Goal: Transaction & Acquisition: Subscribe to service/newsletter

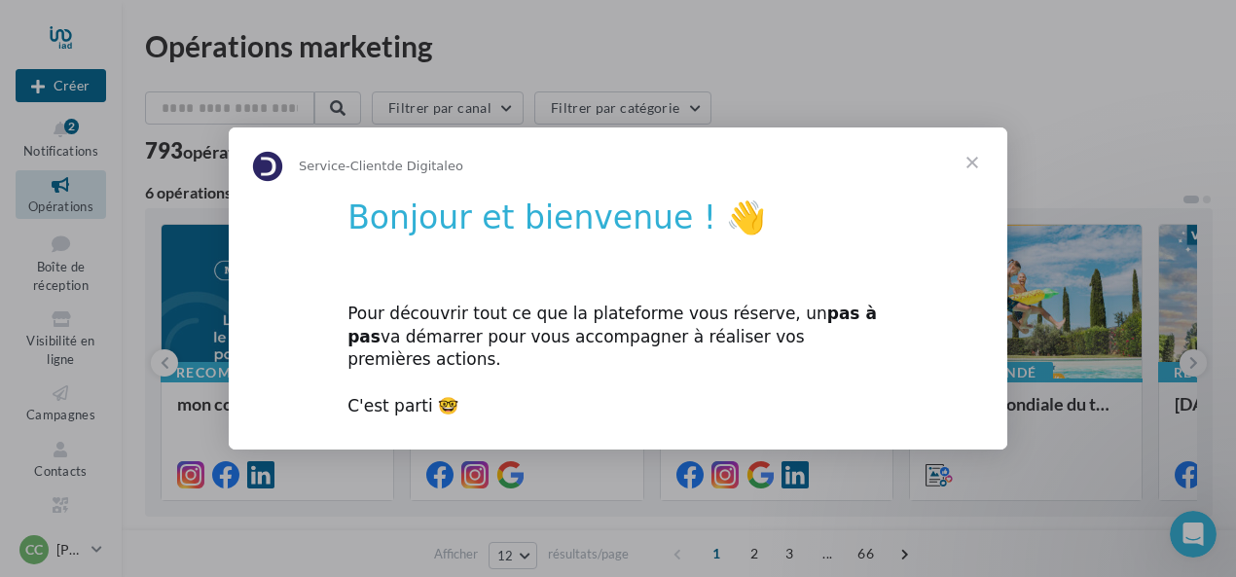
click at [740, 318] on div "Pour découvrir tout ce que la plateforme vous réserve, un pas à pas va démarrer…" at bounding box center [618, 348] width 541 height 139
click at [278, 178] on img "Intercom Messenger" at bounding box center [267, 166] width 31 height 31
click at [398, 388] on div "Pour découvrir tout ce que la plateforme vous réserve, un pas à pas va démarrer…" at bounding box center [618, 348] width 541 height 139
click at [439, 392] on div "Pour découvrir tout ce que la plateforme vous réserve, un pas à pas va démarrer…" at bounding box center [618, 348] width 541 height 139
drag, startPoint x: 963, startPoint y: 187, endPoint x: 815, endPoint y: 287, distance: 178.7
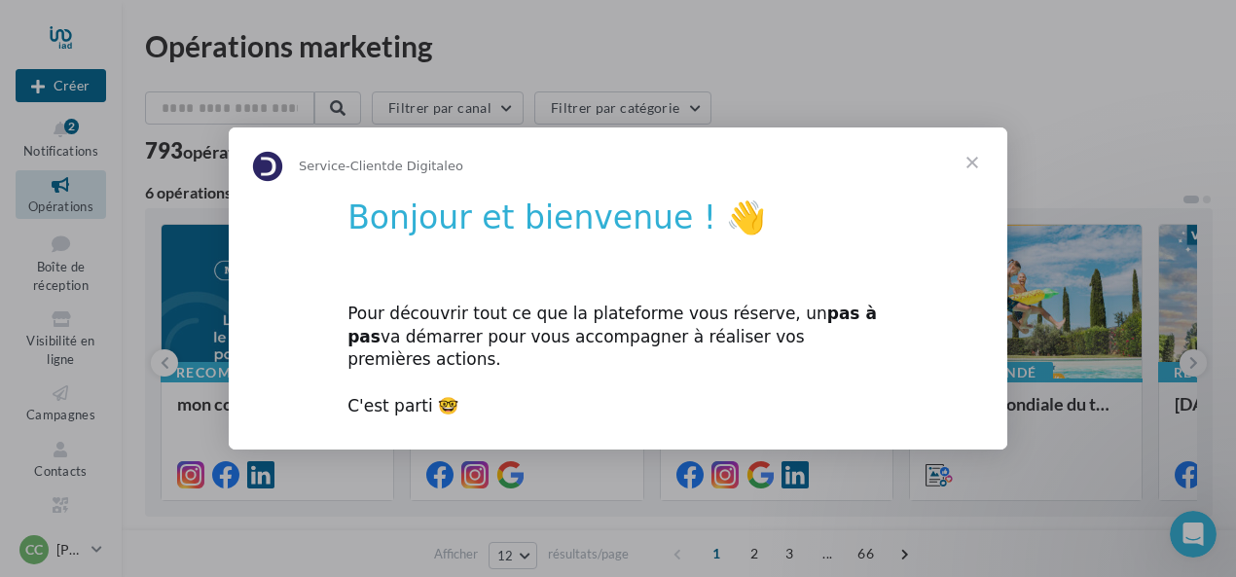
click at [851, 262] on div "Service-Client de Digitaleo Bonjour et bienvenue ! 👋 Pour découvrir tout ce que…" at bounding box center [618, 289] width 779 height 322
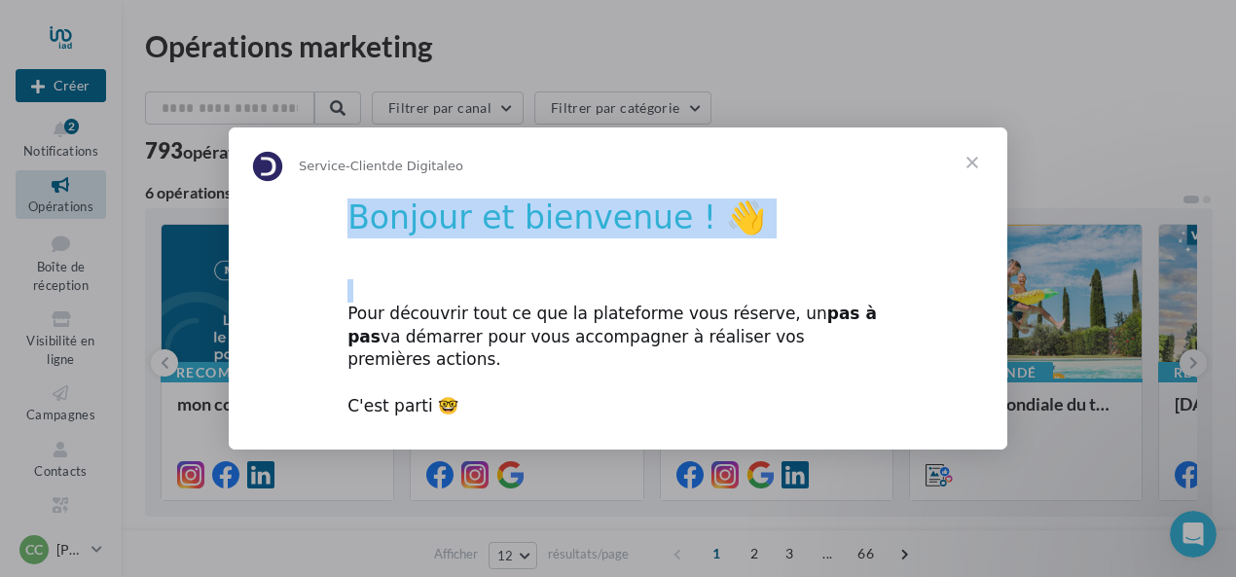
click at [673, 229] on h1 "Bonjour et bienvenue ! 👋" at bounding box center [618, 225] width 541 height 52
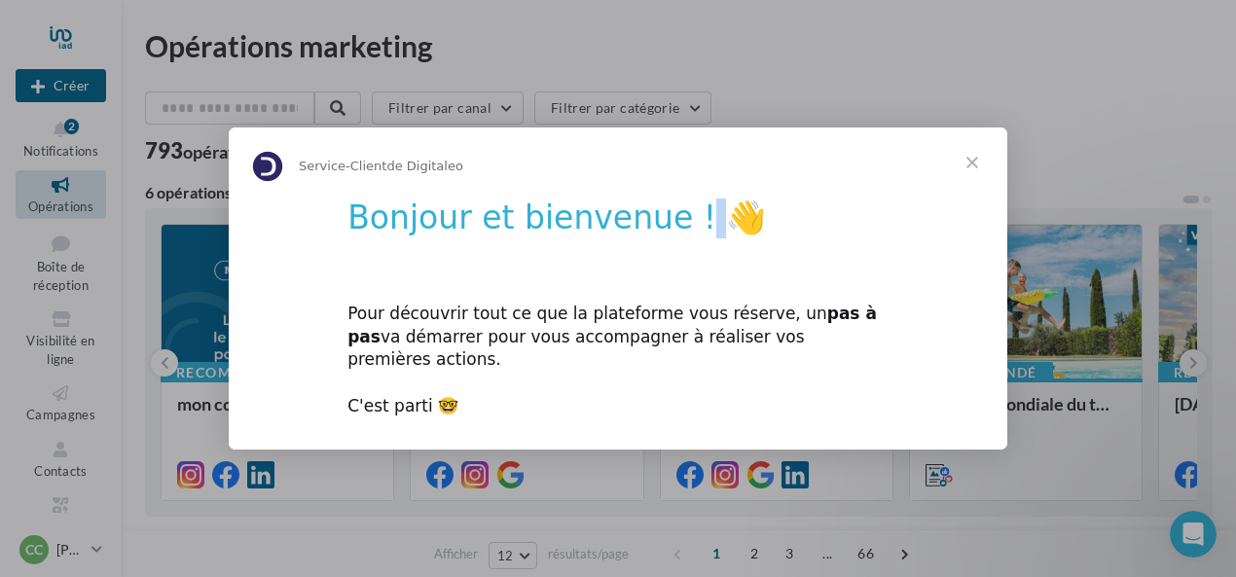
click at [673, 233] on h1 "Bonjour et bienvenue ! 👋" at bounding box center [618, 225] width 541 height 52
click at [718, 378] on div "Pour découvrir tout ce que la plateforme vous réserve, un pas à pas va démarrer…" at bounding box center [618, 348] width 541 height 139
click at [977, 175] on span "Fermer" at bounding box center [972, 163] width 70 height 70
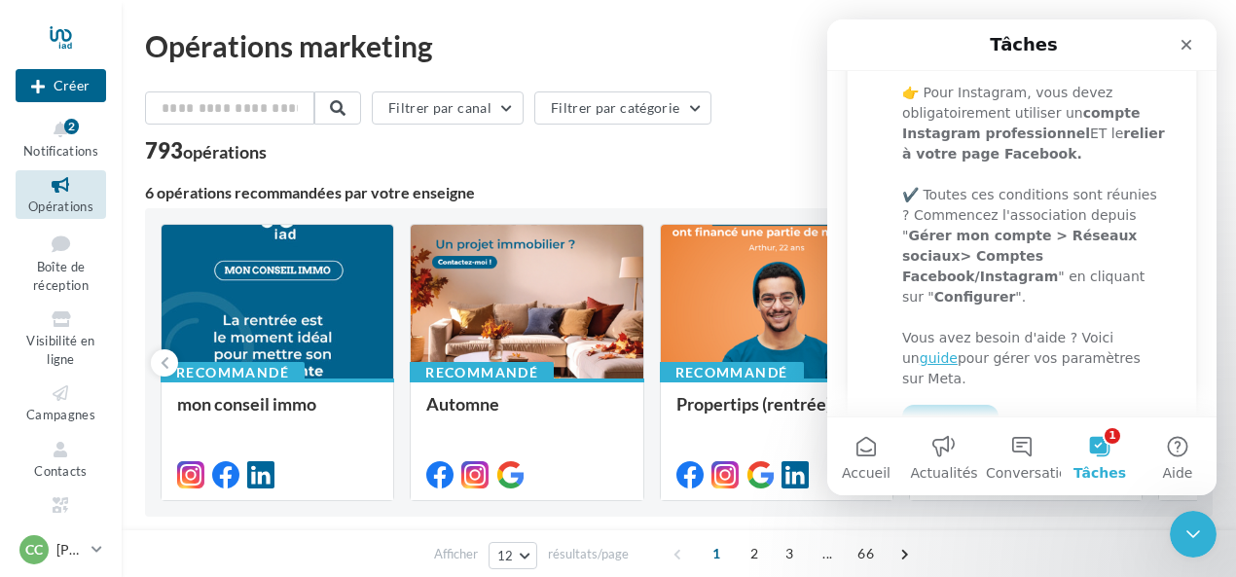
scroll to position [487, 0]
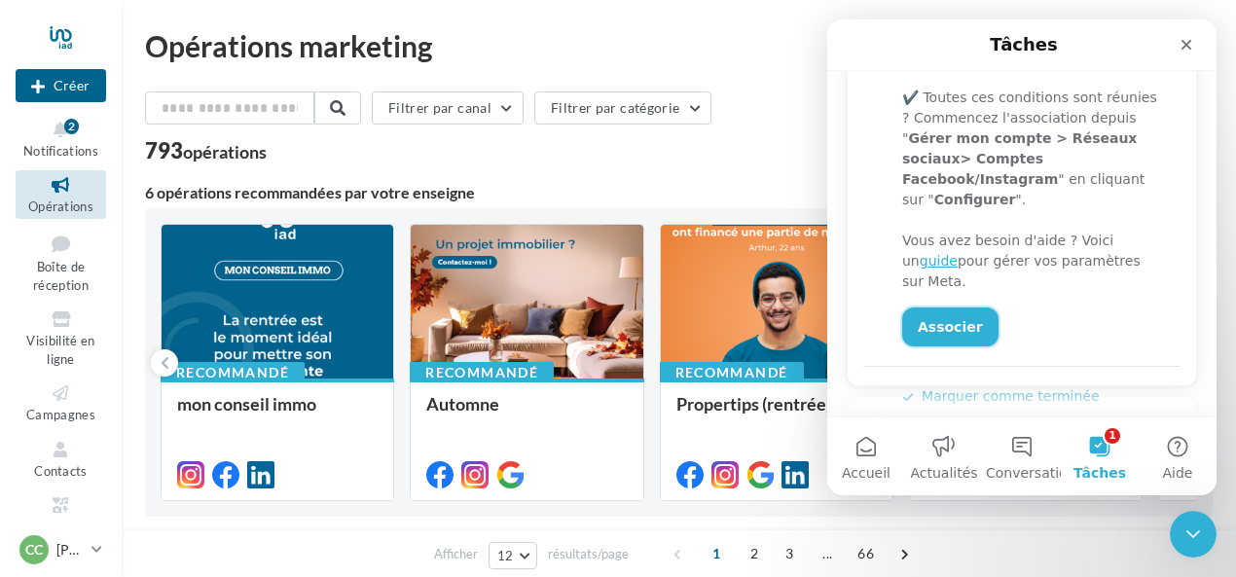
click at [937, 308] on link "Associer" at bounding box center [950, 327] width 96 height 39
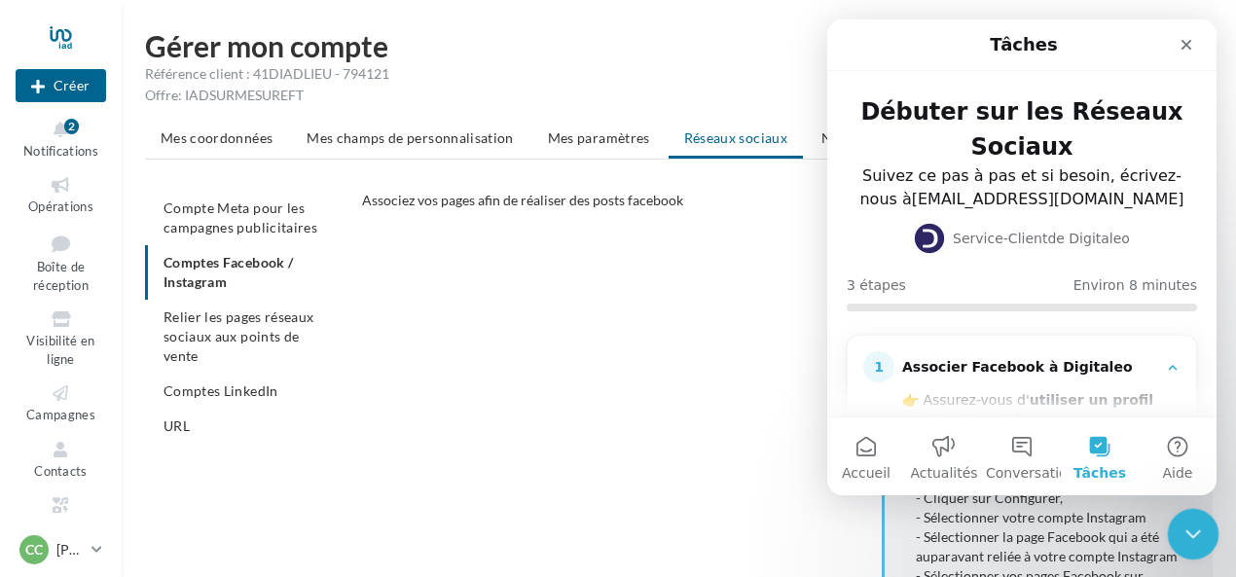
click at [1208, 533] on div "Fermer le Messenger Intercom" at bounding box center [1190, 531] width 47 height 47
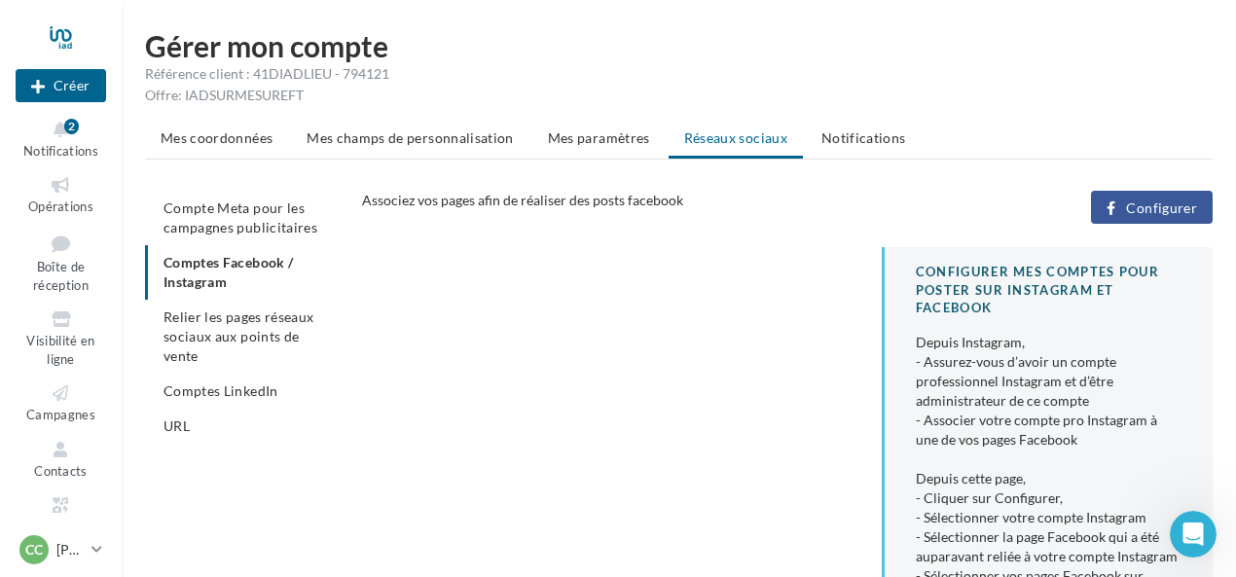
click at [1157, 212] on span "Configurer" at bounding box center [1161, 209] width 71 height 16
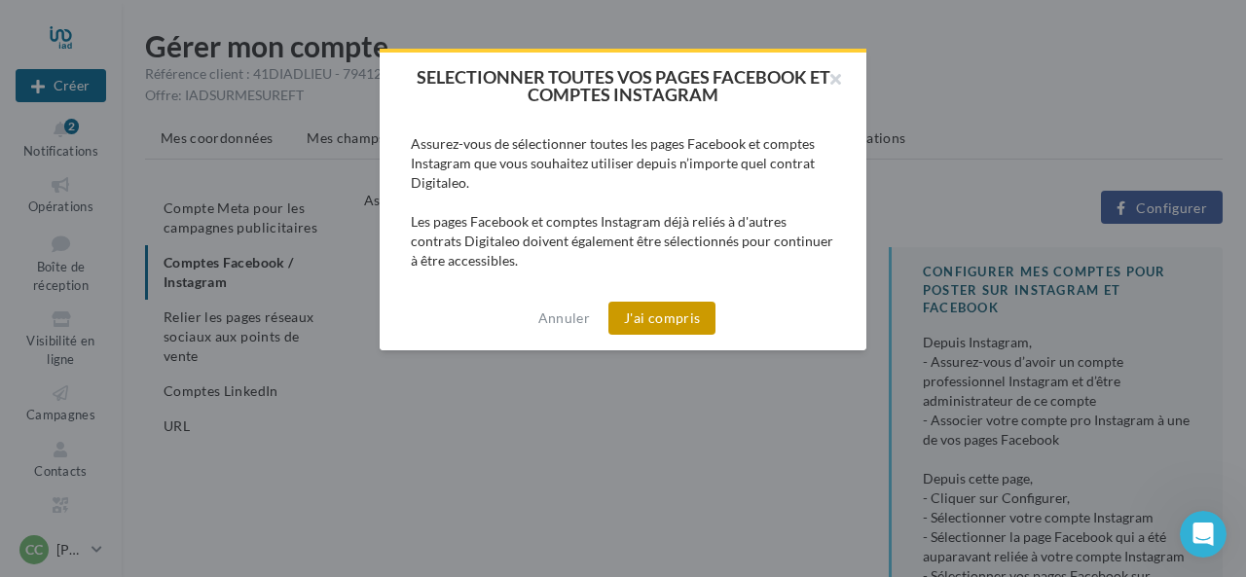
click at [681, 315] on button "J'ai compris" at bounding box center [661, 318] width 107 height 33
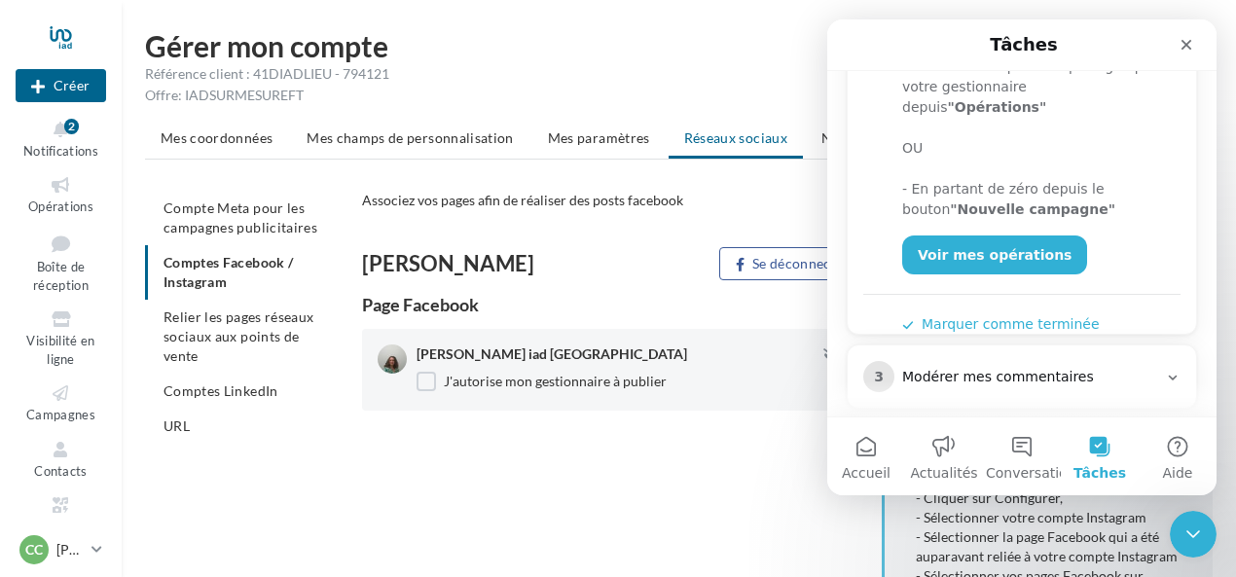
scroll to position [487, 0]
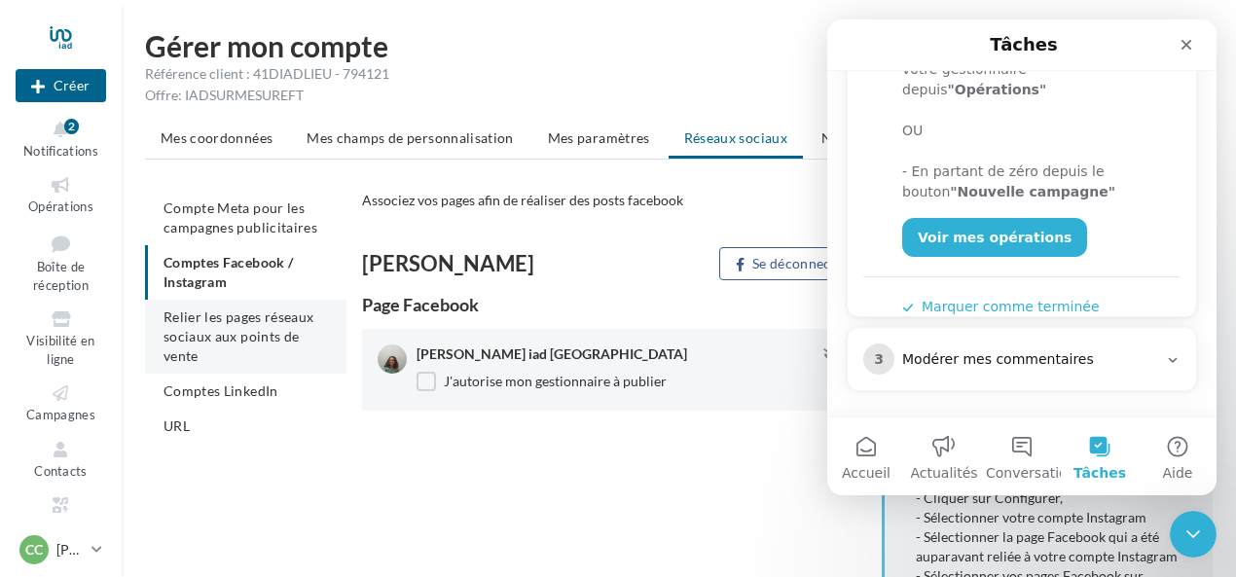
click at [226, 343] on span "Relier les pages réseaux sociaux aux points de vente" at bounding box center [239, 336] width 150 height 55
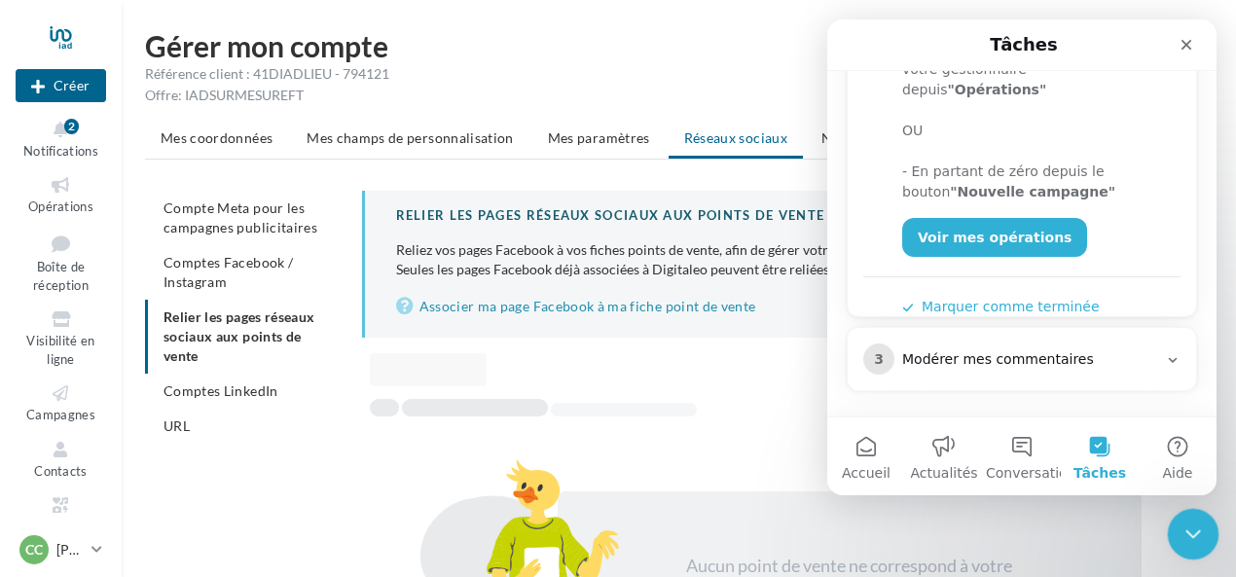
click at [1184, 529] on icon "Fermer le Messenger Intercom" at bounding box center [1191, 532] width 14 height 8
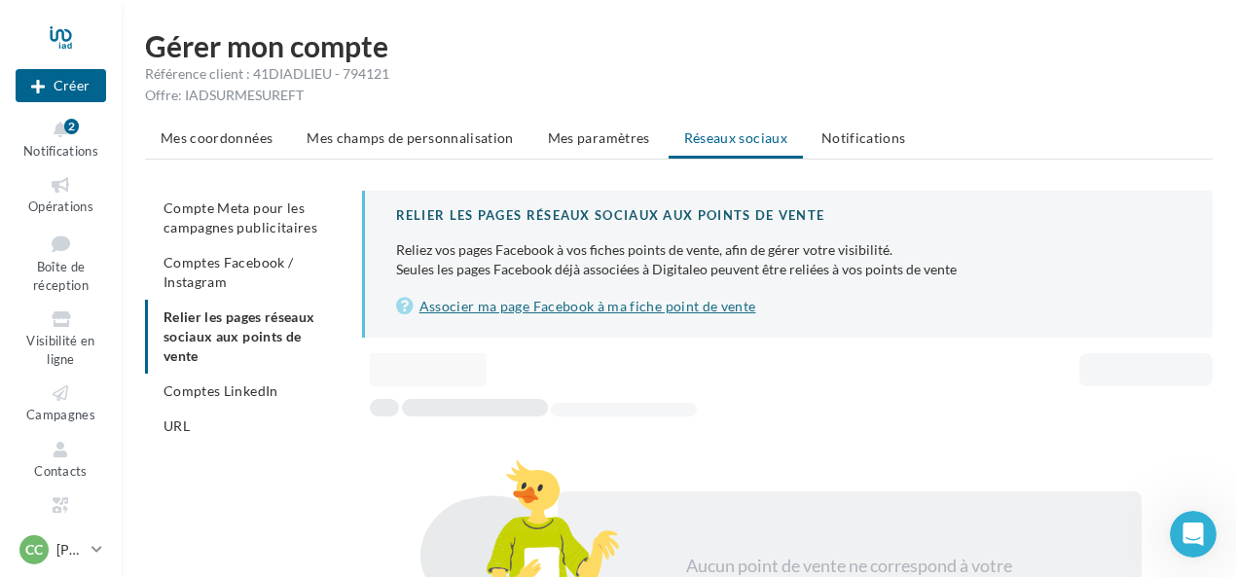
click at [563, 308] on link "Associer ma page Facebook à ma fiche point de vente" at bounding box center [789, 306] width 786 height 23
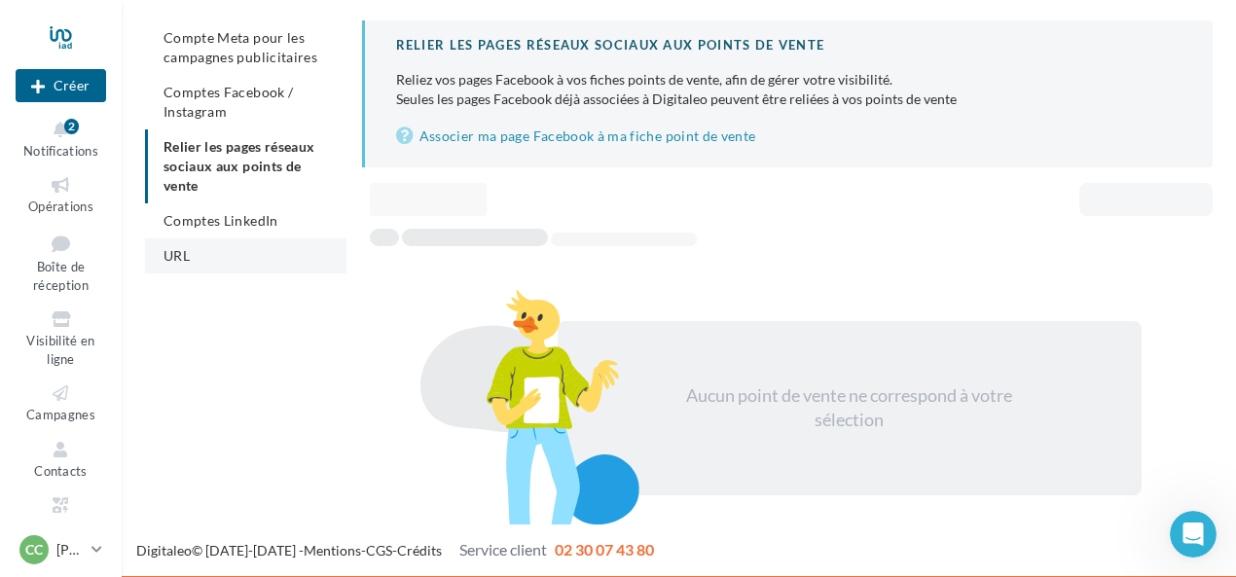
click at [179, 249] on span "URL" at bounding box center [177, 255] width 26 height 17
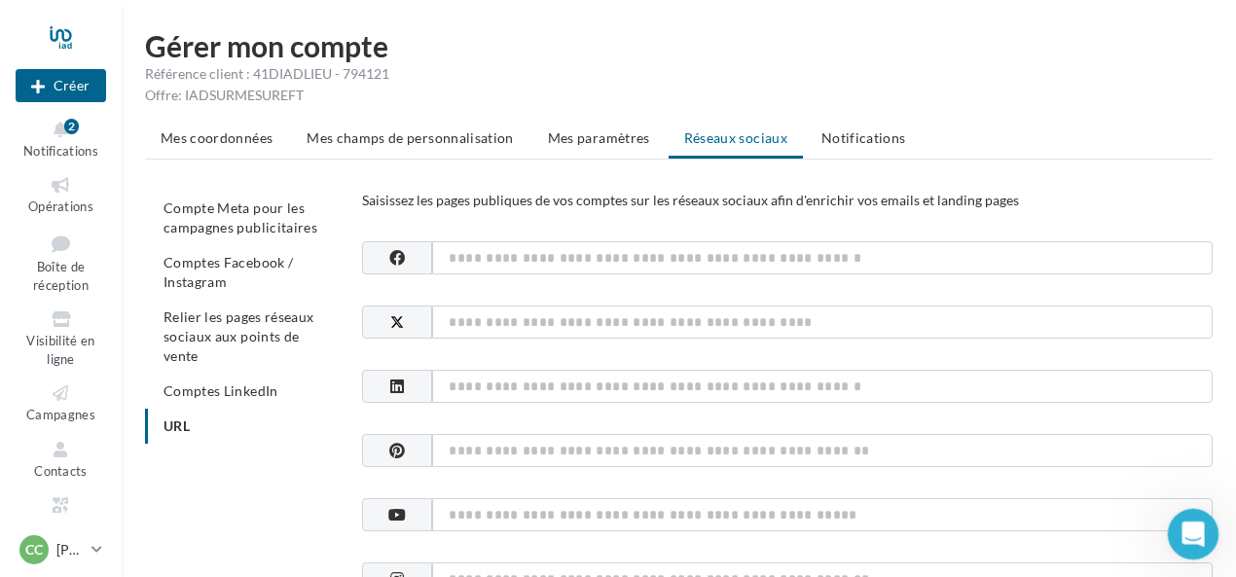
click at [1199, 534] on icon "Ouvrir le Messenger Intercom" at bounding box center [1191, 532] width 32 height 32
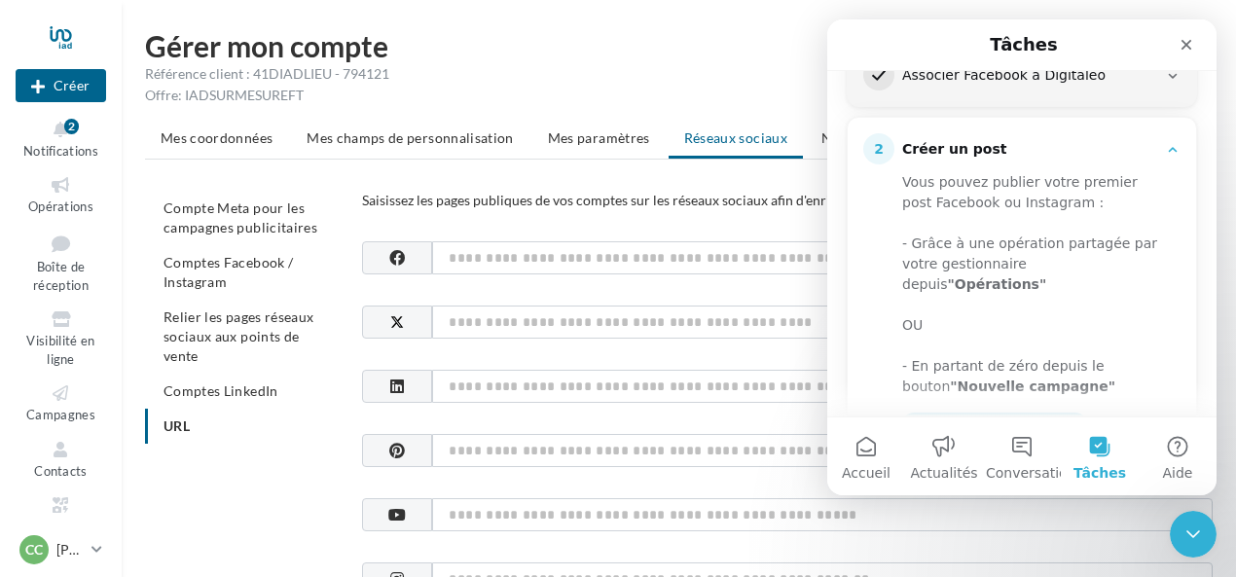
scroll to position [389, 0]
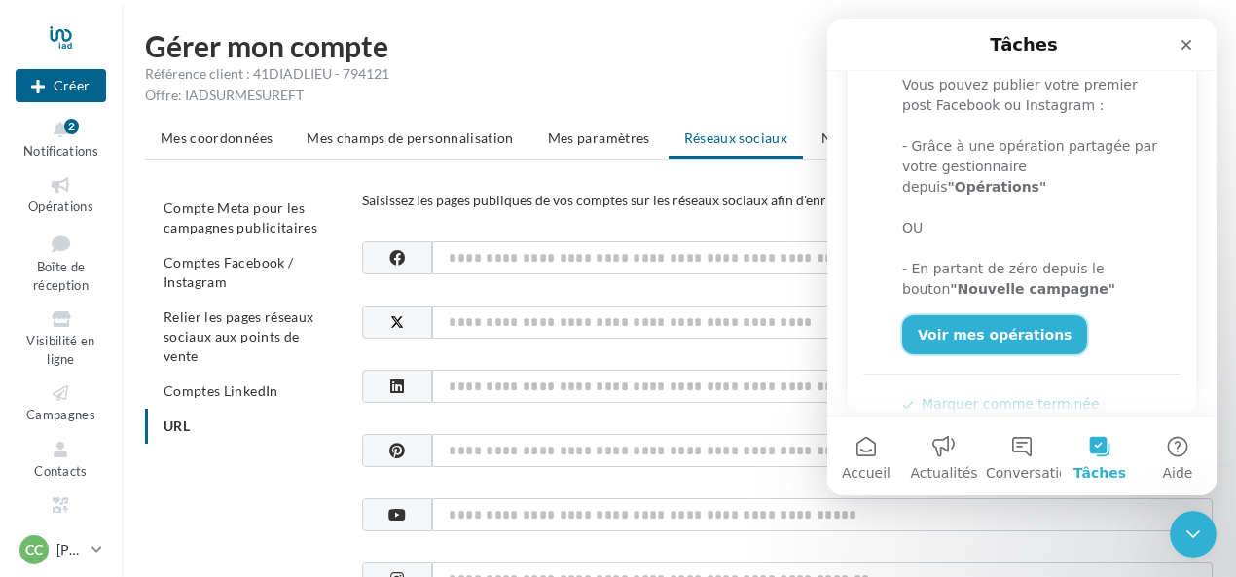
click at [995, 315] on link "Voir mes opérations" at bounding box center [994, 334] width 185 height 39
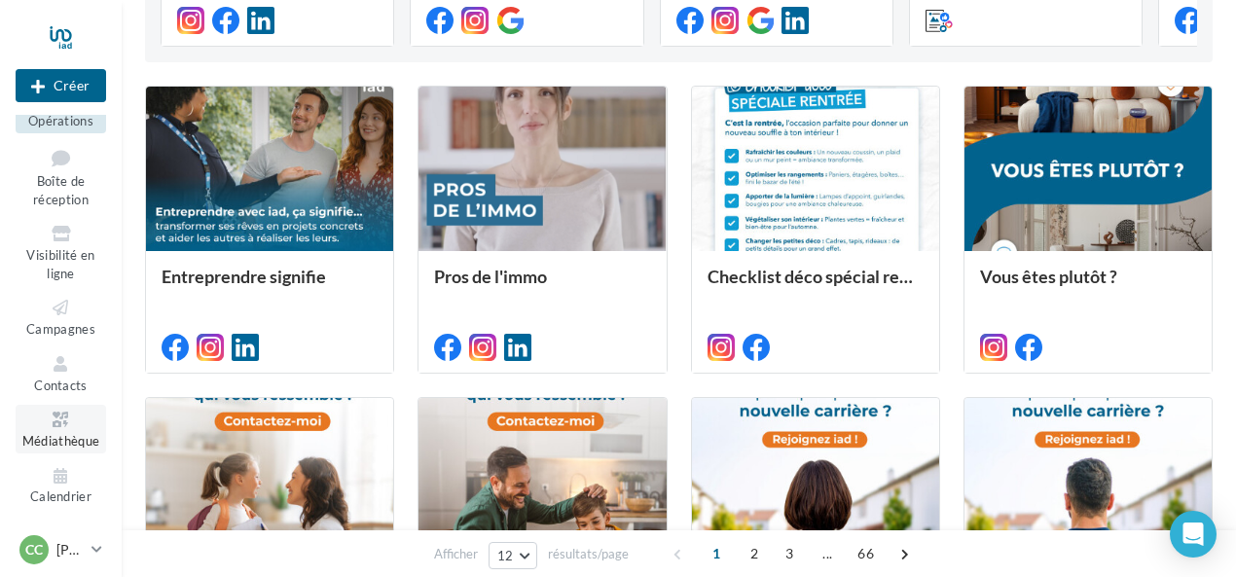
scroll to position [487, 0]
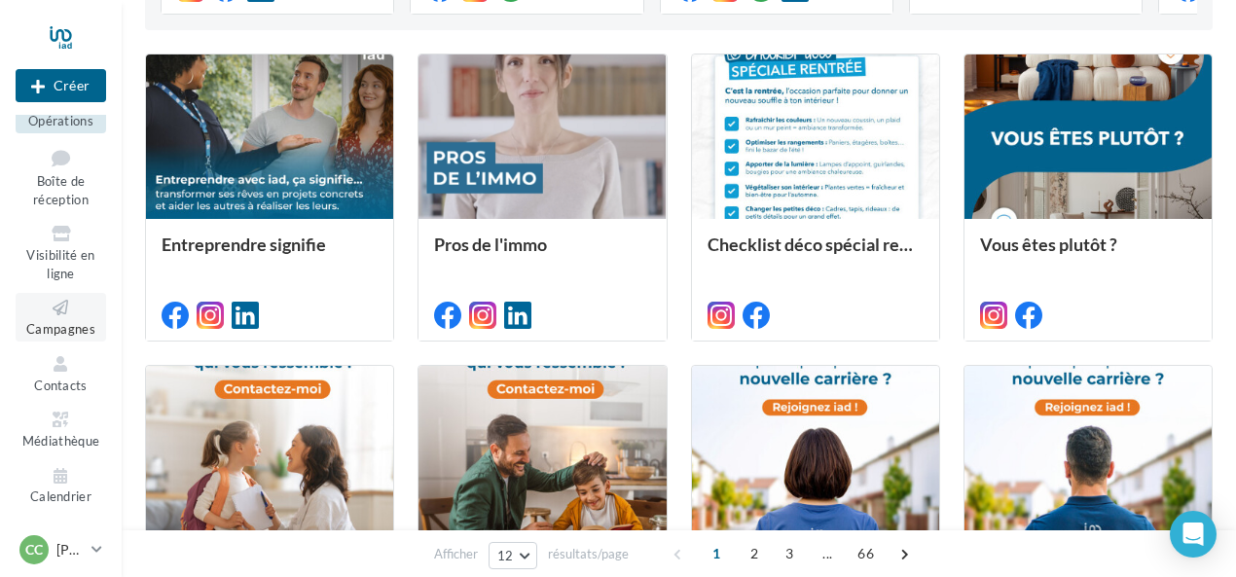
click at [64, 339] on link "Campagnes" at bounding box center [61, 317] width 91 height 48
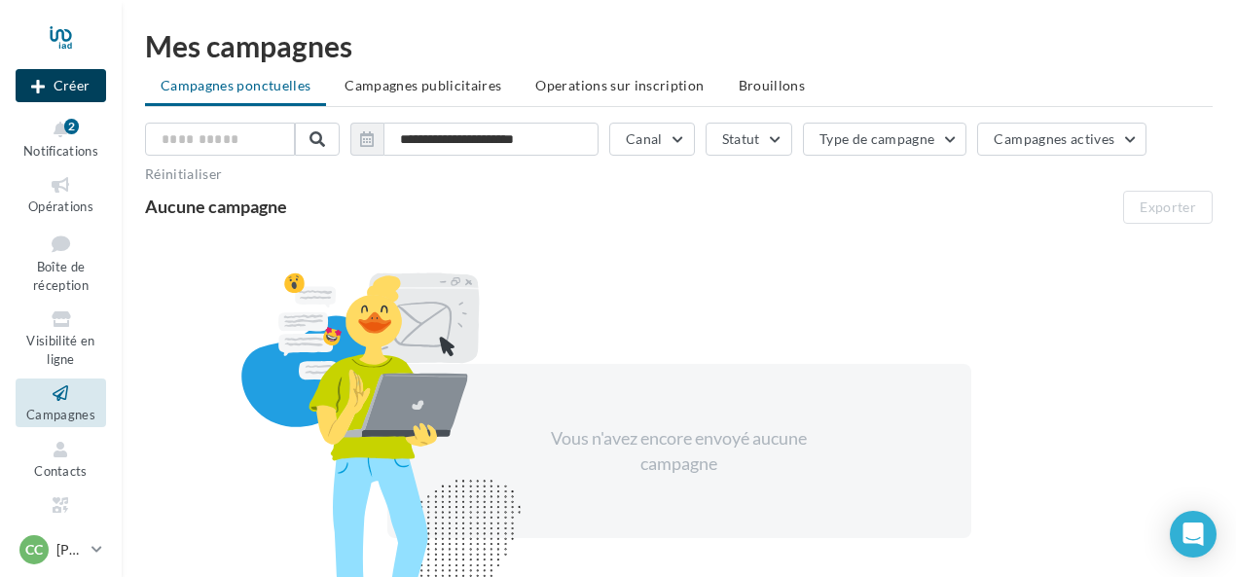
click at [83, 90] on button "Créer" at bounding box center [61, 85] width 91 height 33
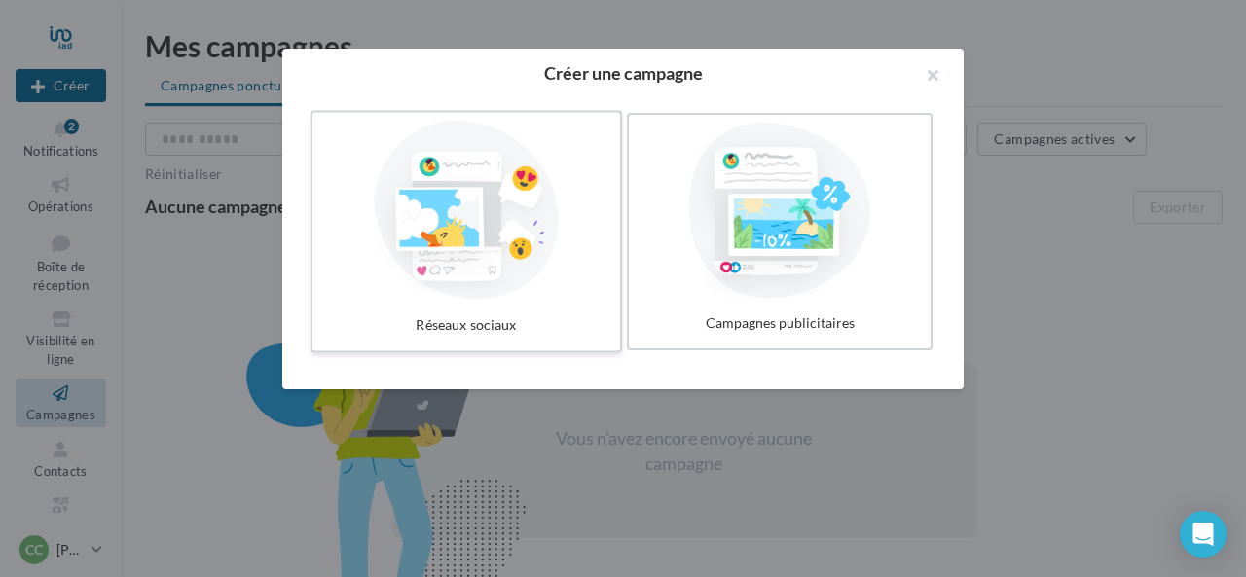
click at [510, 305] on label "Réseaux sociaux" at bounding box center [467, 232] width 312 height 242
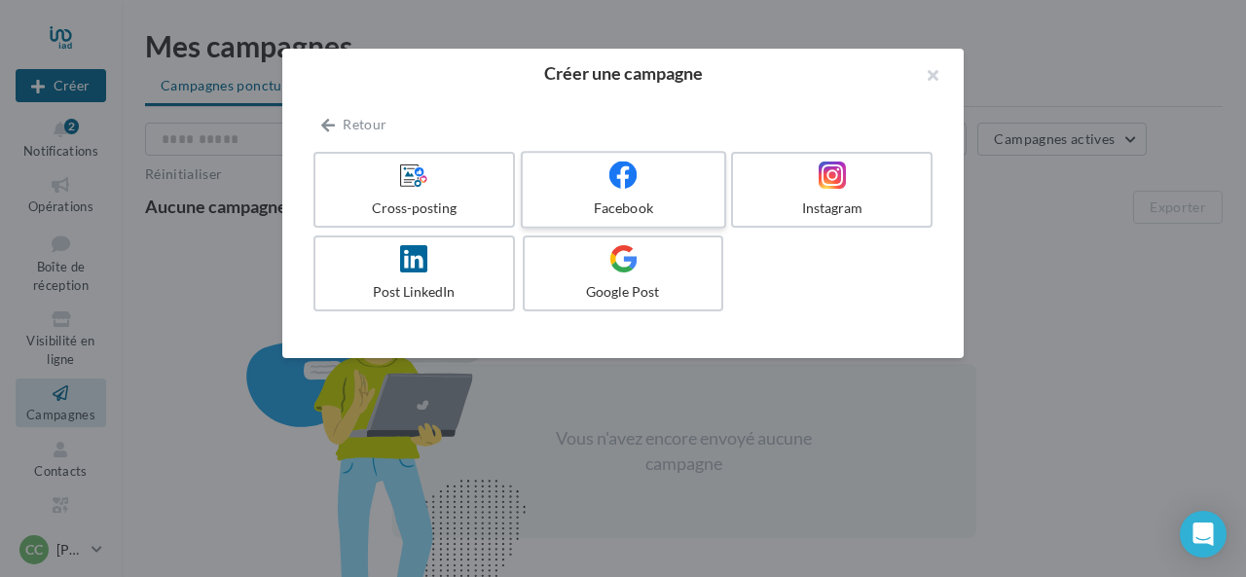
click at [644, 201] on div "Facebook" at bounding box center [623, 208] width 185 height 19
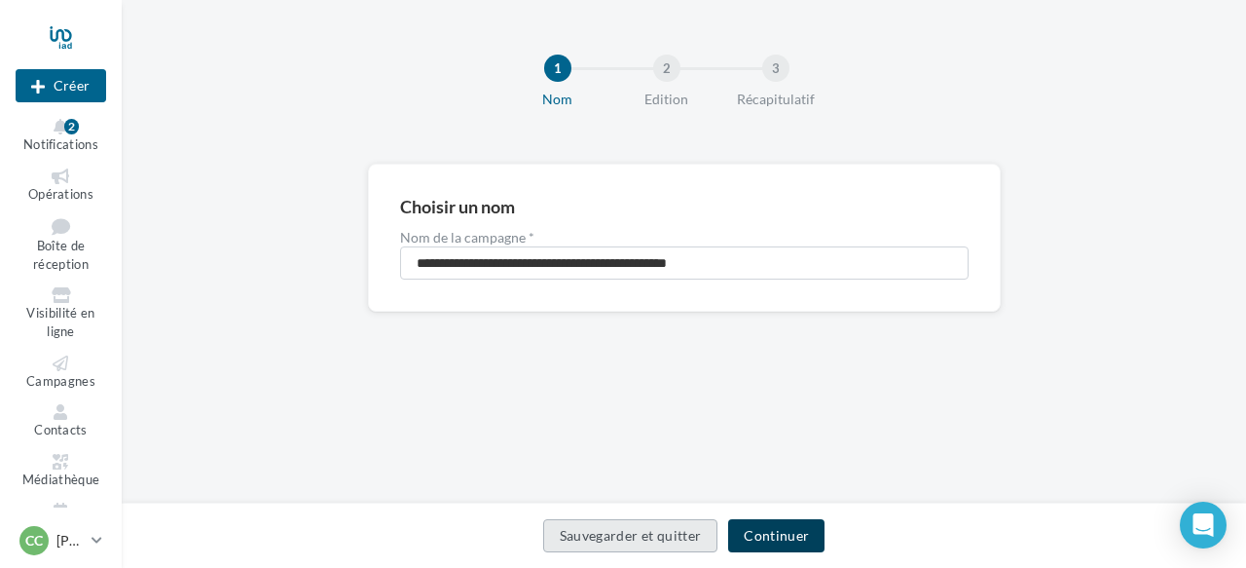
click at [779, 536] on button "Continuer" at bounding box center [776, 535] width 96 height 33
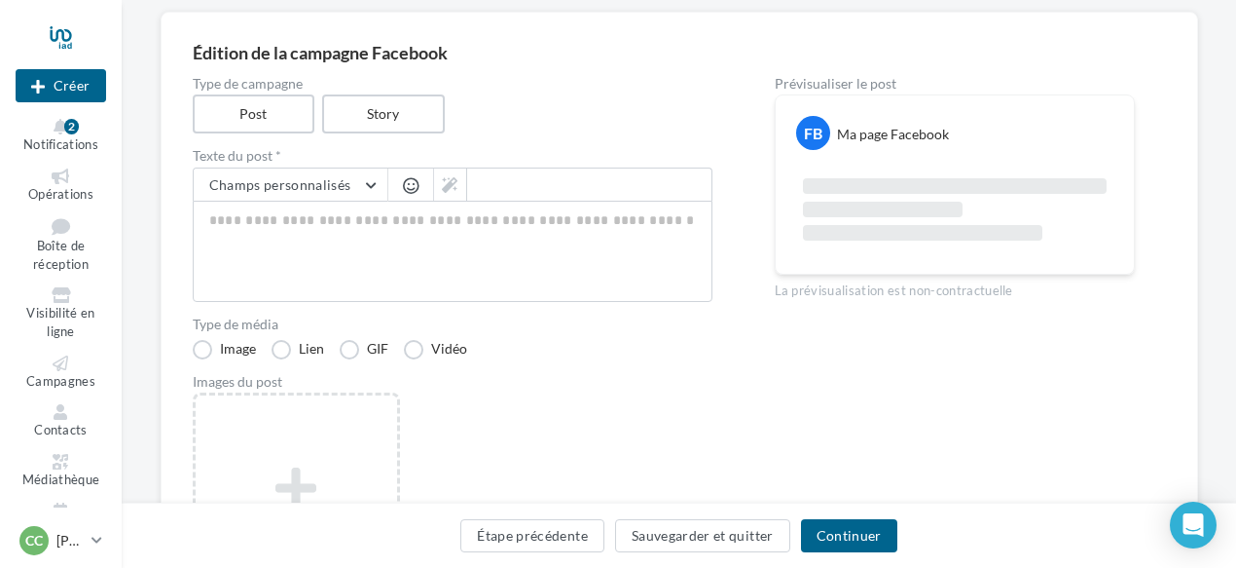
scroll to position [195, 0]
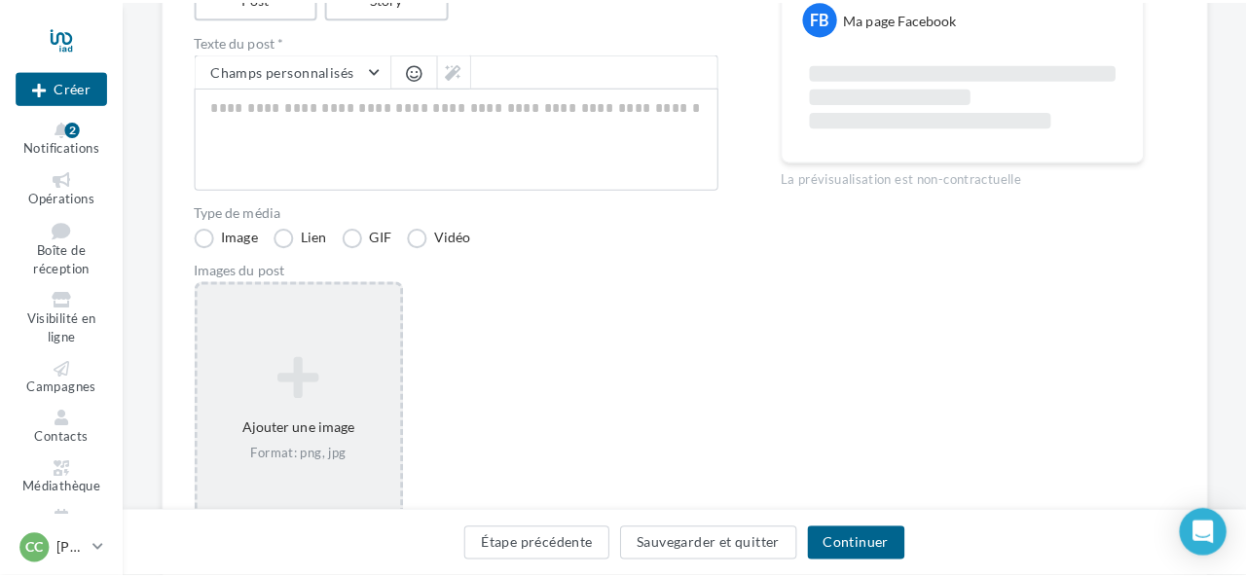
scroll to position [292, 0]
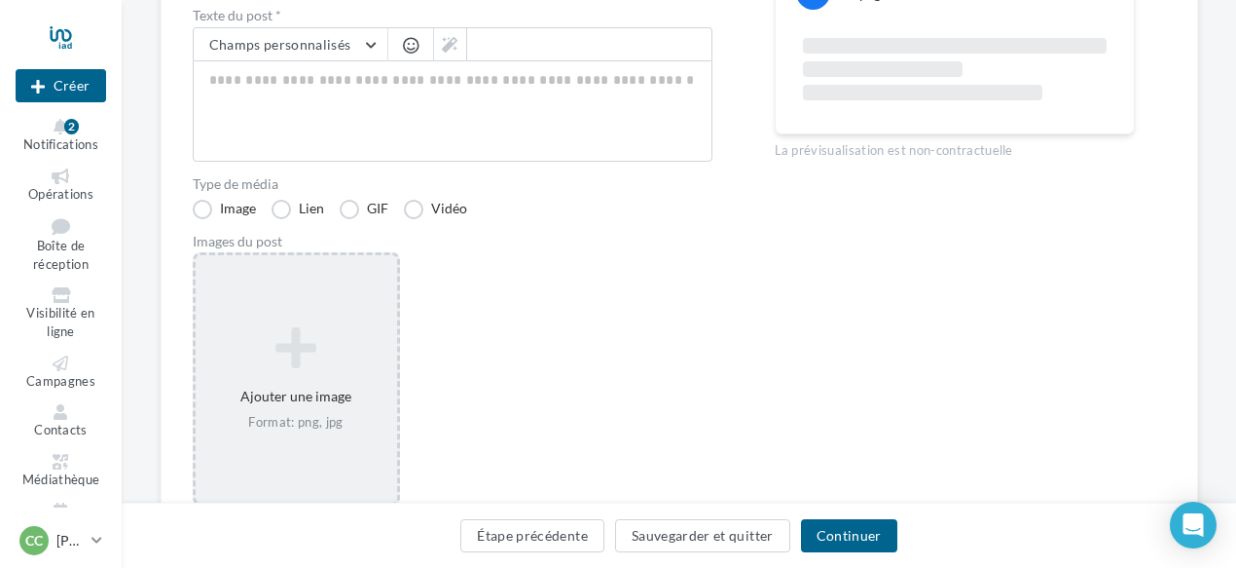
click at [304, 357] on icon at bounding box center [296, 347] width 186 height 47
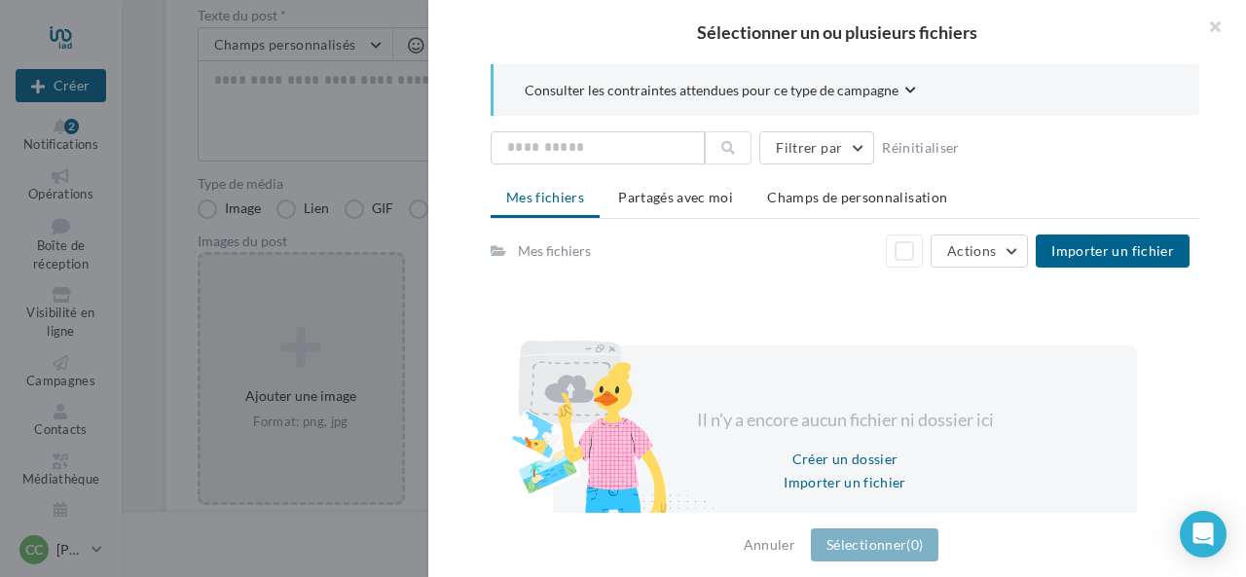
scroll to position [119, 0]
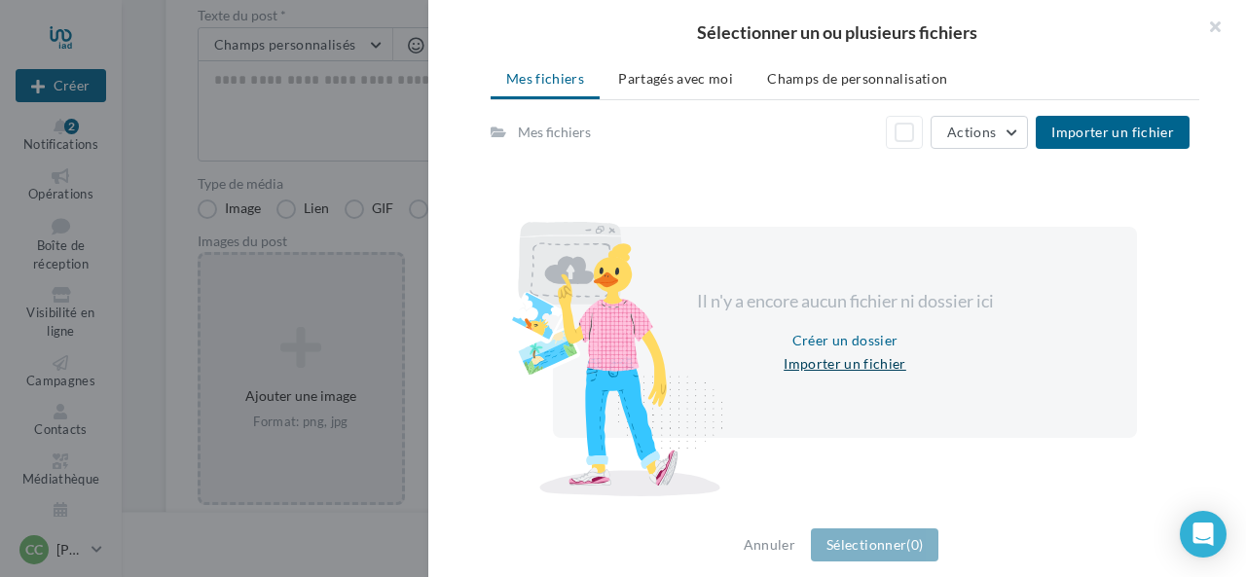
click at [845, 363] on button "Importer un fichier" at bounding box center [845, 363] width 138 height 23
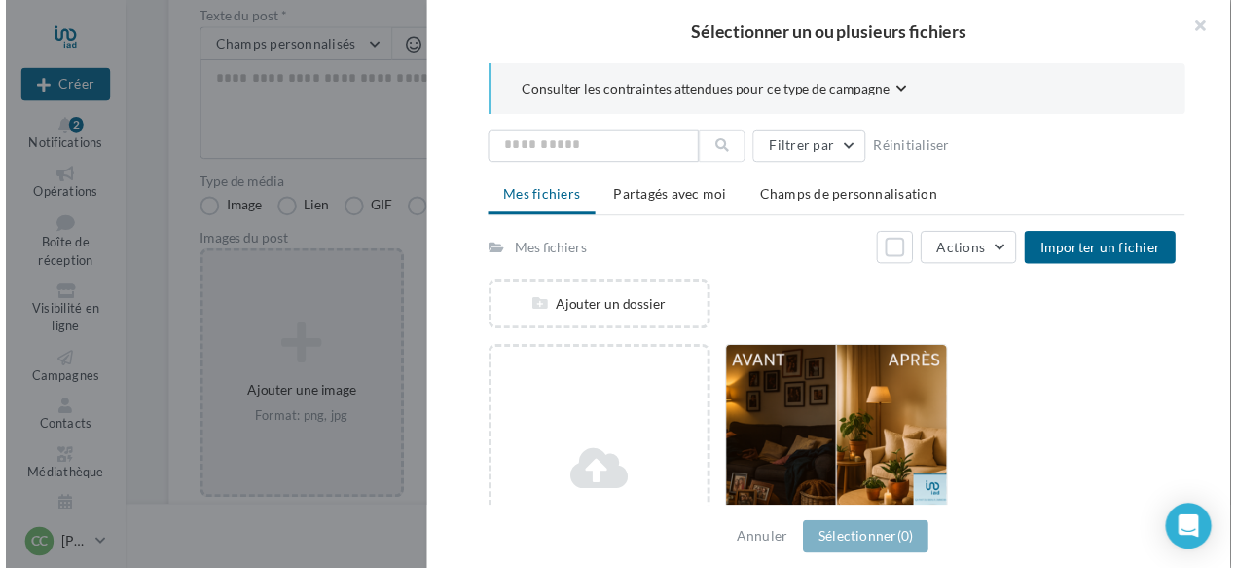
scroll to position [136, 0]
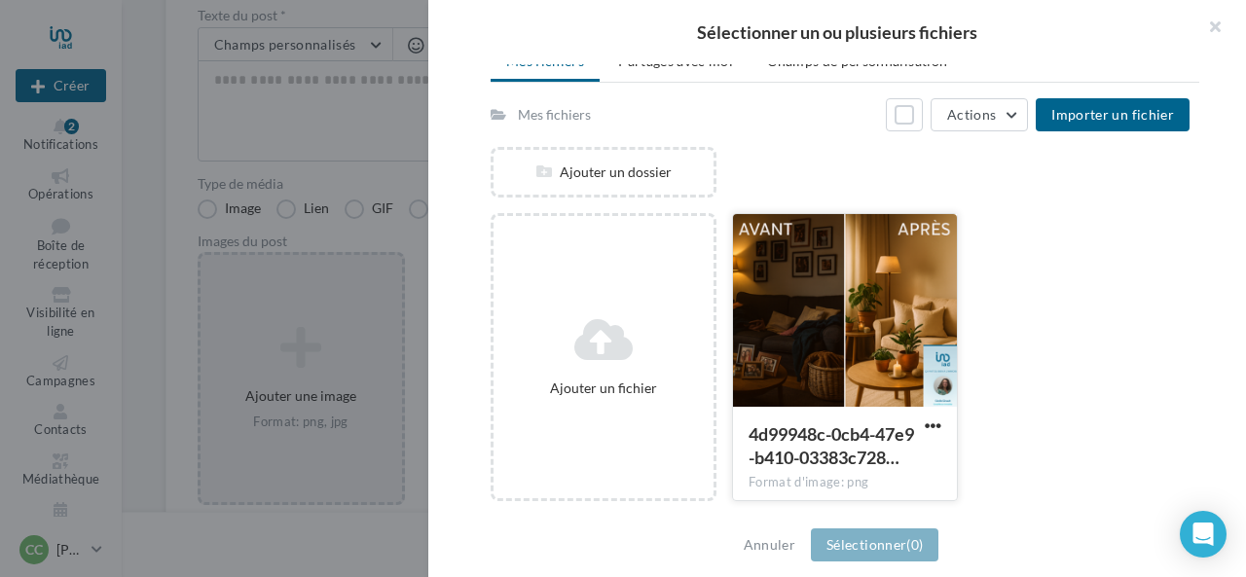
click at [846, 319] on div at bounding box center [845, 311] width 224 height 195
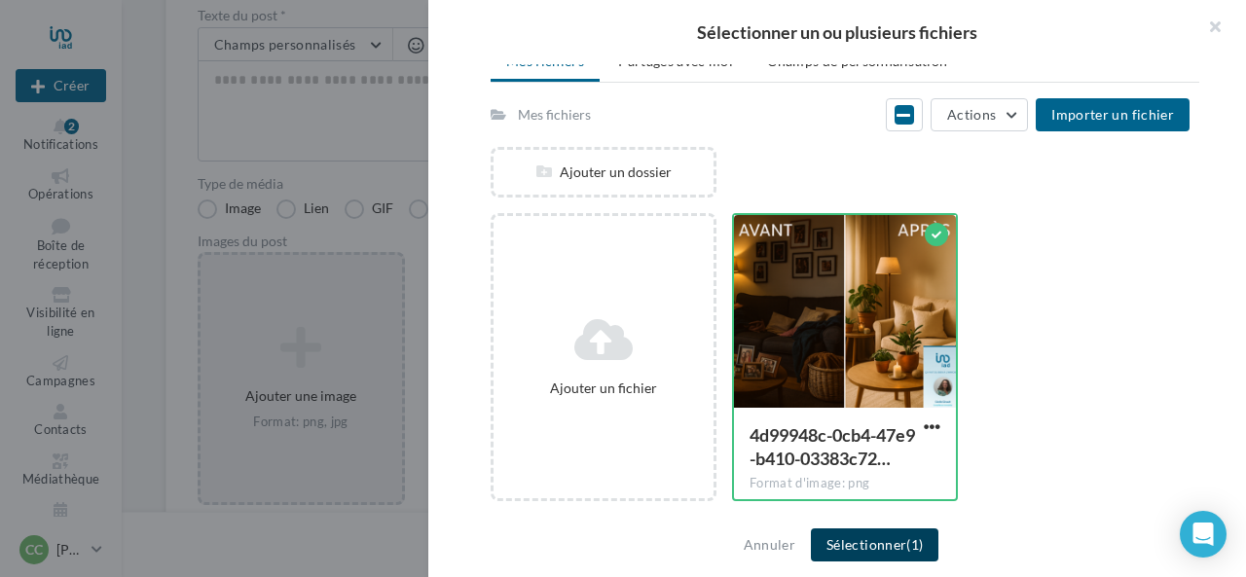
click at [915, 538] on span "(1)" at bounding box center [914, 544] width 17 height 17
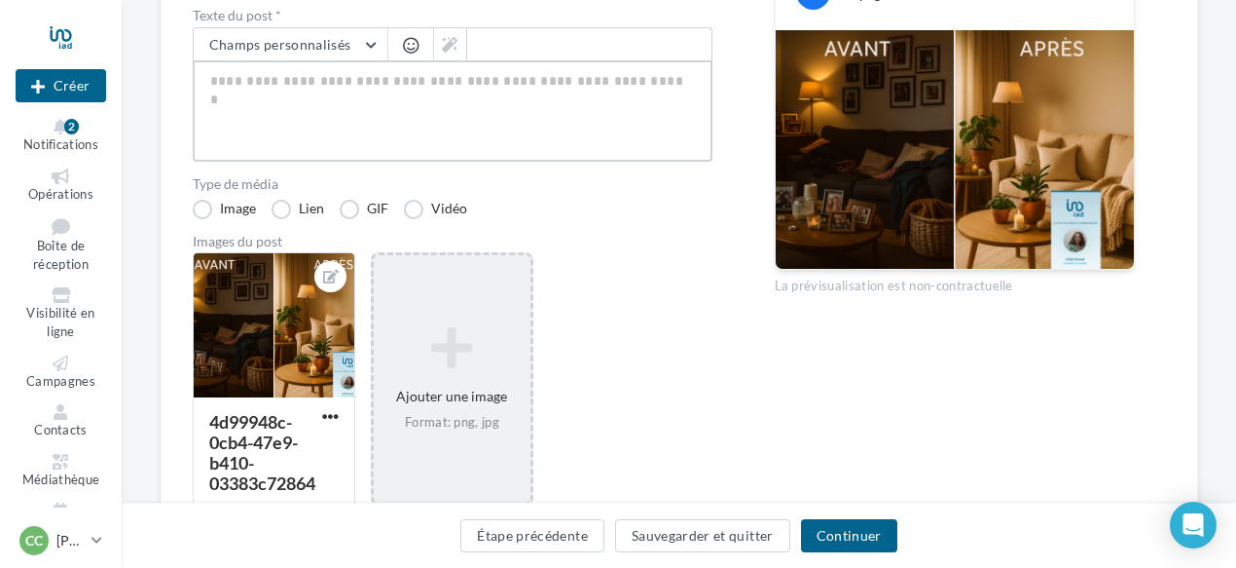
click at [259, 87] on textarea at bounding box center [453, 110] width 520 height 101
paste textarea "**********"
type textarea "**********"
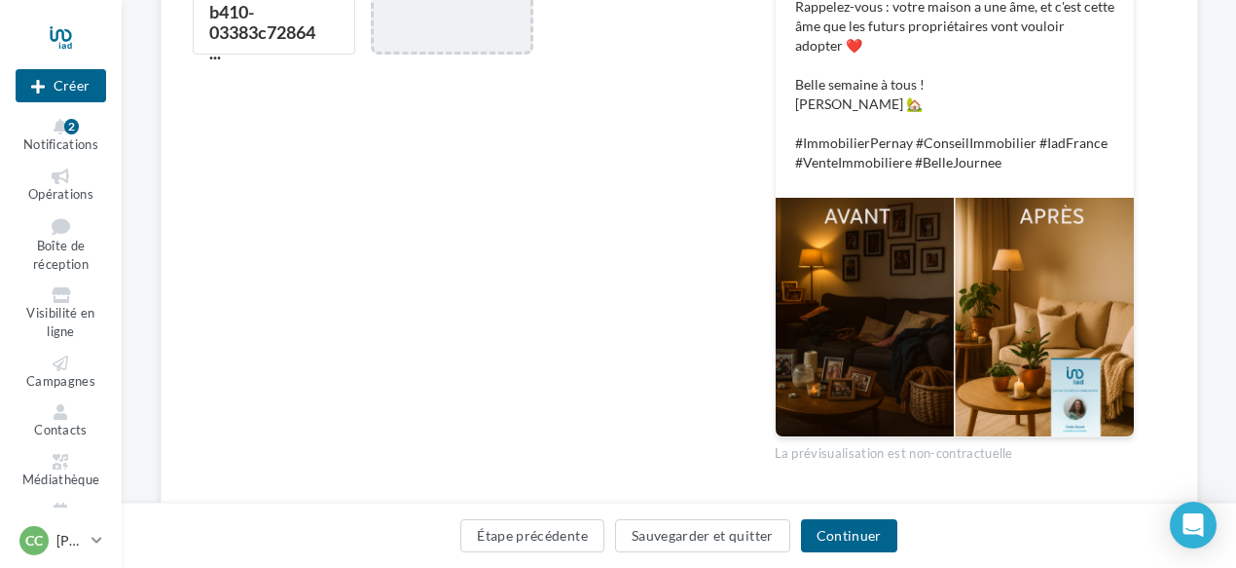
scroll to position [779, 0]
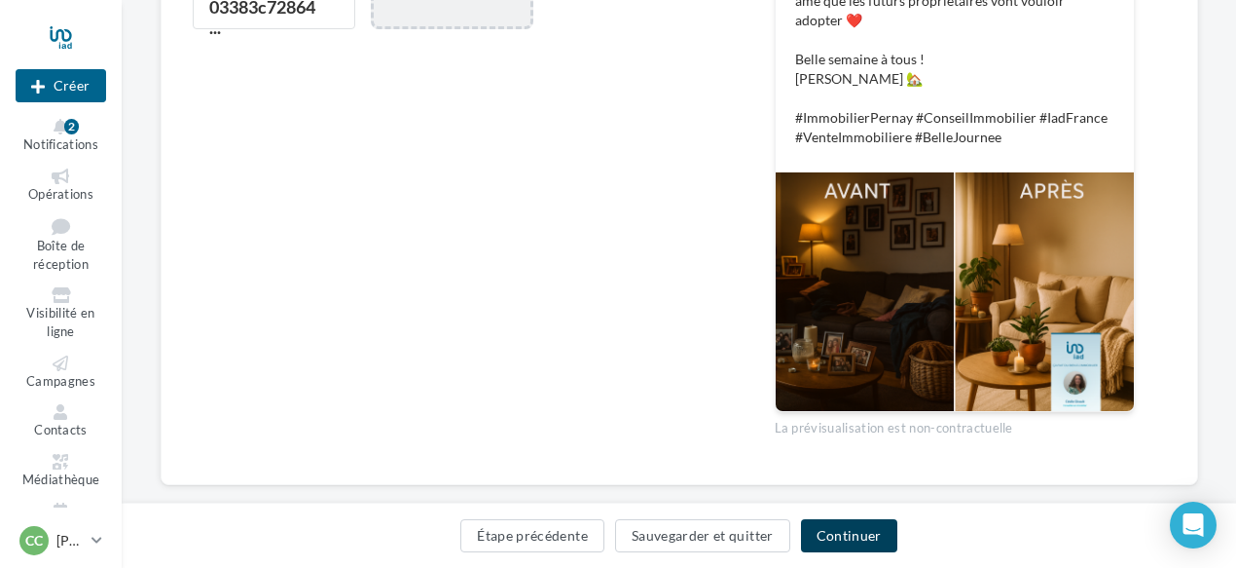
type textarea "**********"
click at [824, 531] on button "Continuer" at bounding box center [849, 535] width 96 height 33
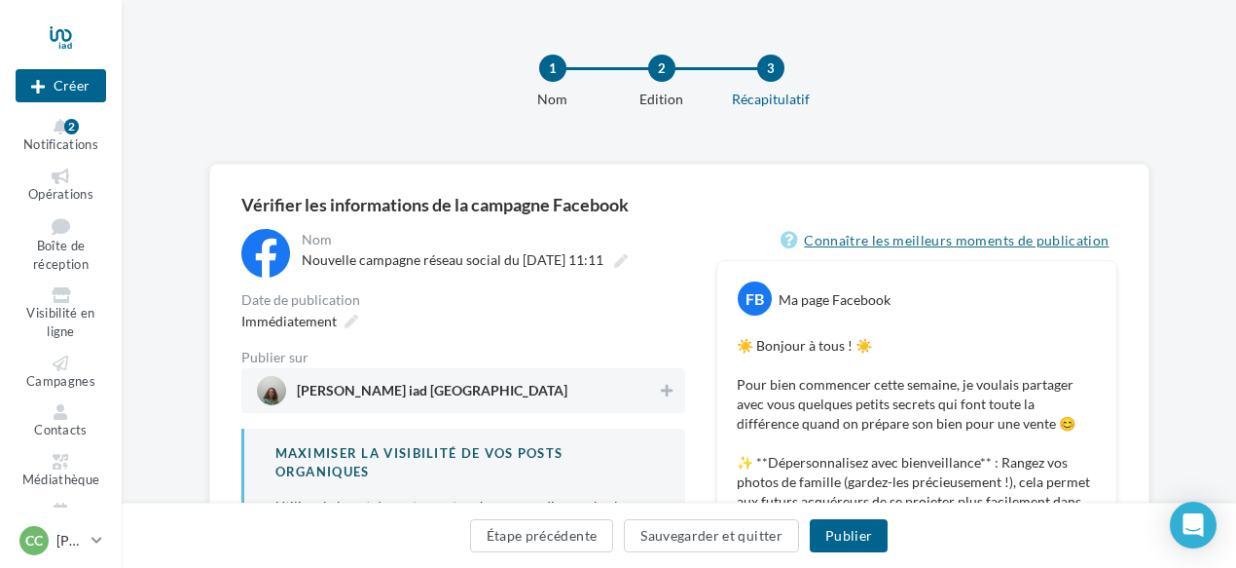
click at [960, 235] on link "Connaître les meilleurs moments de publication" at bounding box center [949, 240] width 336 height 23
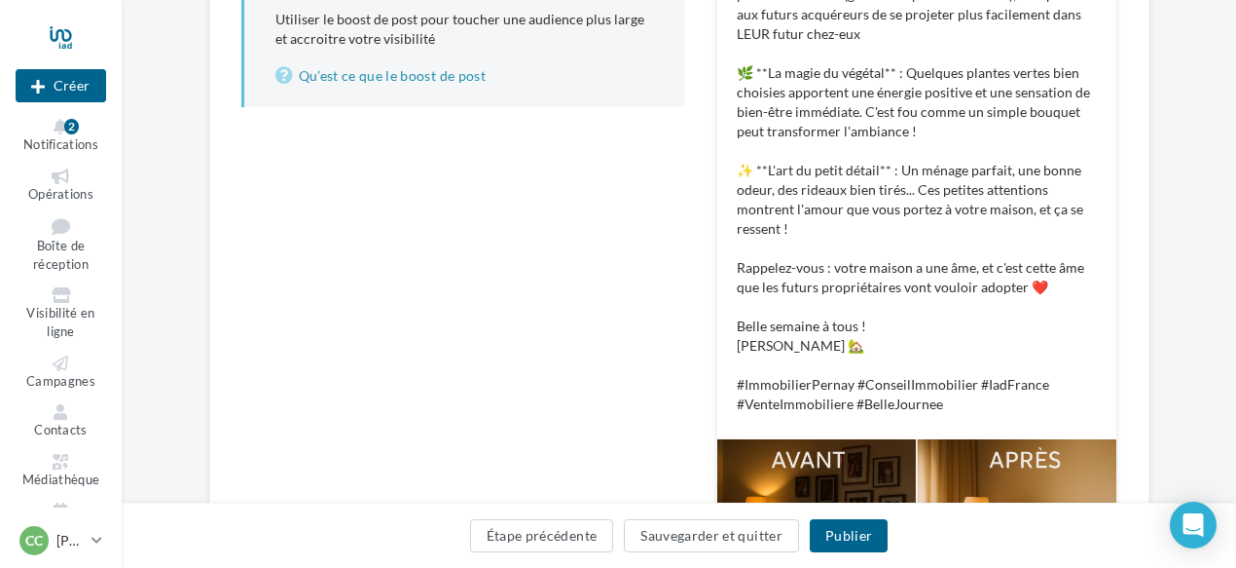
scroll to position [195, 0]
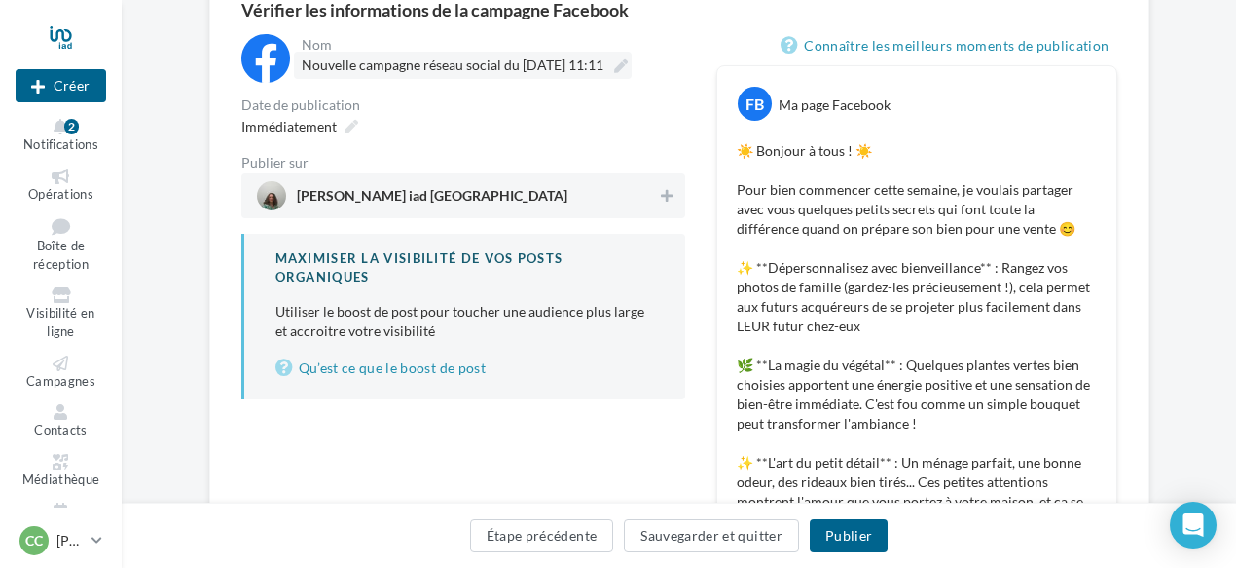
click at [632, 58] on label "Nouvelle campagne réseau social du 22-09-2025 11:11" at bounding box center [463, 65] width 338 height 27
click at [473, 58] on input "**********" at bounding box center [387, 68] width 171 height 33
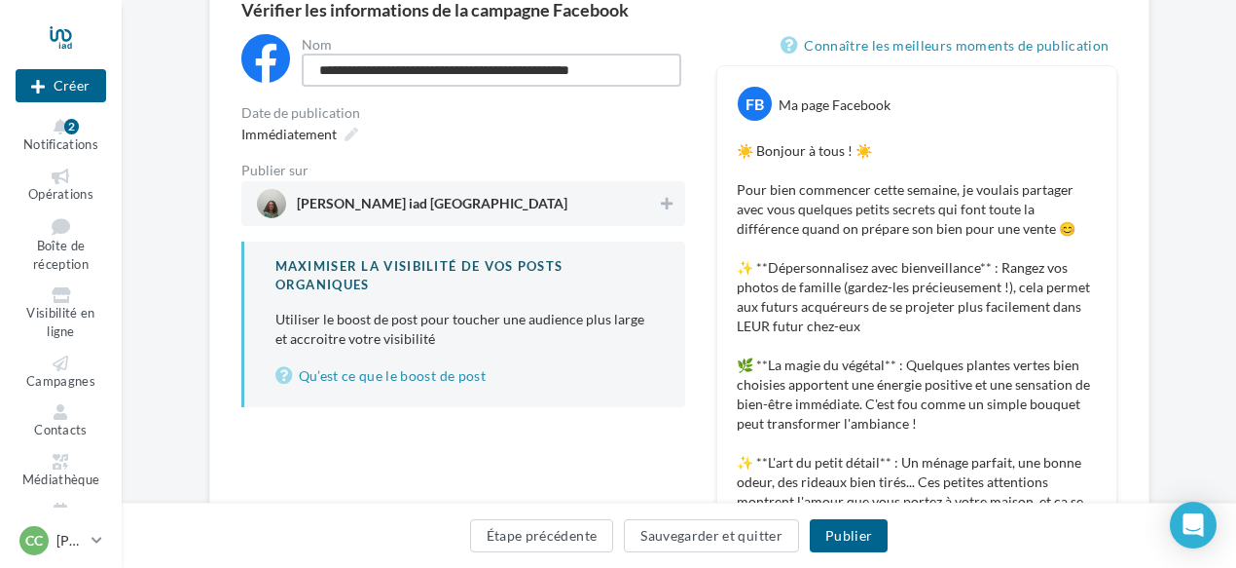
drag, startPoint x: 535, startPoint y: 69, endPoint x: 313, endPoint y: 59, distance: 222.2
click at [313, 59] on input "**********" at bounding box center [492, 70] width 380 height 33
click at [348, 69] on input "**********" at bounding box center [492, 70] width 380 height 33
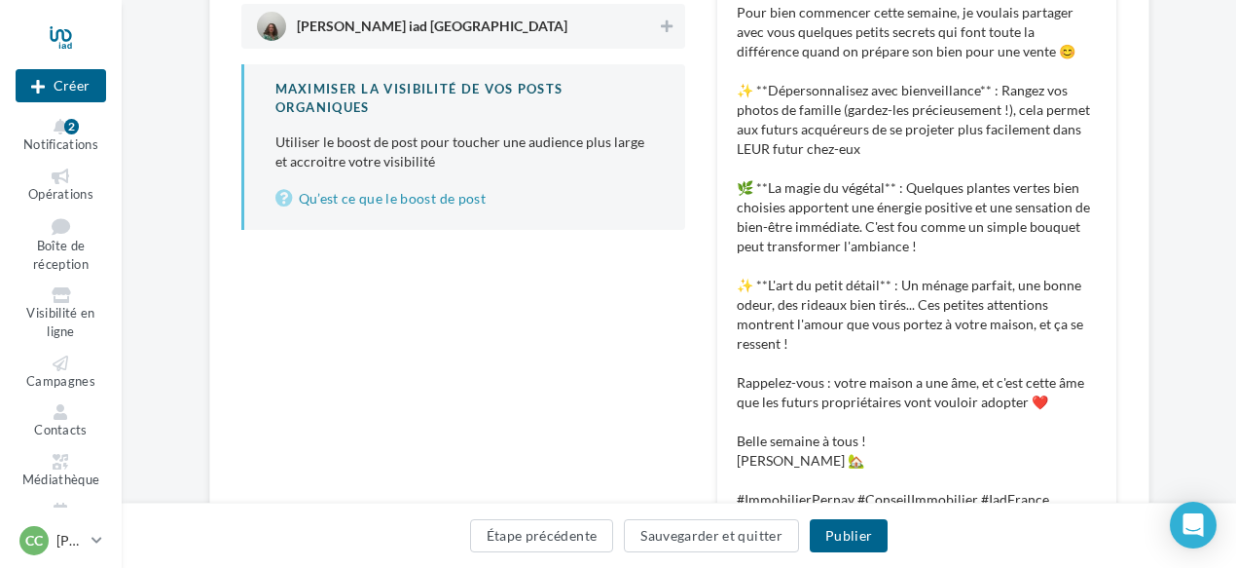
scroll to position [389, 0]
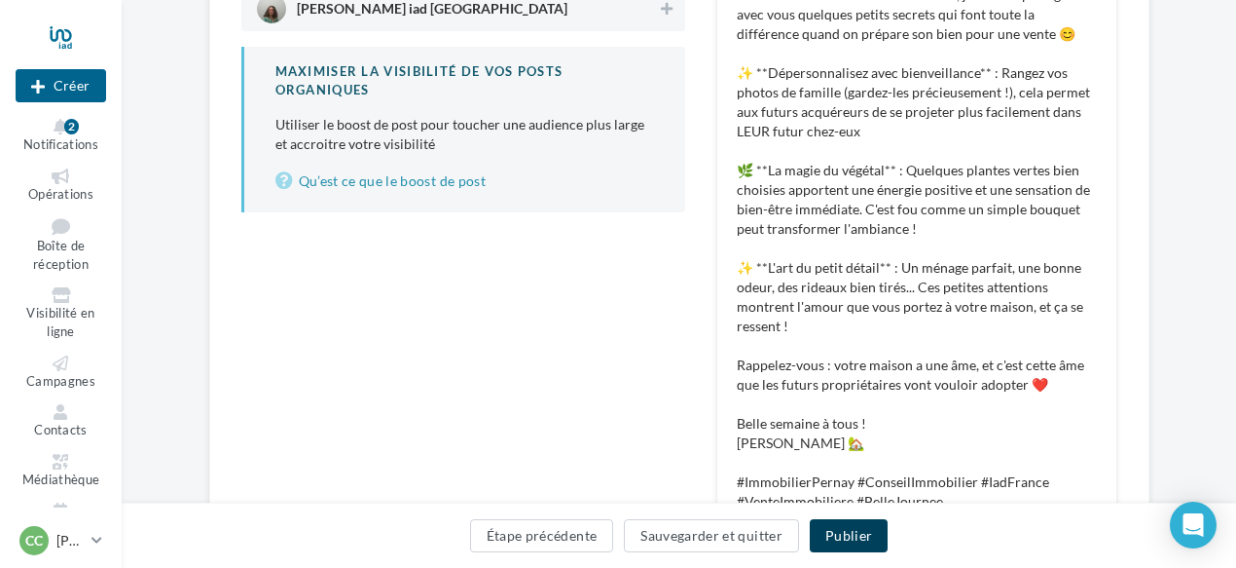
type input "**********"
click at [832, 538] on button "Publier" at bounding box center [849, 535] width 78 height 33
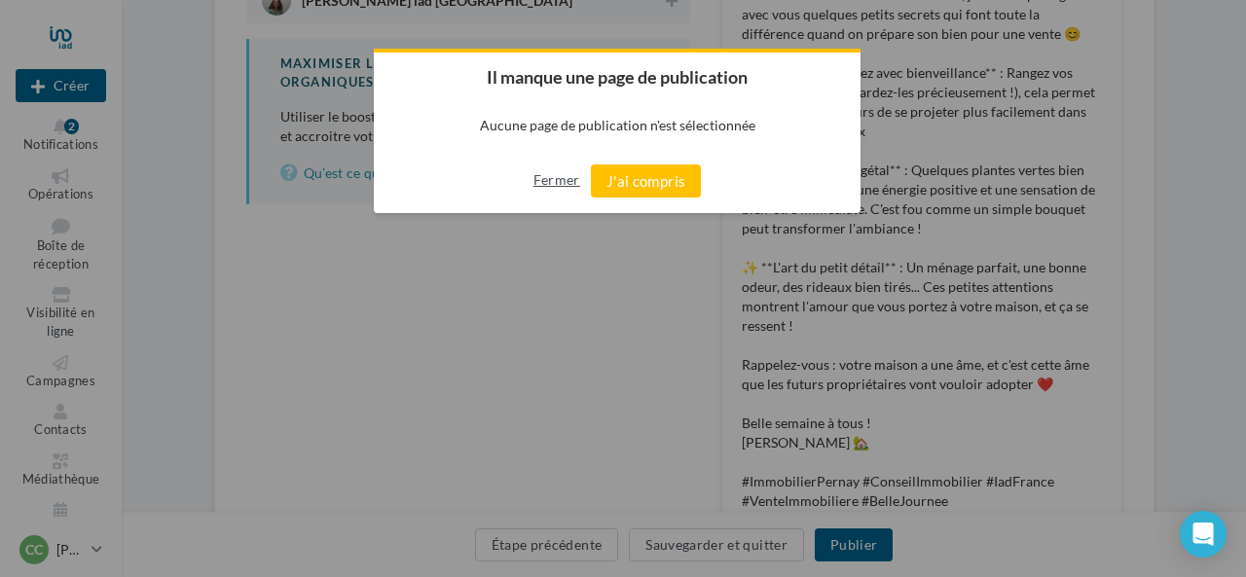
click at [567, 181] on button "Fermer" at bounding box center [556, 180] width 47 height 31
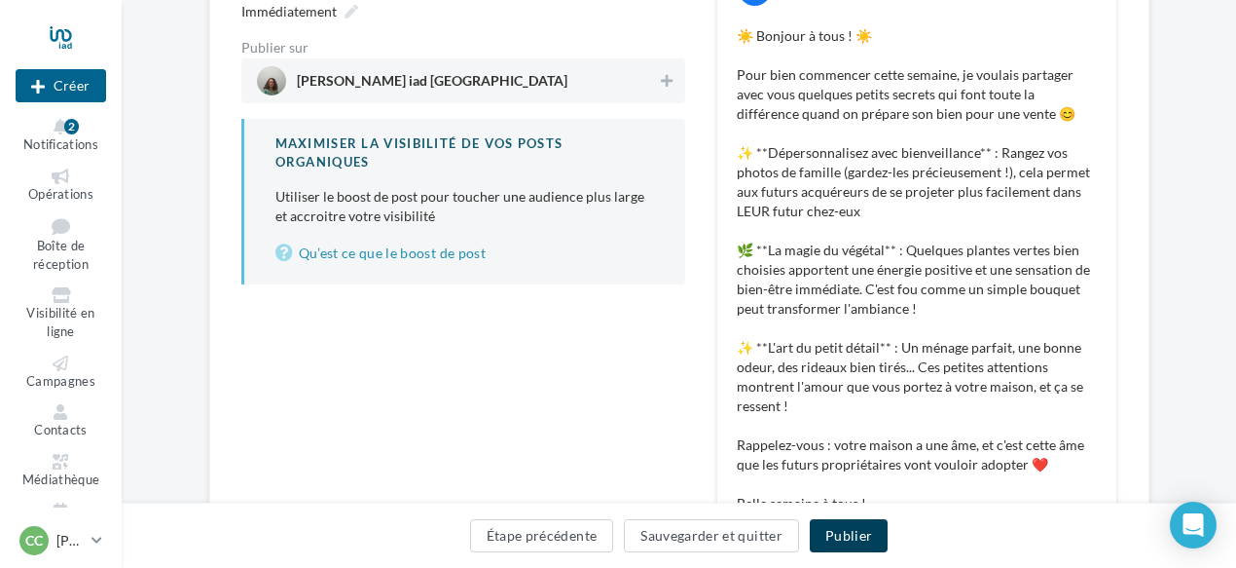
scroll to position [195, 0]
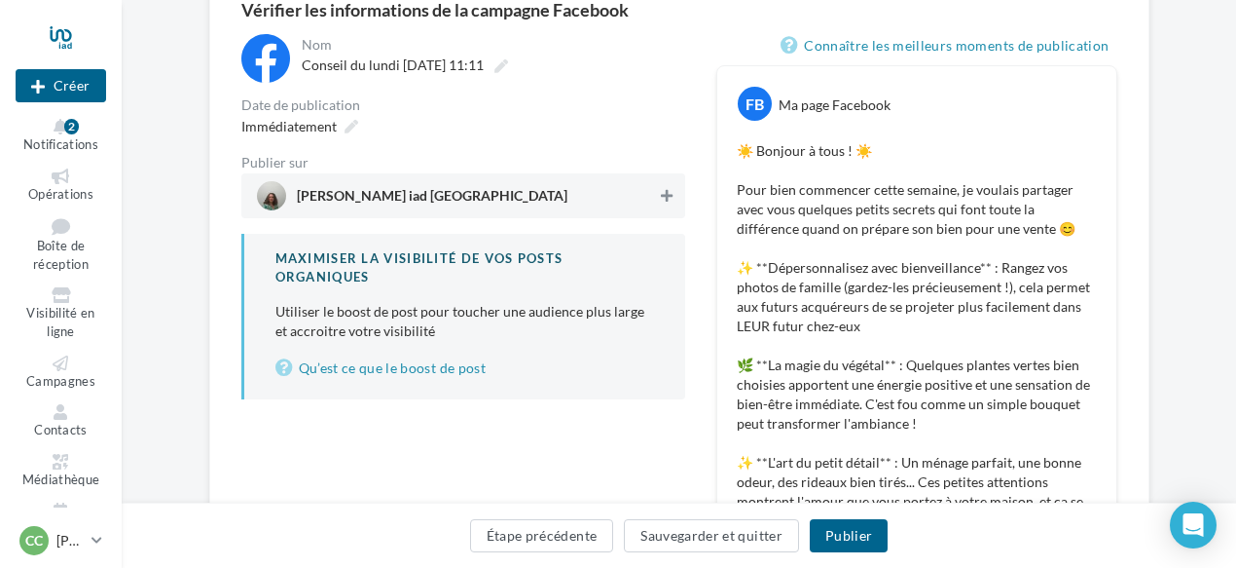
click at [661, 192] on icon at bounding box center [667, 196] width 12 height 14
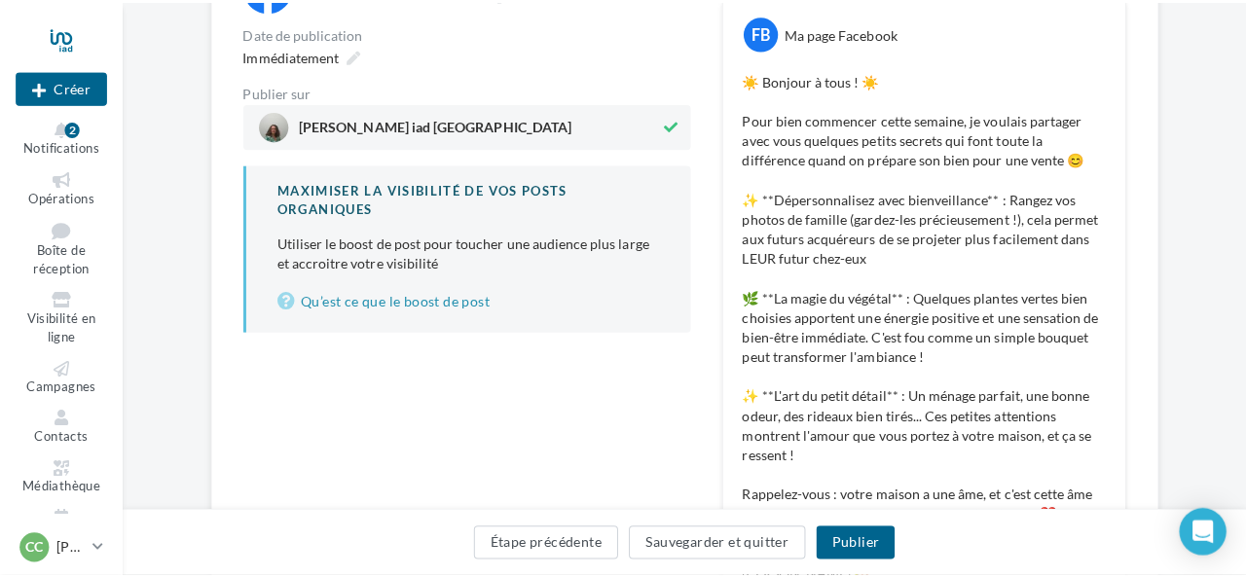
scroll to position [292, 0]
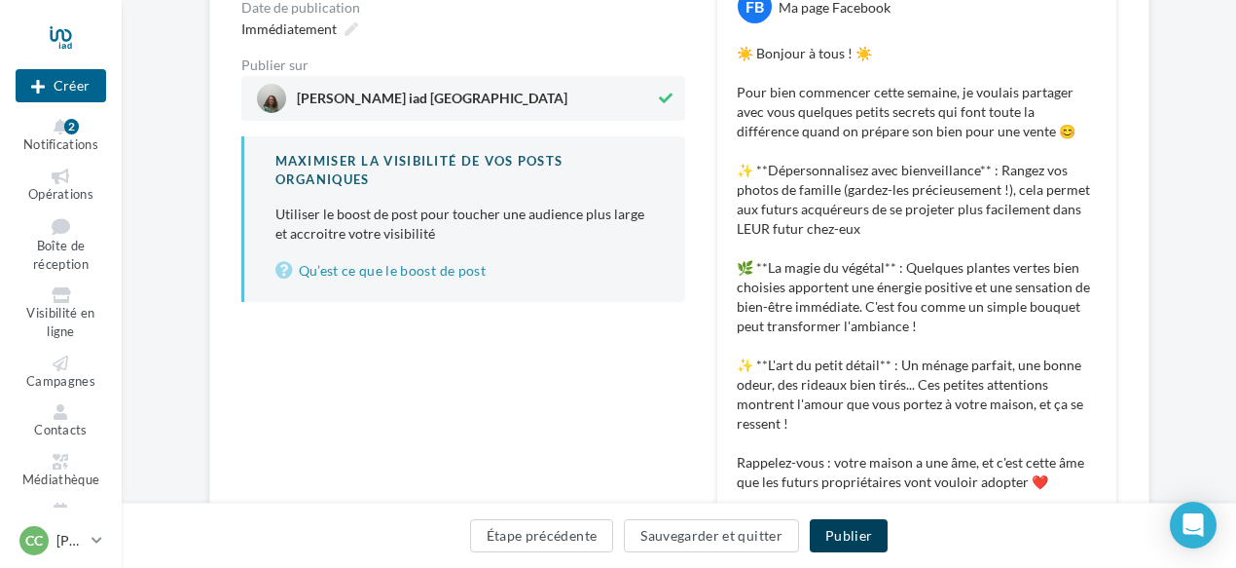
click at [833, 536] on button "Publier" at bounding box center [849, 535] width 78 height 33
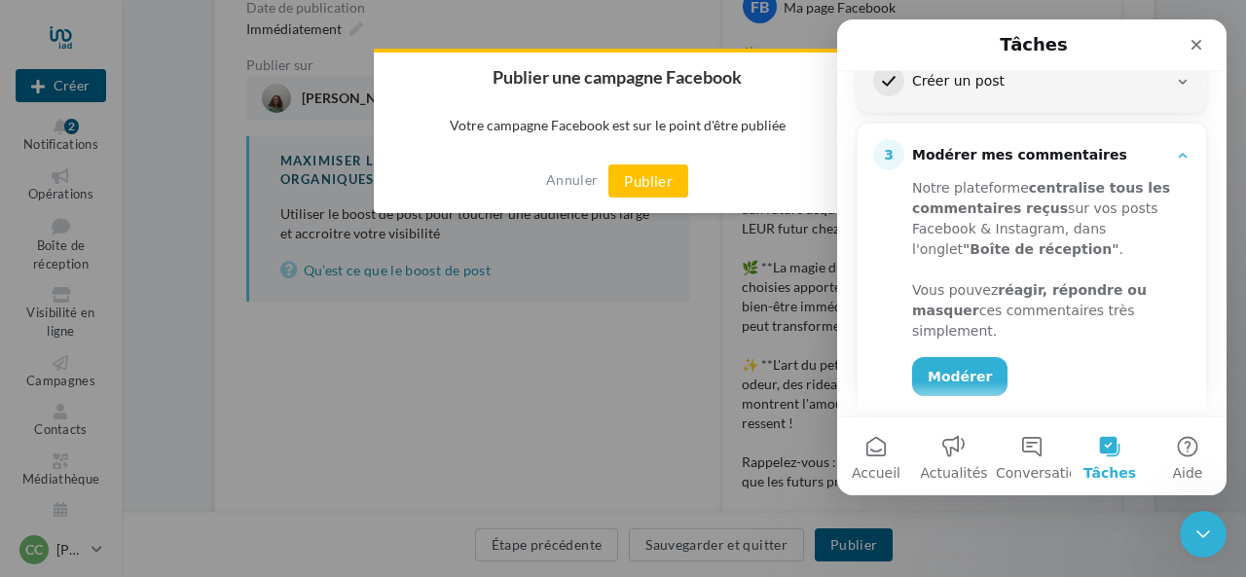
scroll to position [446, 0]
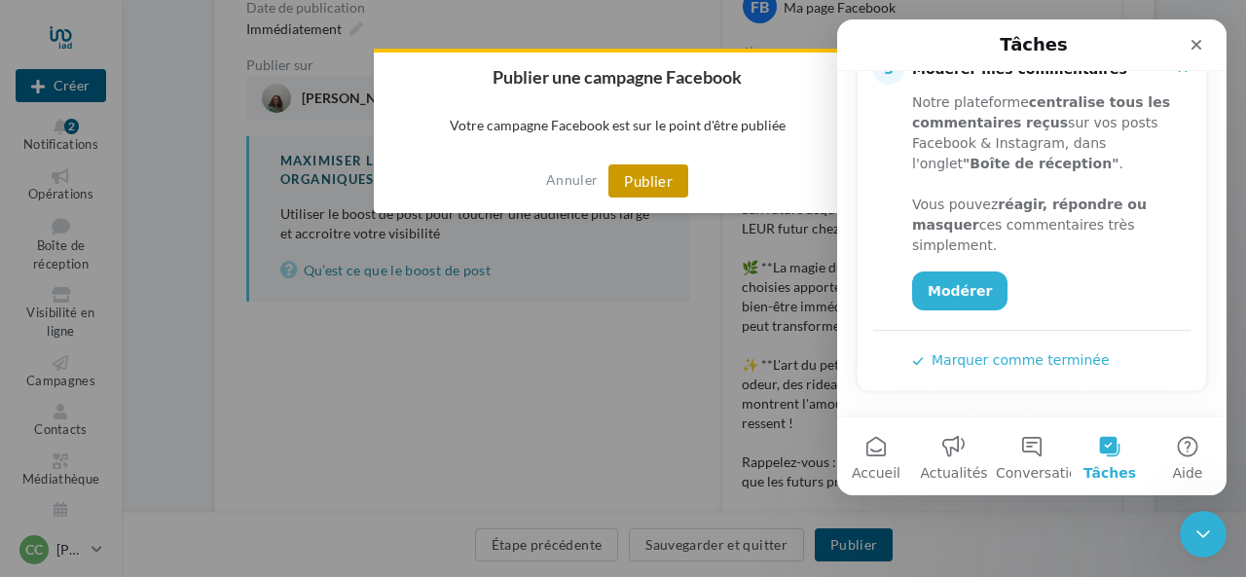
click at [646, 187] on button "Publier" at bounding box center [648, 181] width 80 height 33
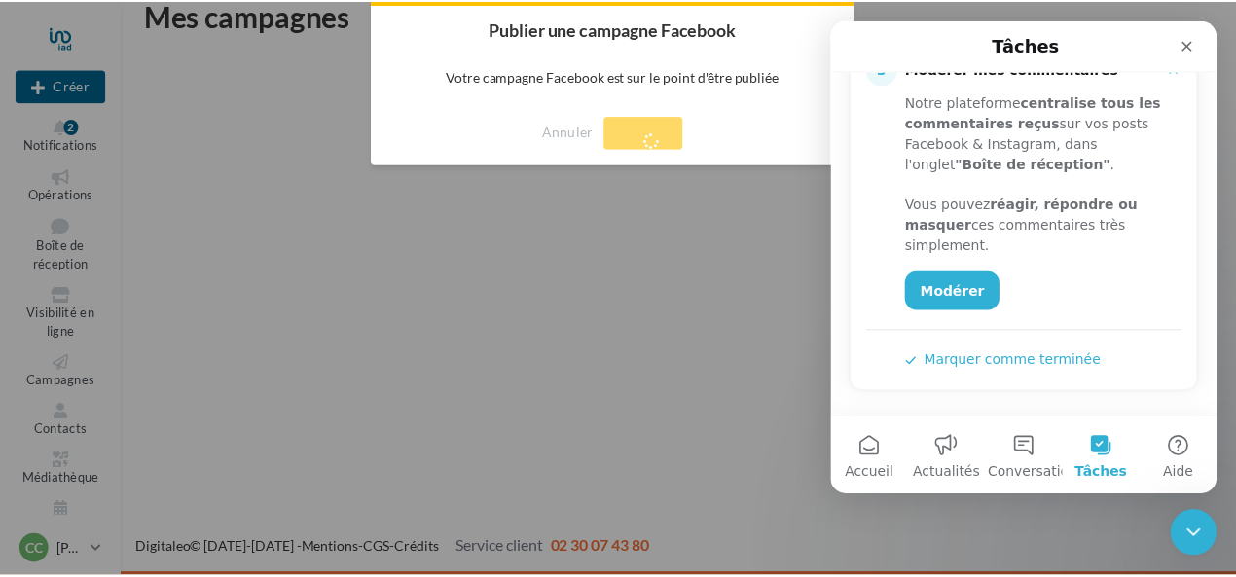
scroll to position [31, 0]
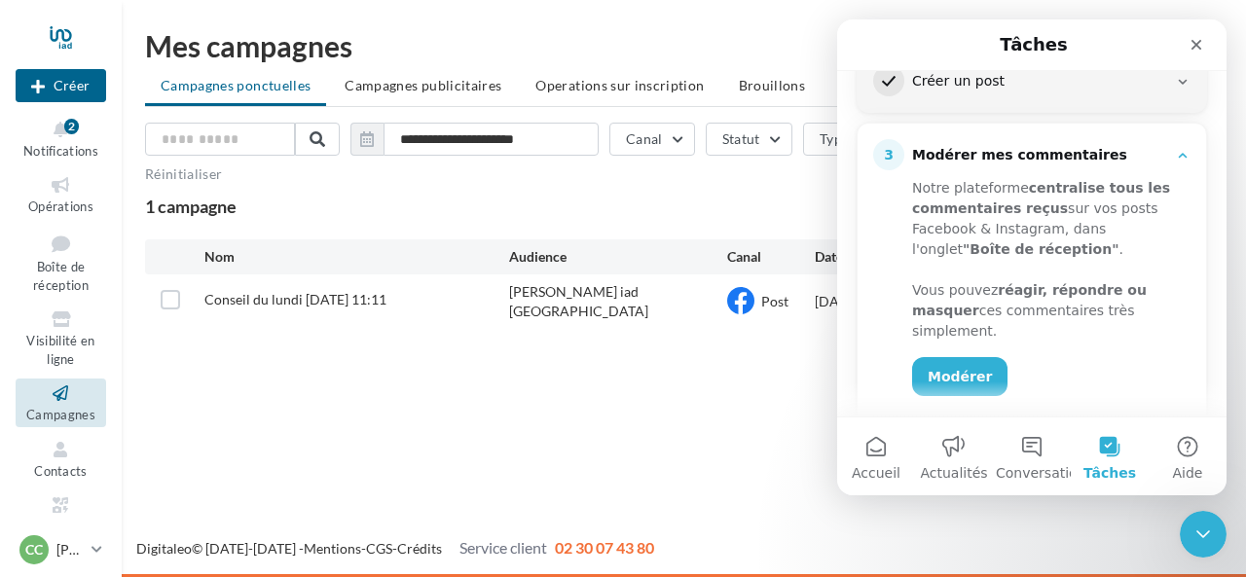
scroll to position [389, 0]
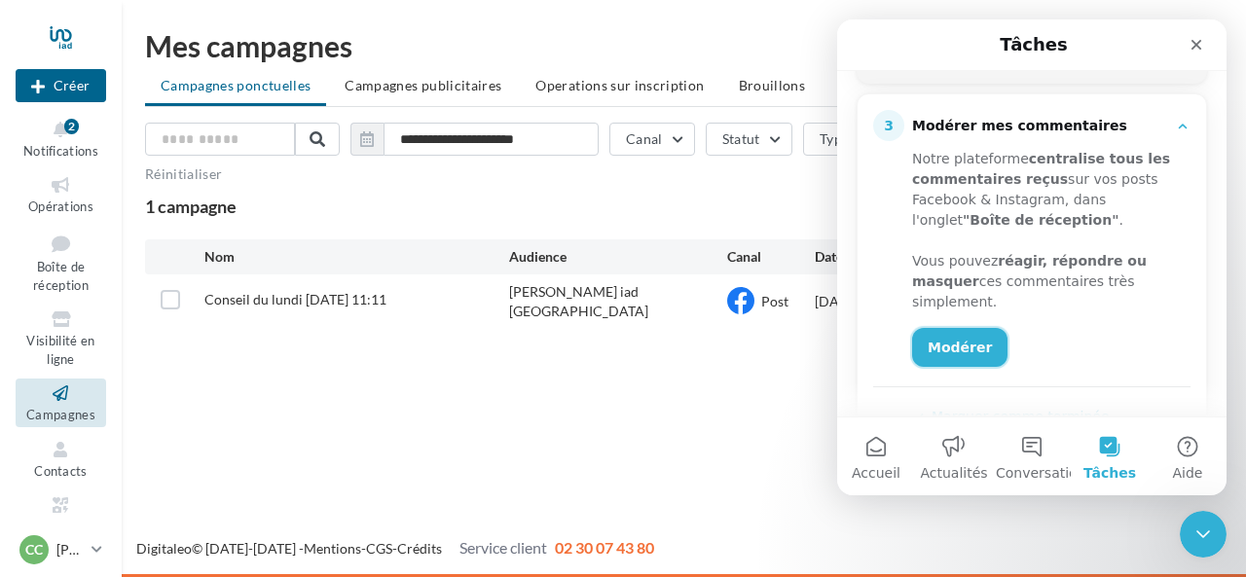
click at [952, 357] on link "Modérer" at bounding box center [959, 347] width 95 height 39
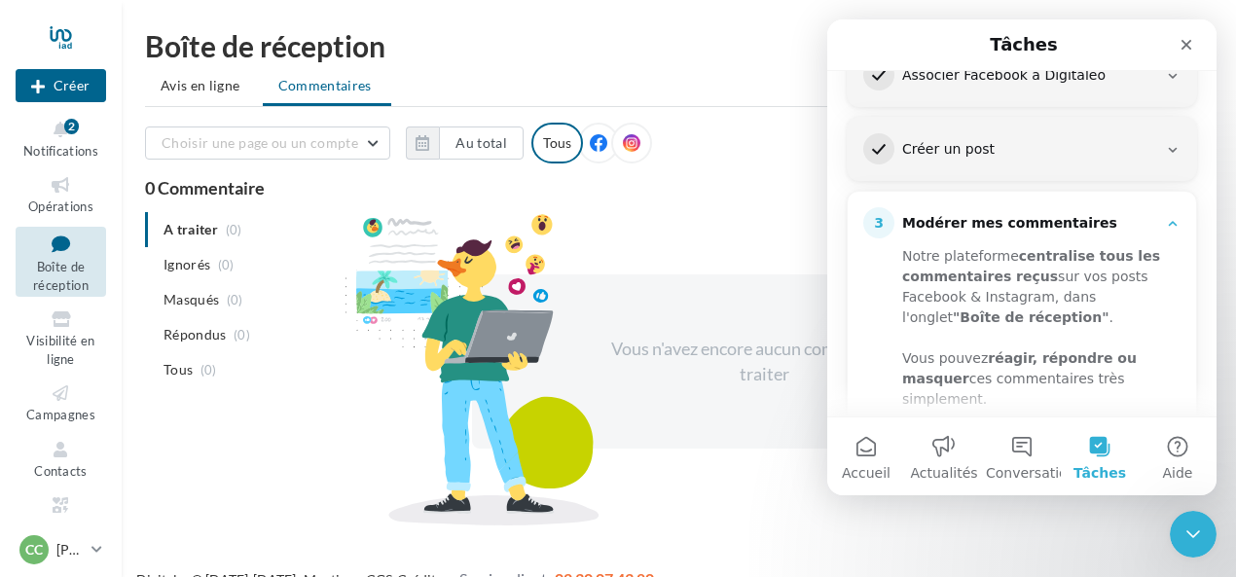
scroll to position [446, 0]
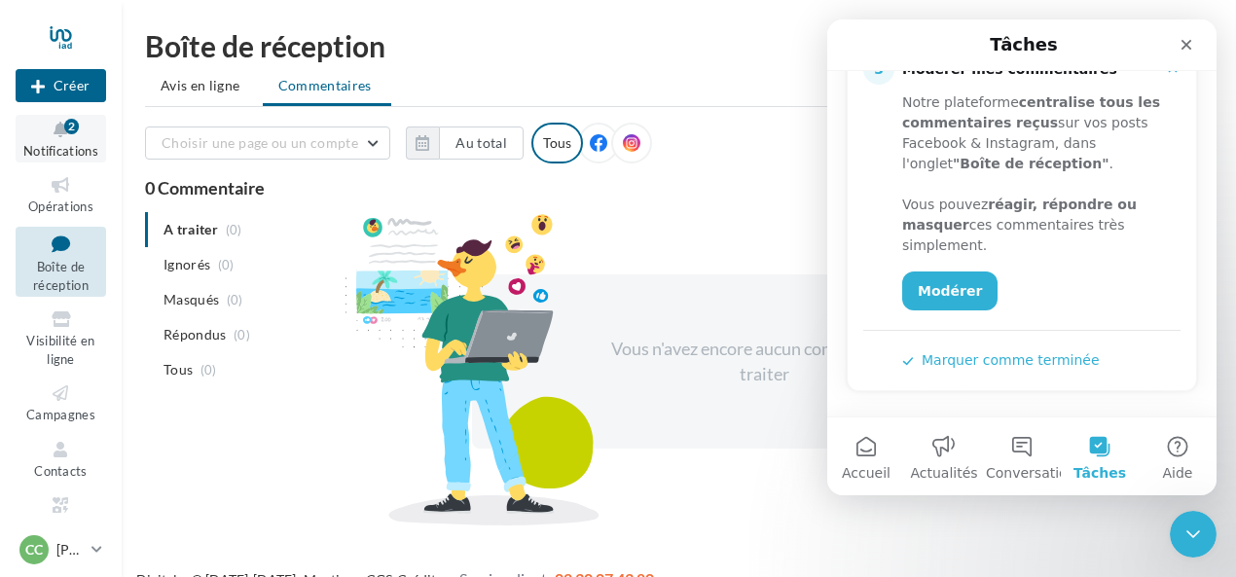
click at [70, 141] on button "Notifications 2" at bounding box center [61, 139] width 91 height 48
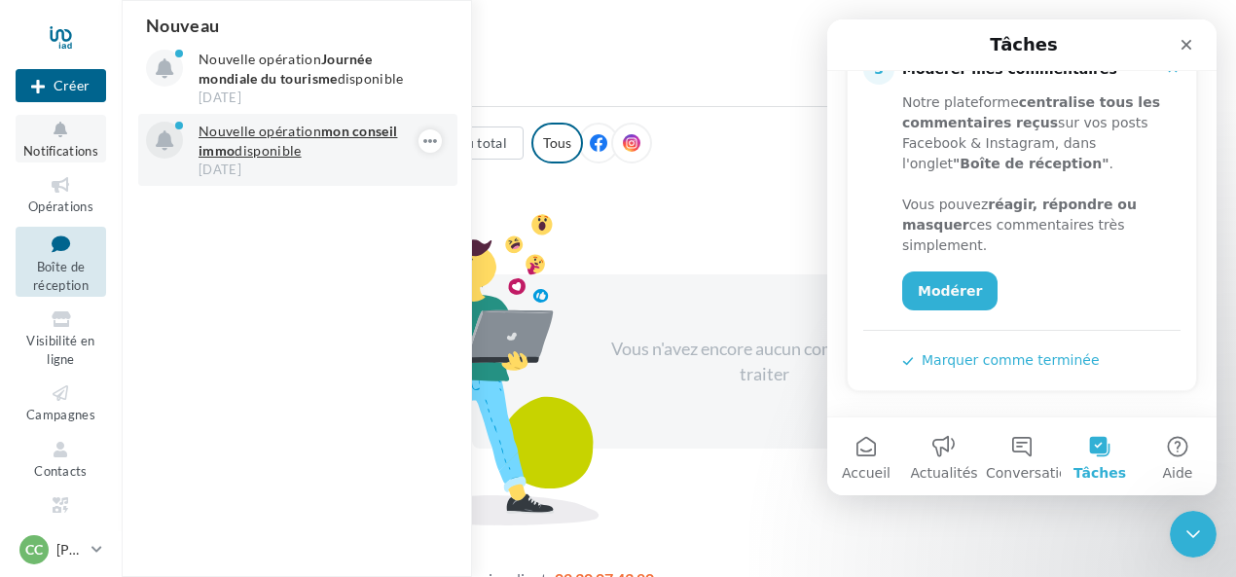
click at [246, 136] on p "Nouvelle opération mon conseil immo disponible" at bounding box center [312, 141] width 226 height 39
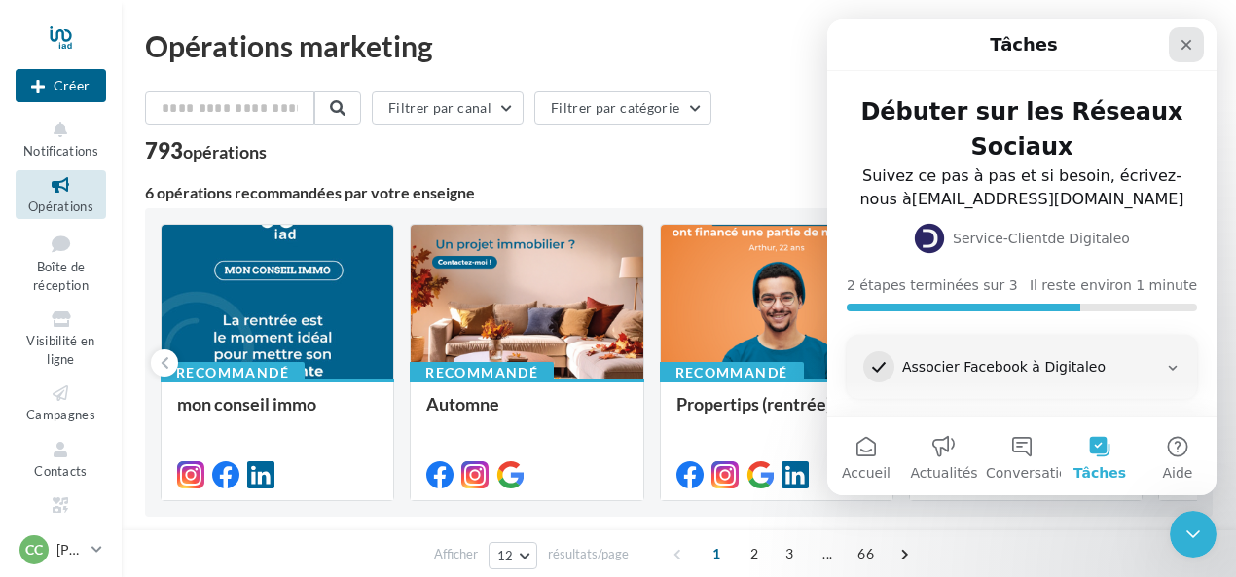
click at [1194, 48] on icon "Fermer" at bounding box center [1187, 45] width 16 height 16
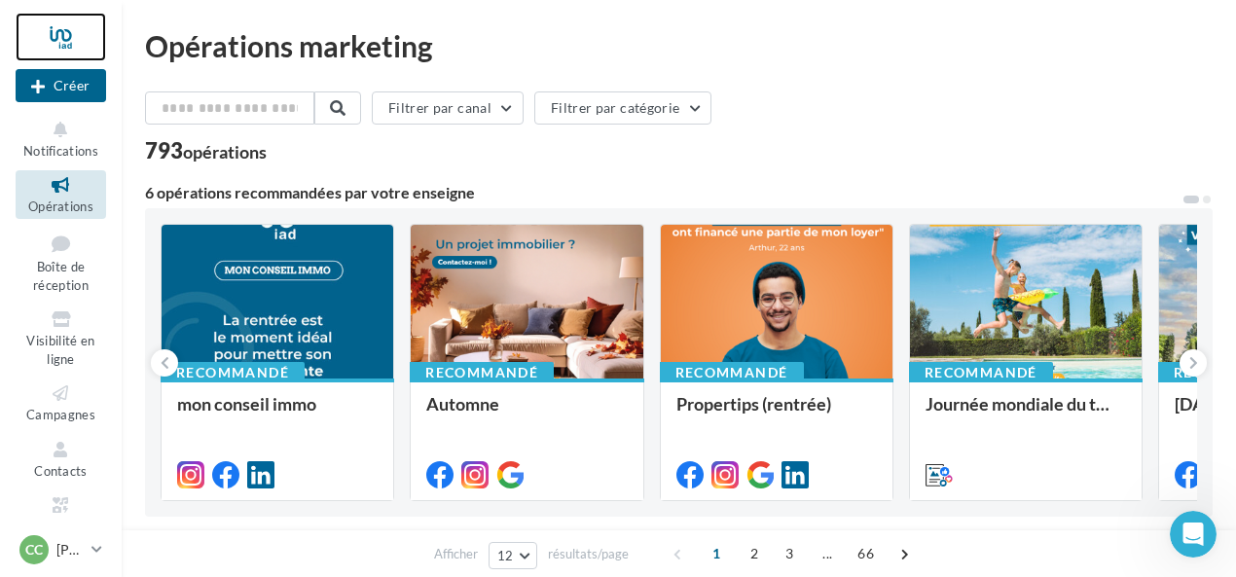
click at [64, 45] on div at bounding box center [61, 37] width 91 height 49
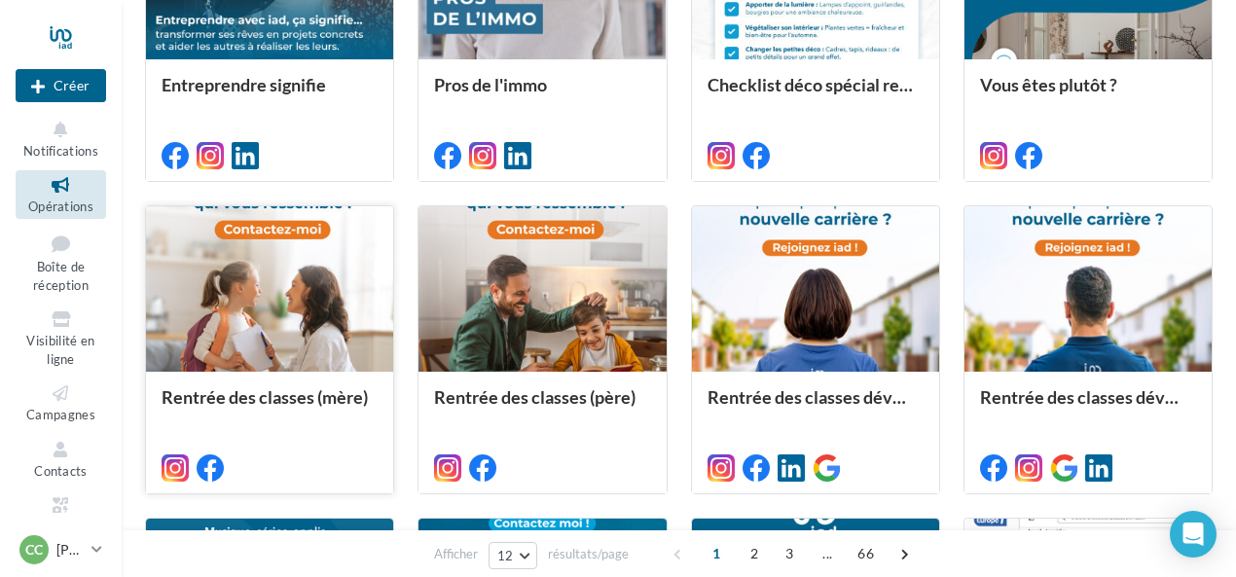
scroll to position [646, 0]
click at [54, 344] on span "Visibilité en ligne" at bounding box center [60, 350] width 68 height 34
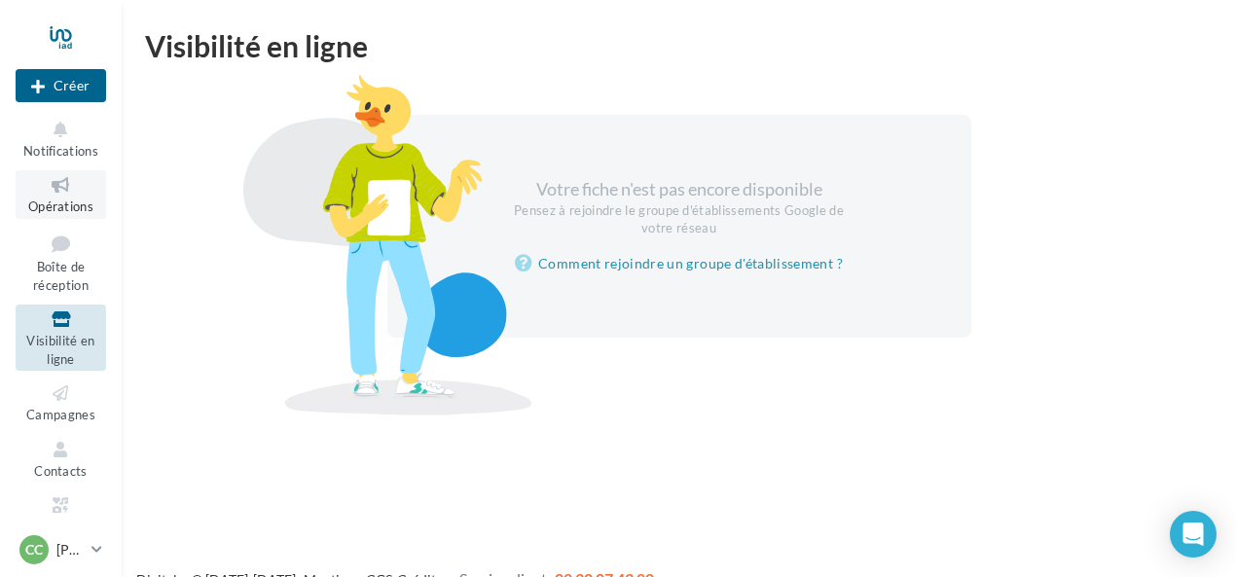
click at [51, 213] on span "Opérations" at bounding box center [60, 207] width 65 height 16
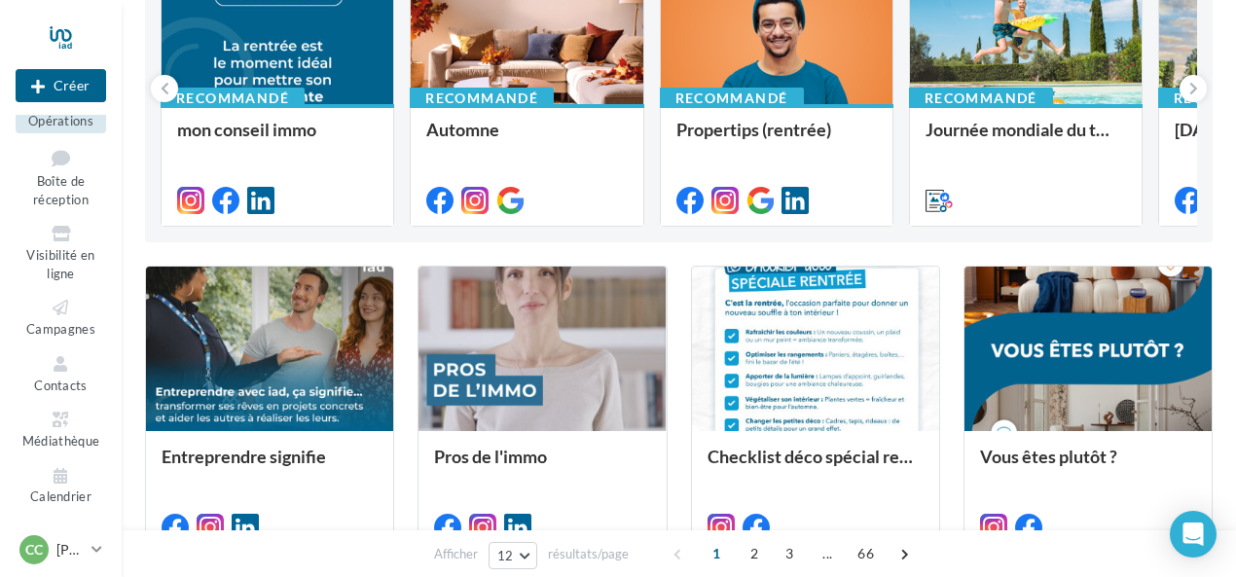
scroll to position [487, 0]
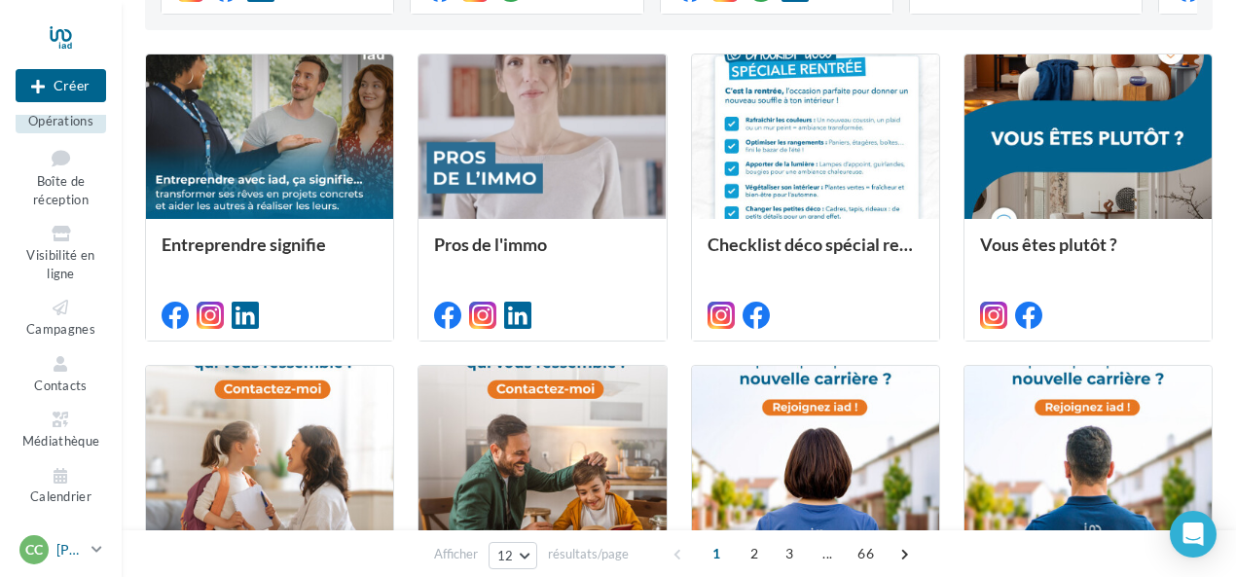
click at [44, 550] on div "Cc" at bounding box center [33, 549] width 29 height 29
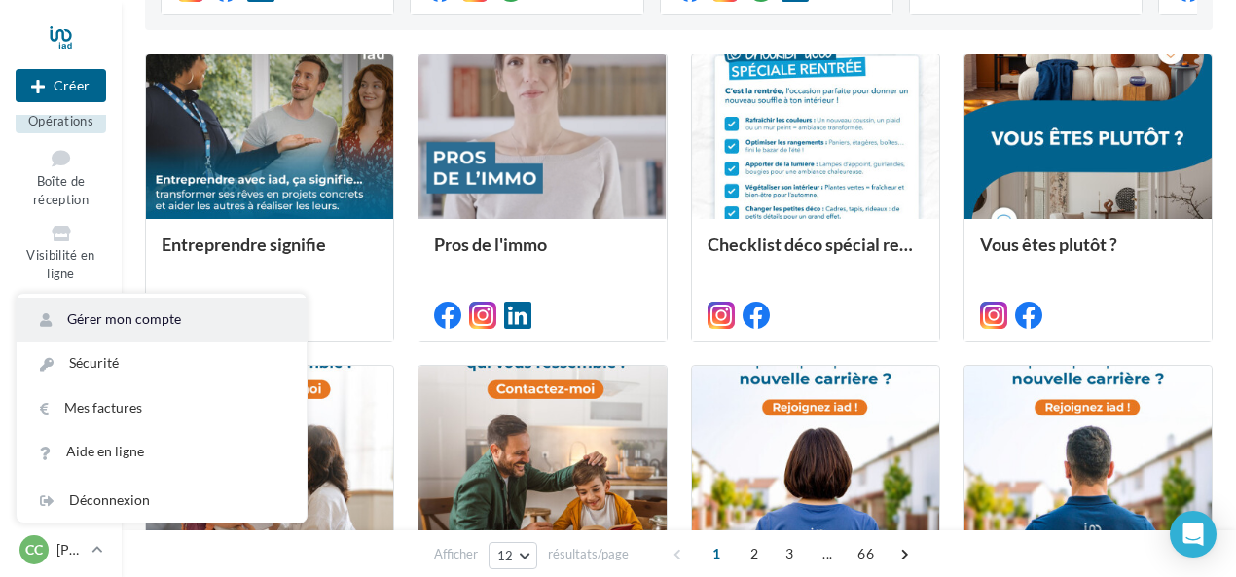
click at [134, 316] on link "Gérer mon compte" at bounding box center [162, 320] width 290 height 44
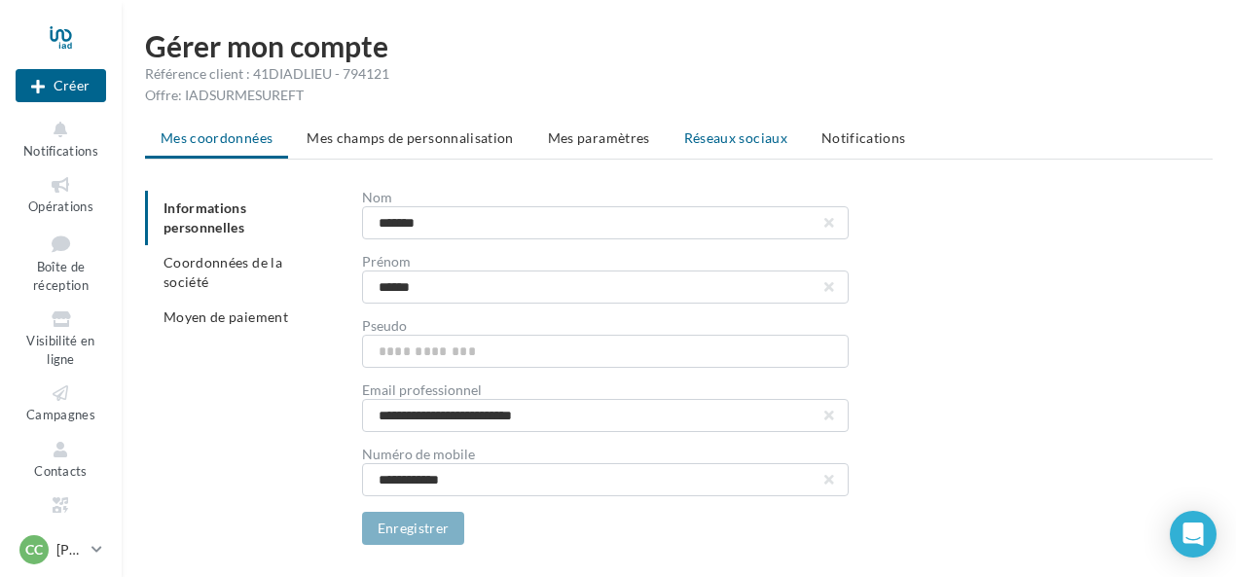
click at [742, 138] on span "Réseaux sociaux" at bounding box center [735, 137] width 103 height 17
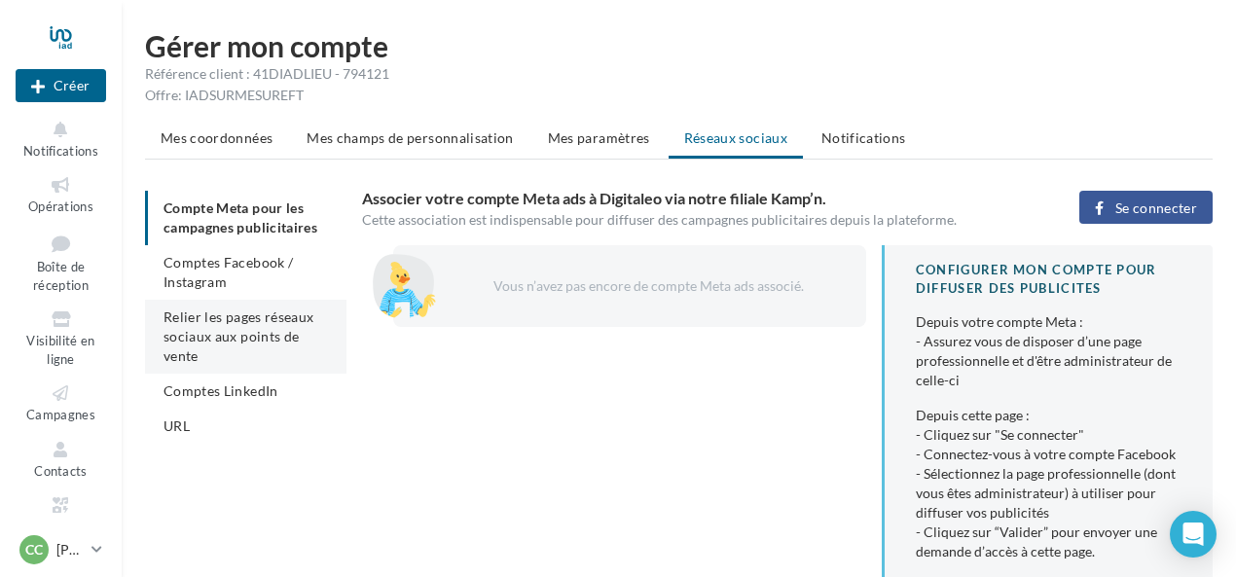
click at [230, 342] on span "Relier les pages réseaux sociaux aux points de vente" at bounding box center [239, 336] width 150 height 55
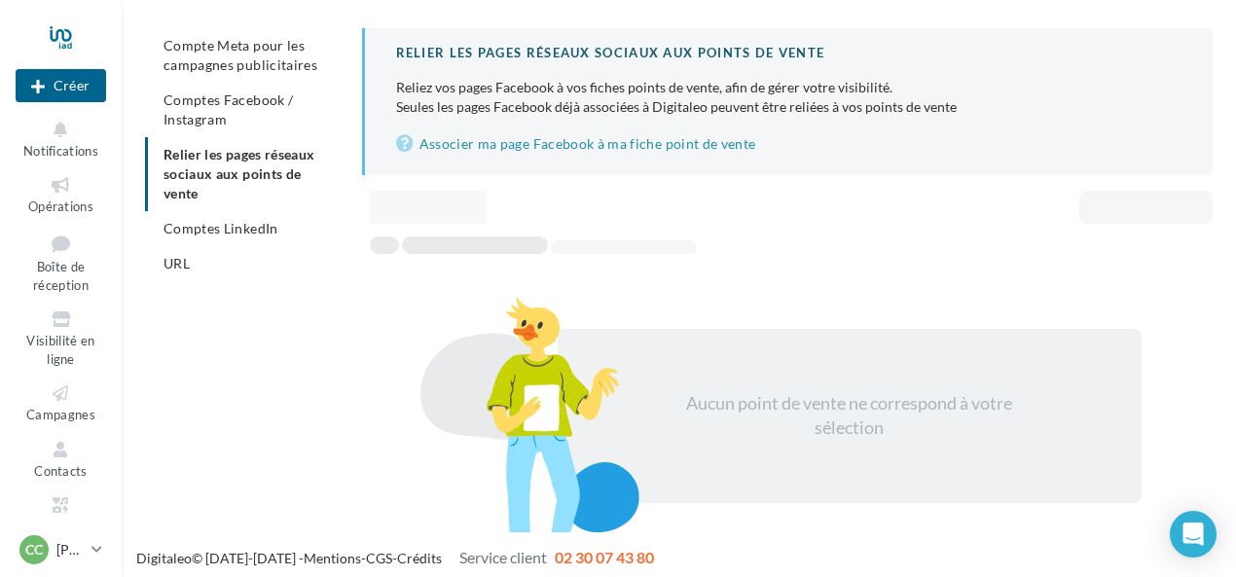
scroll to position [170, 0]
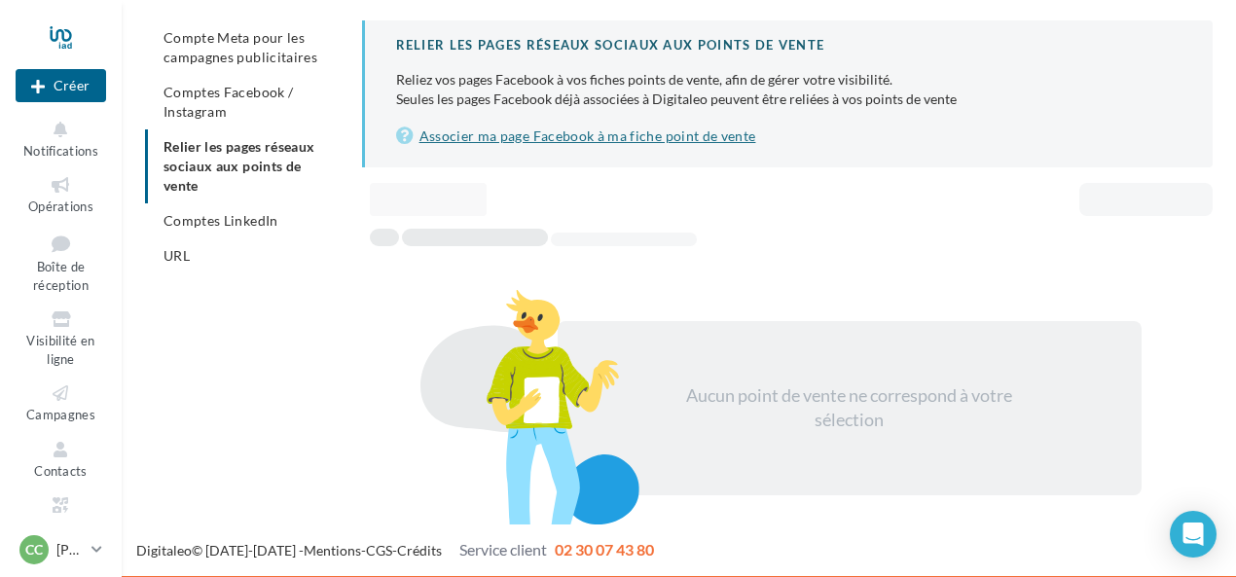
click at [600, 137] on link "Associer ma page Facebook à ma fiche point de vente" at bounding box center [789, 136] width 786 height 23
click at [179, 266] on li "URL" at bounding box center [246, 256] width 202 height 35
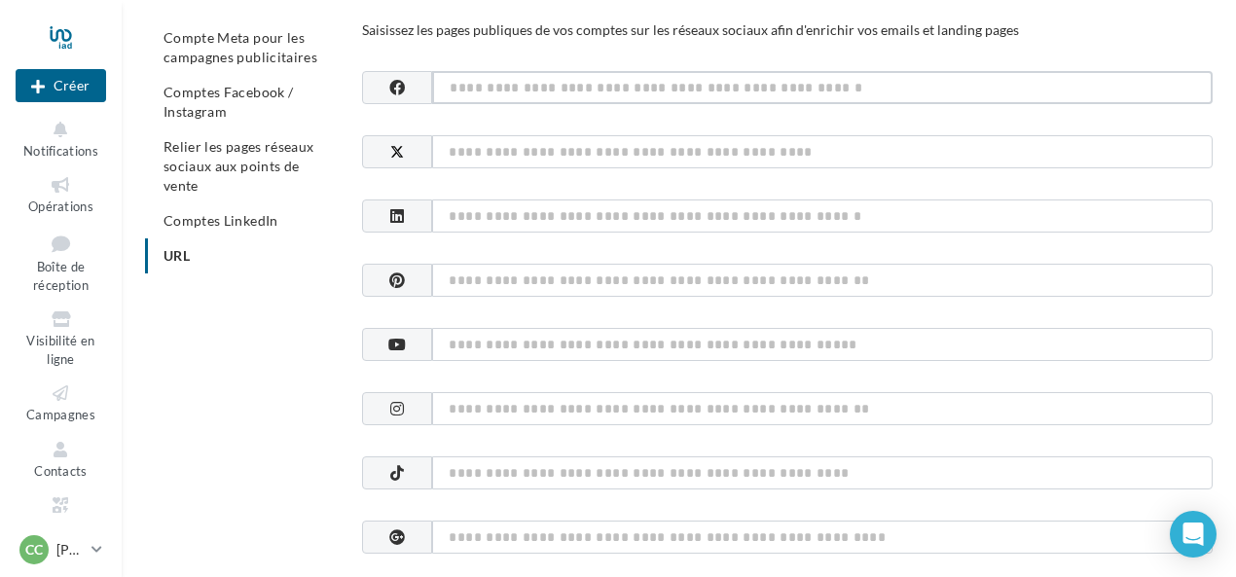
click at [463, 88] on input at bounding box center [822, 87] width 781 height 33
paste input "**********"
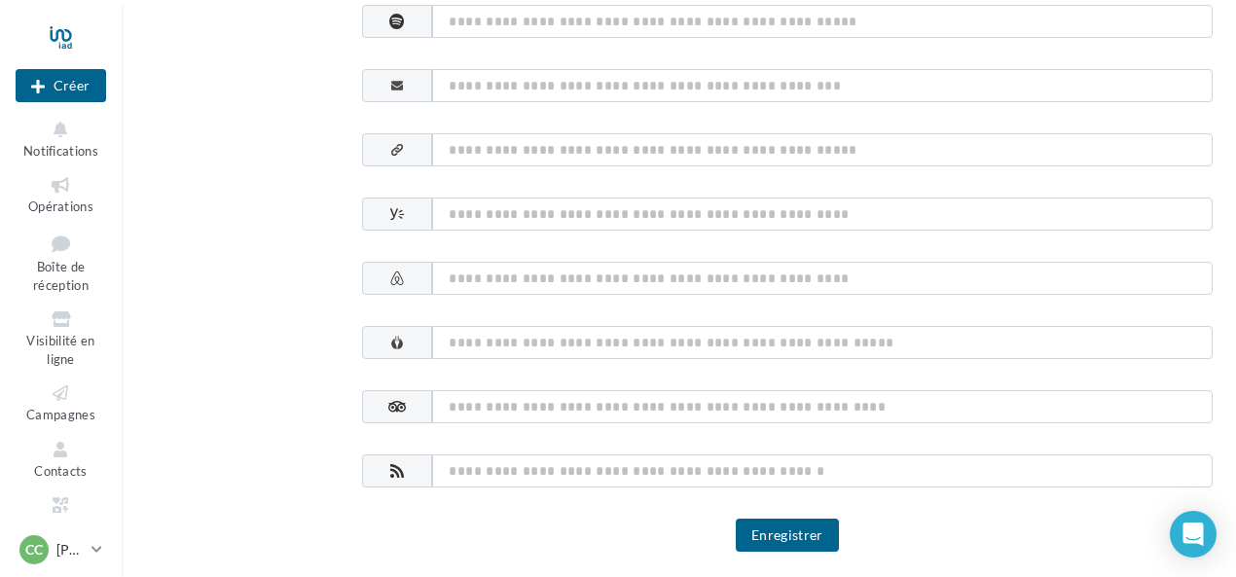
scroll to position [1194, 0]
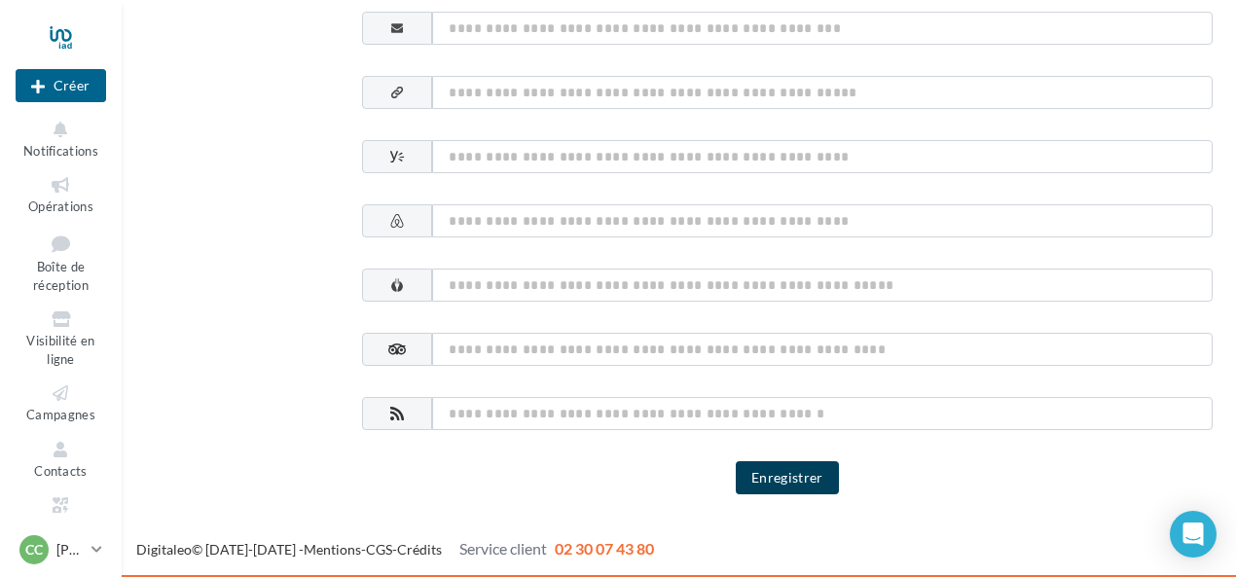
type input "**********"
click at [806, 464] on button "Enregistrer" at bounding box center [787, 477] width 103 height 33
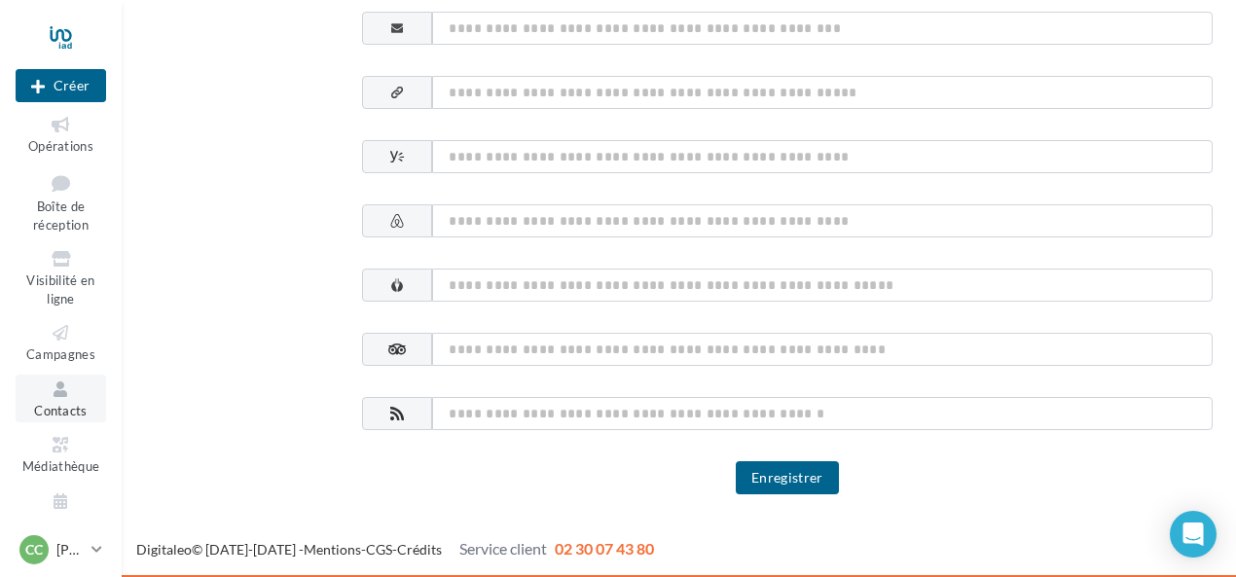
scroll to position [86, 0]
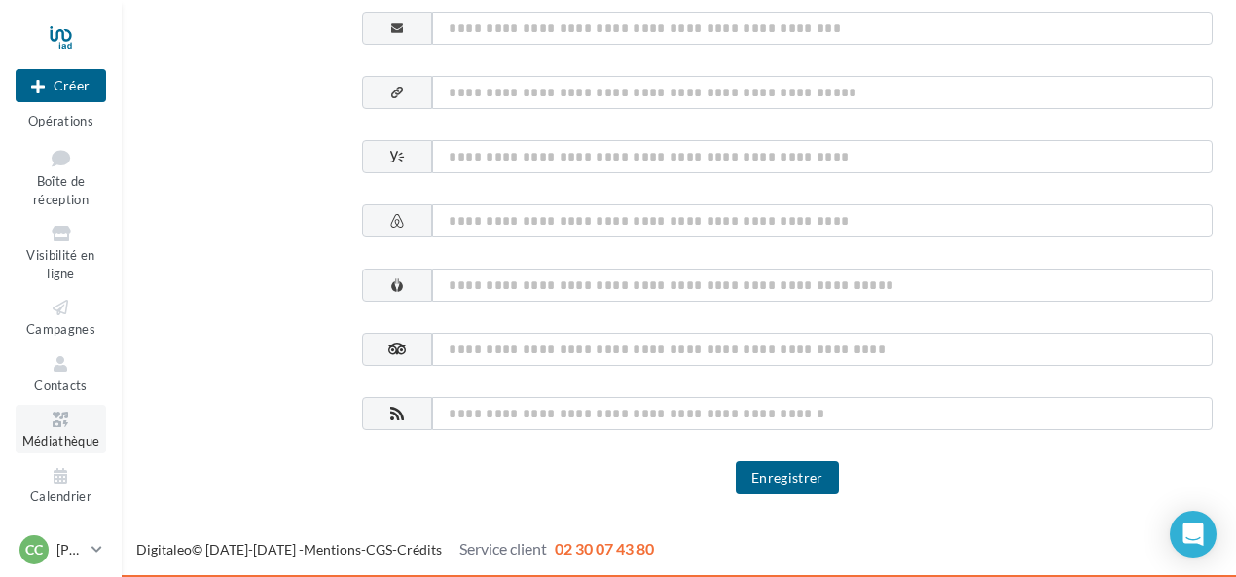
click at [43, 437] on span "Médiathèque" at bounding box center [61, 441] width 78 height 16
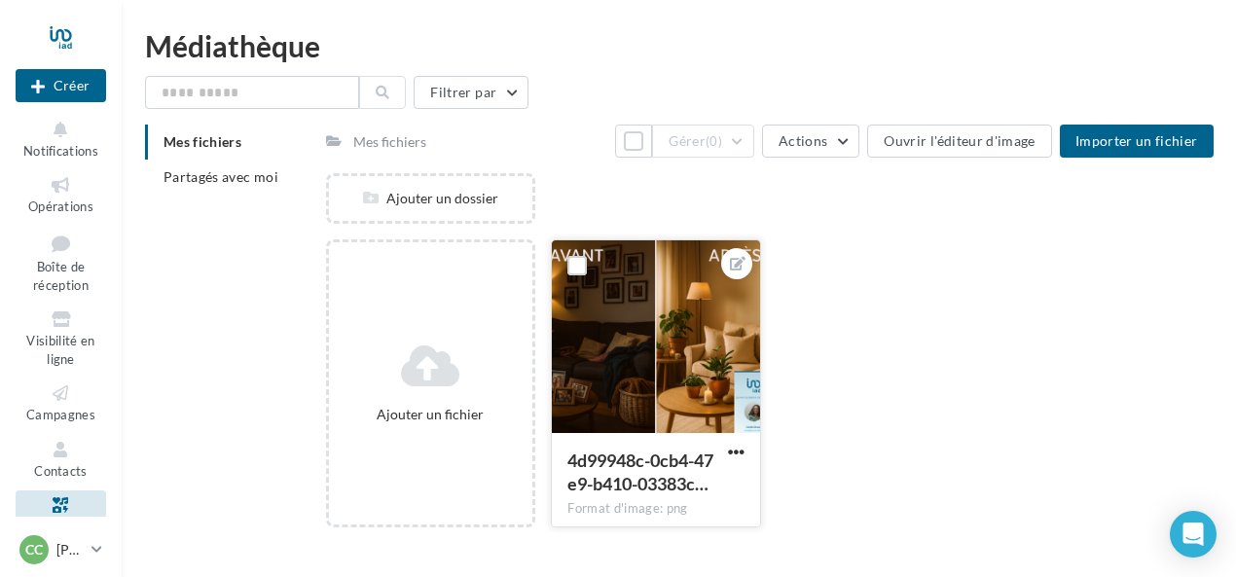
click at [637, 340] on div at bounding box center [656, 337] width 208 height 195
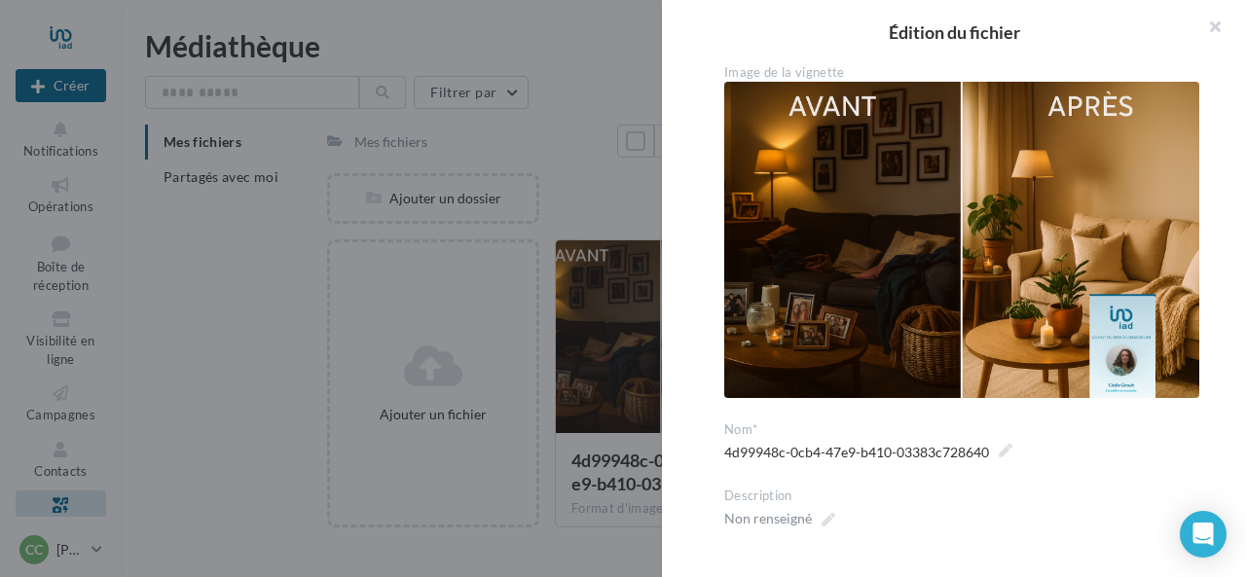
click at [477, 23] on div at bounding box center [623, 288] width 1246 height 577
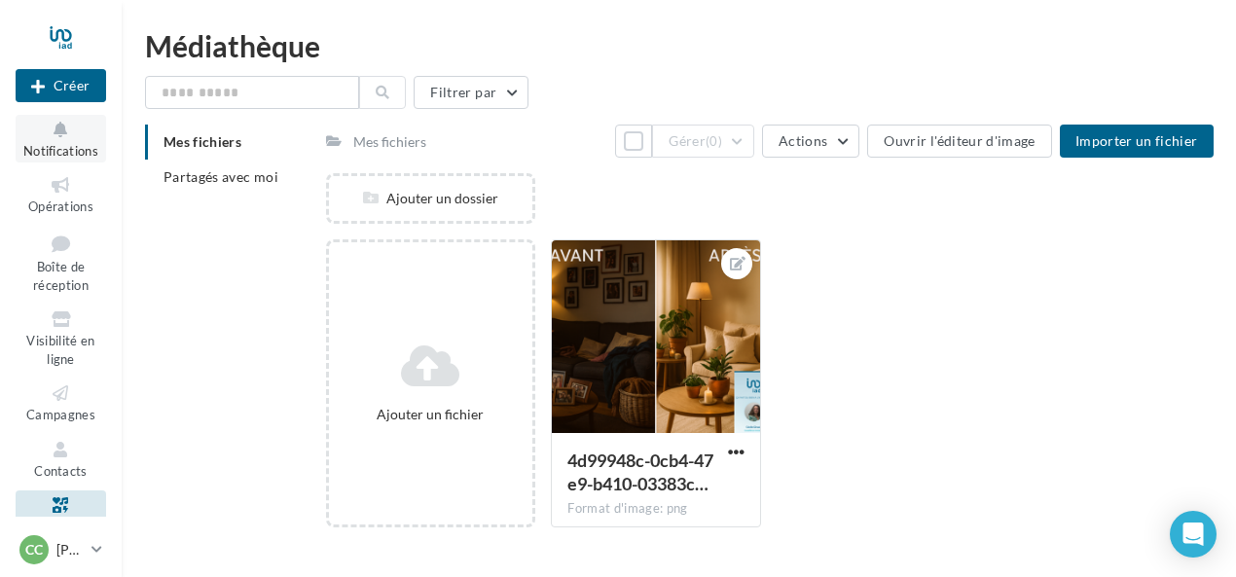
click at [26, 146] on span "Notifications" at bounding box center [60, 151] width 75 height 16
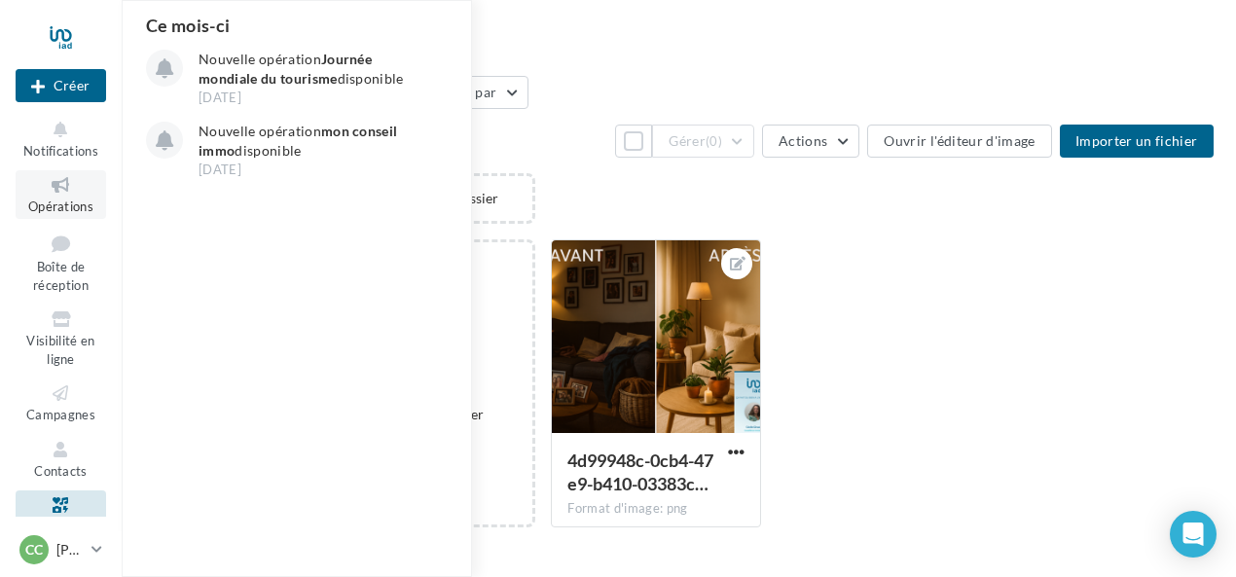
click at [47, 211] on span "Opérations" at bounding box center [60, 207] width 65 height 16
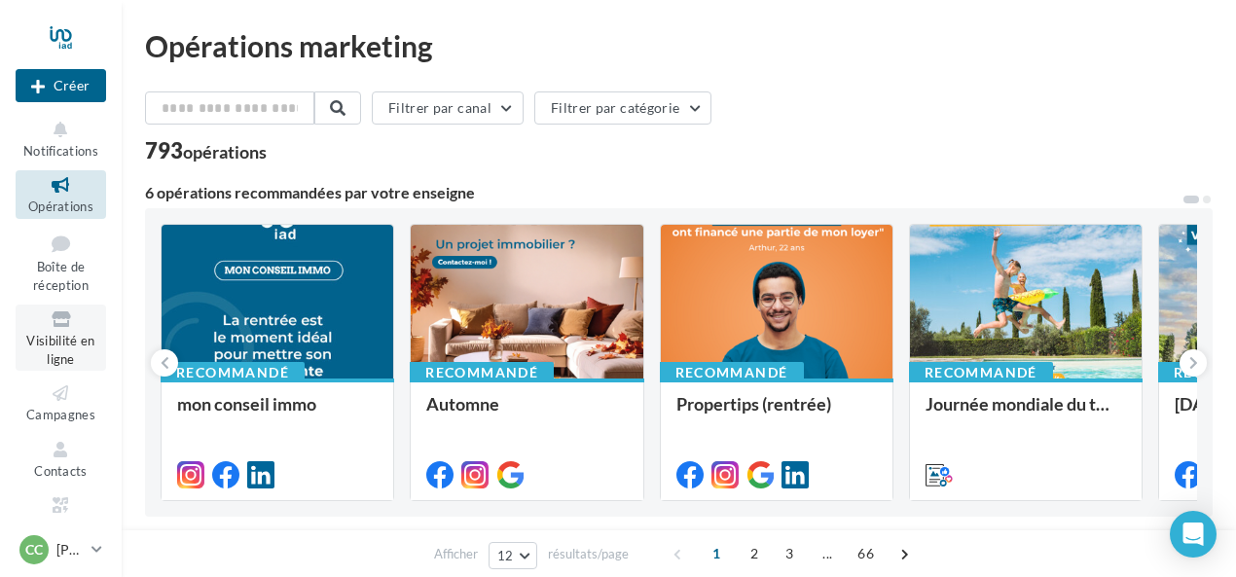
click at [60, 349] on link "Visibilité en ligne" at bounding box center [61, 338] width 91 height 66
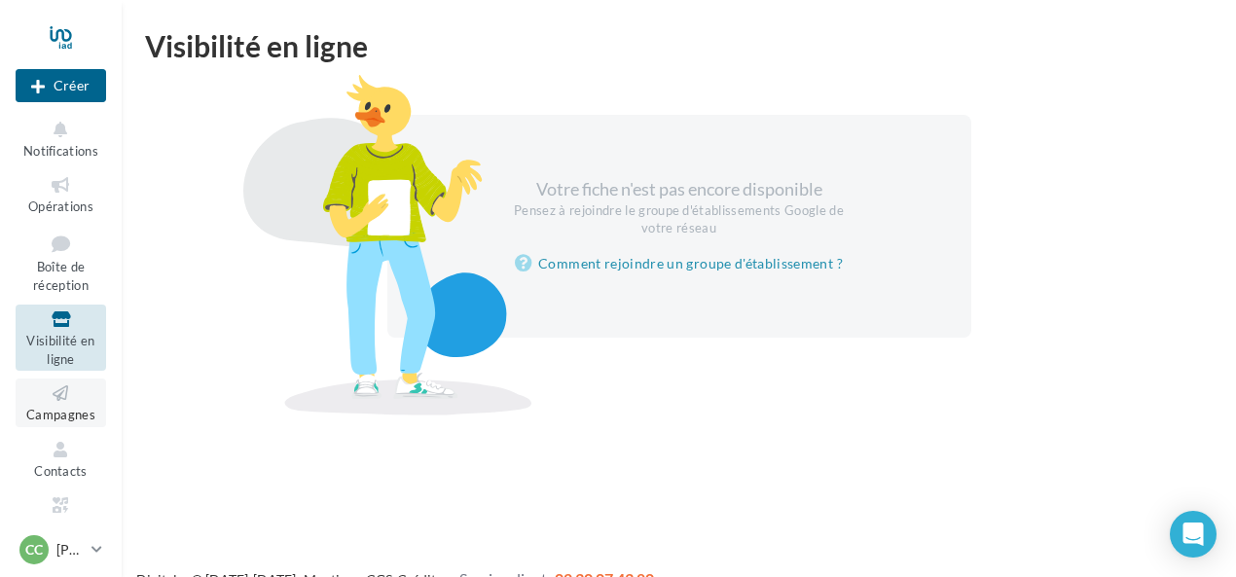
click at [66, 412] on span "Campagnes" at bounding box center [60, 415] width 69 height 16
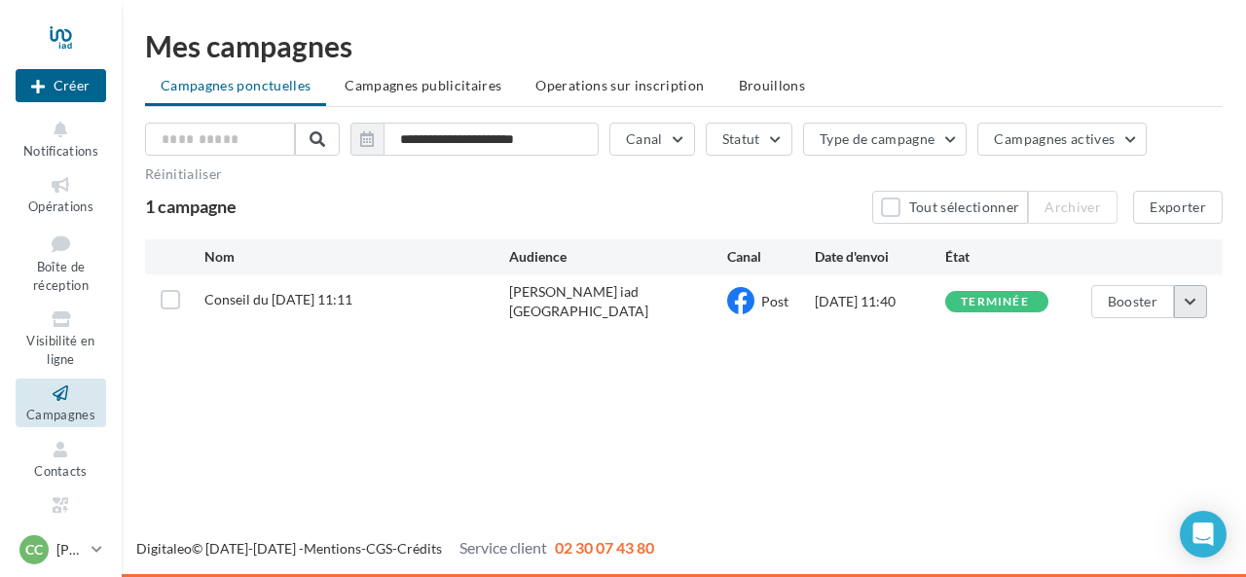
click at [1186, 298] on button "button" at bounding box center [1190, 301] width 33 height 33
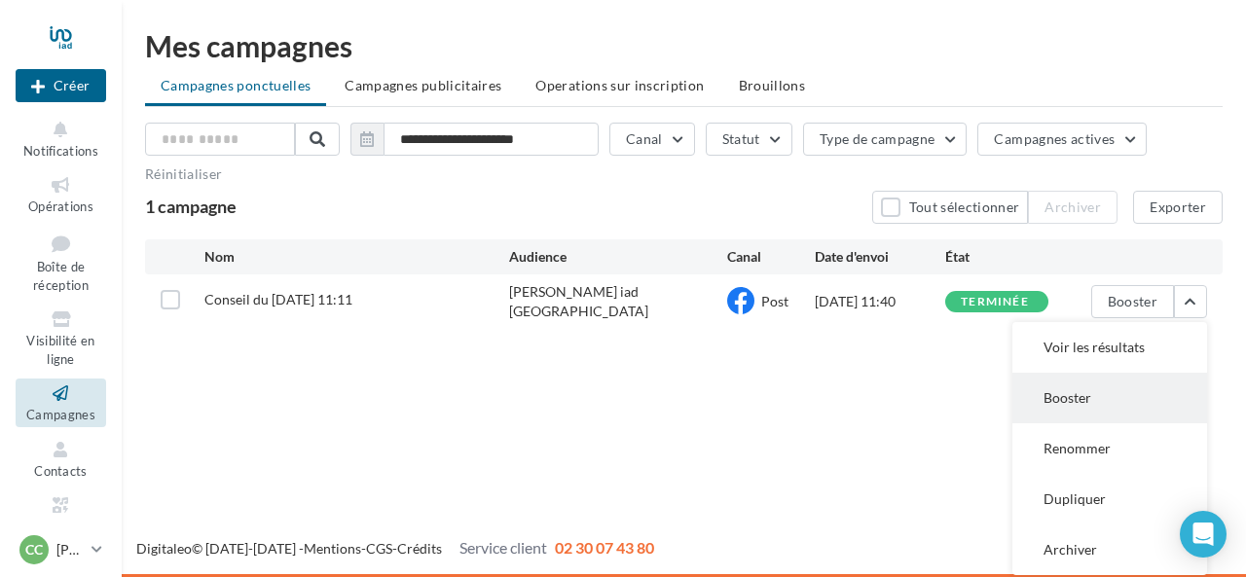
click at [1069, 394] on button "Booster" at bounding box center [1109, 398] width 195 height 51
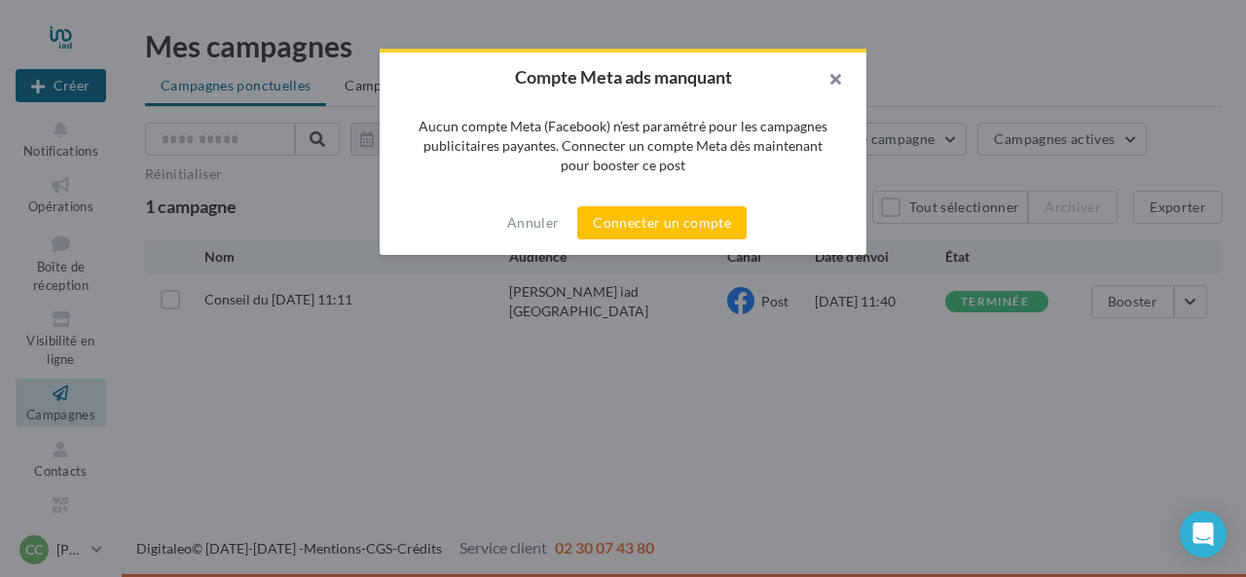
click at [834, 72] on button "button" at bounding box center [828, 82] width 78 height 58
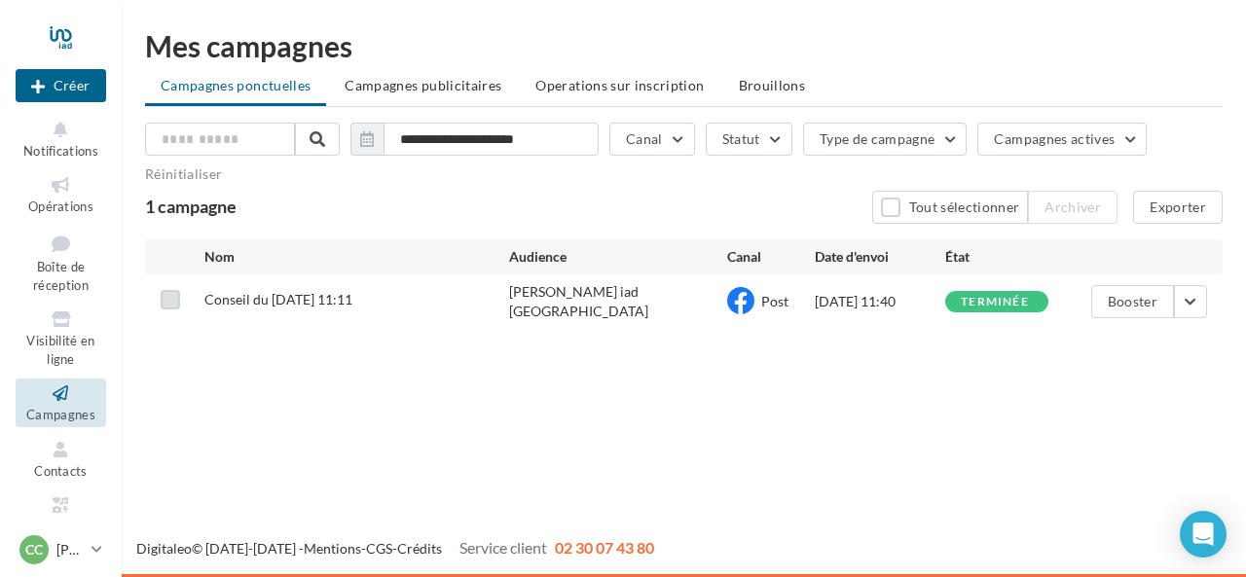
click at [166, 297] on label at bounding box center [170, 299] width 19 height 19
click at [1186, 301] on button "button" at bounding box center [1190, 301] width 33 height 33
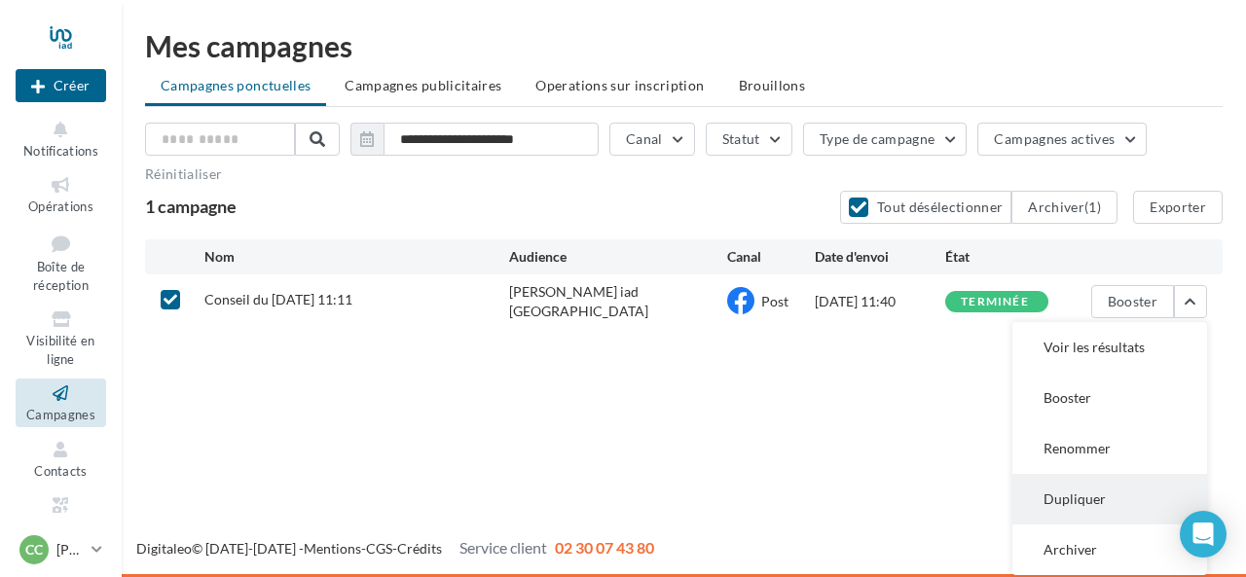
click at [1083, 503] on button "Dupliquer" at bounding box center [1109, 499] width 195 height 51
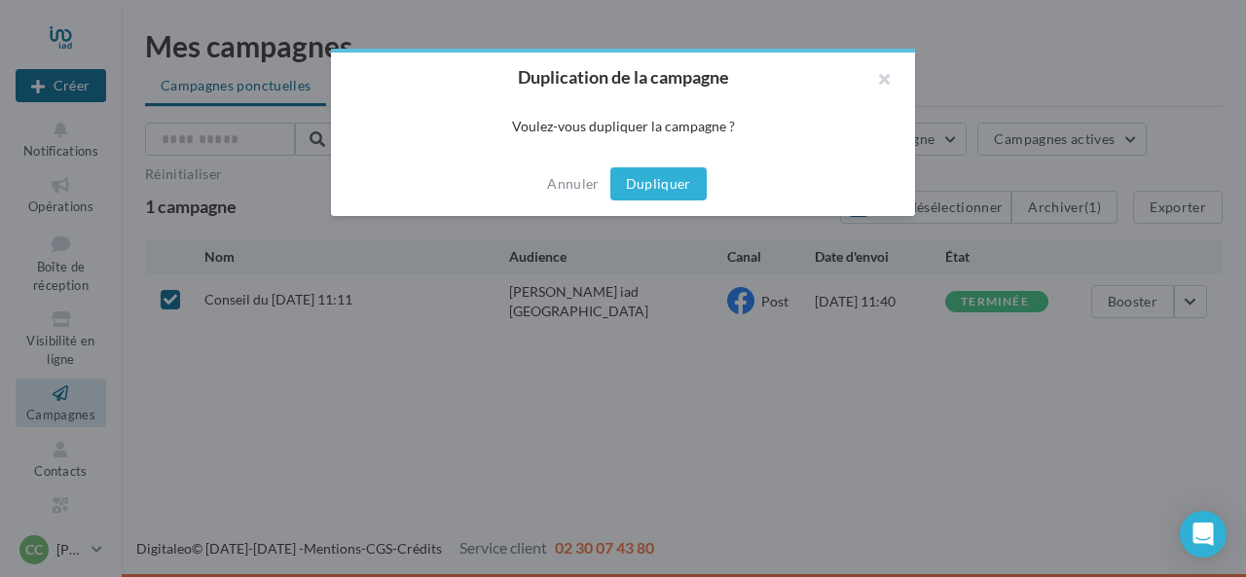
click at [640, 188] on button "Dupliquer" at bounding box center [658, 183] width 96 height 33
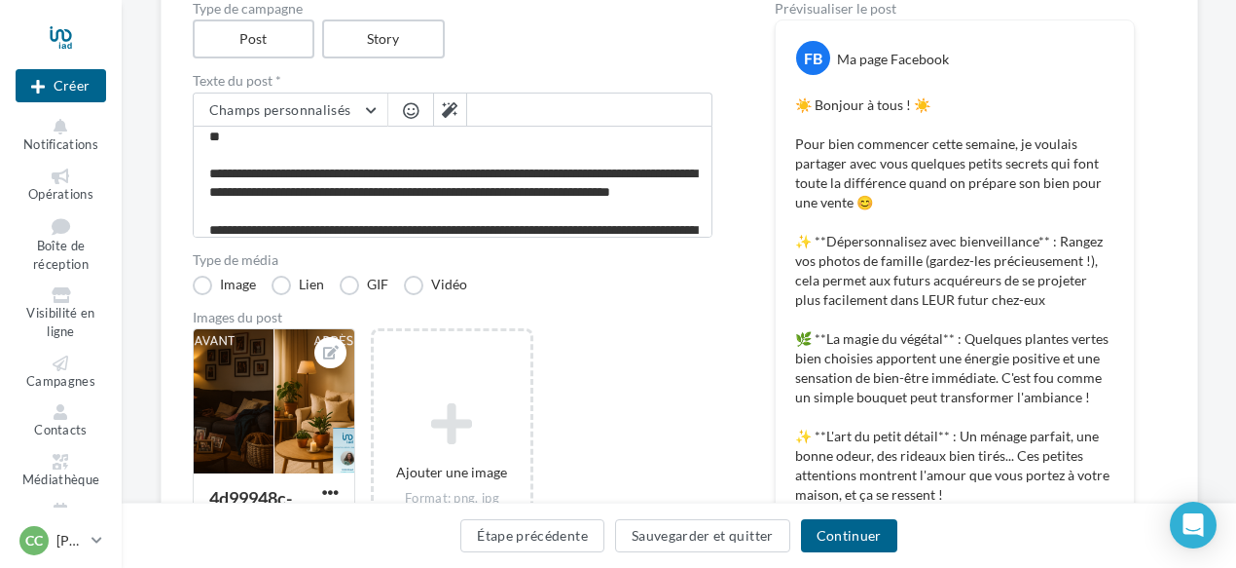
scroll to position [226, 0]
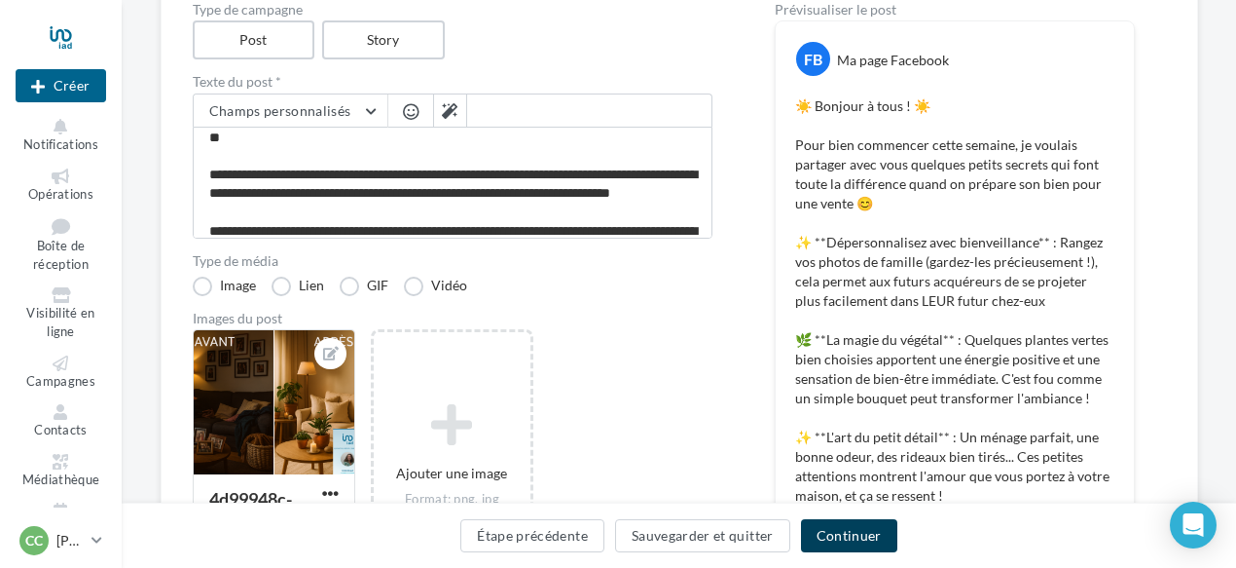
click at [827, 538] on button "Continuer" at bounding box center [849, 535] width 96 height 33
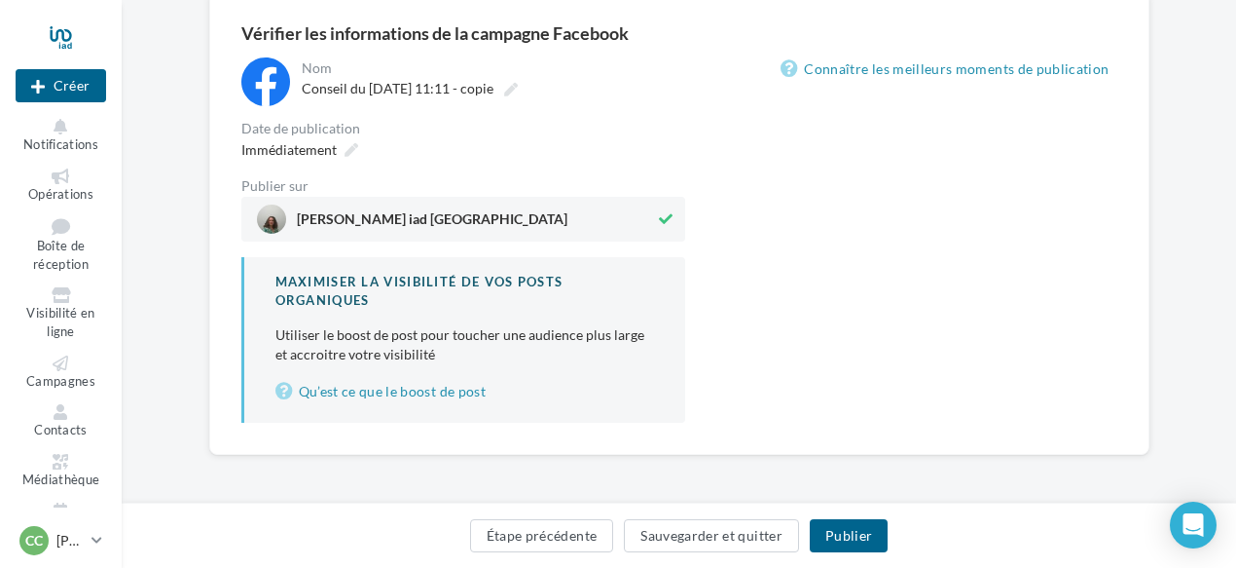
click at [611, 171] on div "**********" at bounding box center [463, 239] width 444 height 365
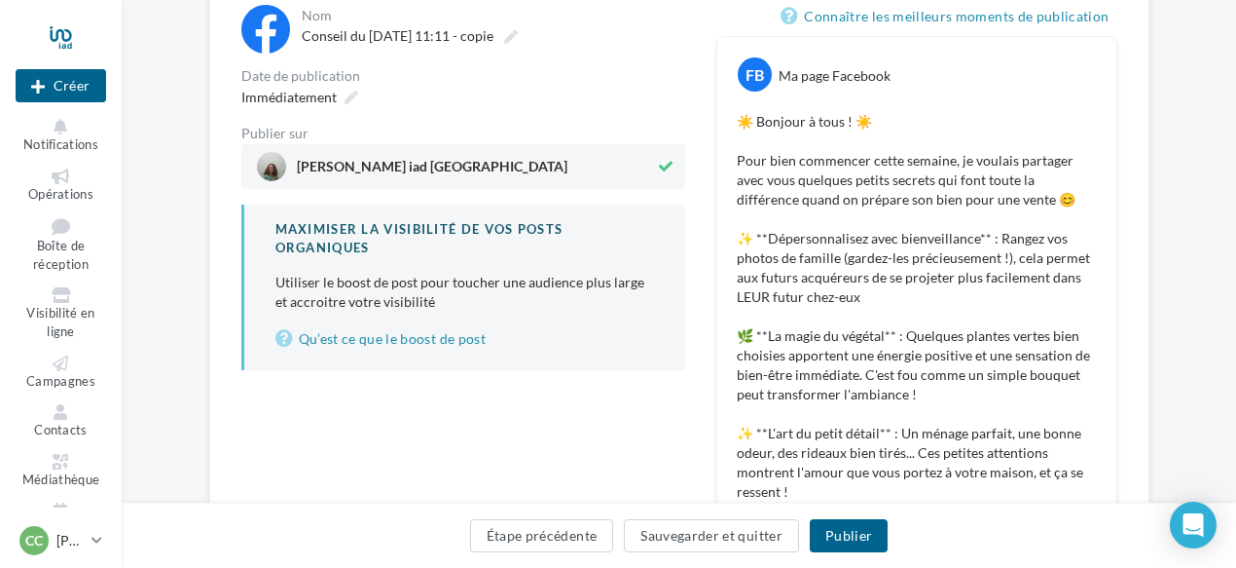
click at [666, 173] on icon at bounding box center [666, 167] width 14 height 14
click at [666, 166] on icon at bounding box center [667, 167] width 12 height 14
click at [740, 539] on button "Sauvegarder et quitter" at bounding box center [711, 535] width 175 height 33
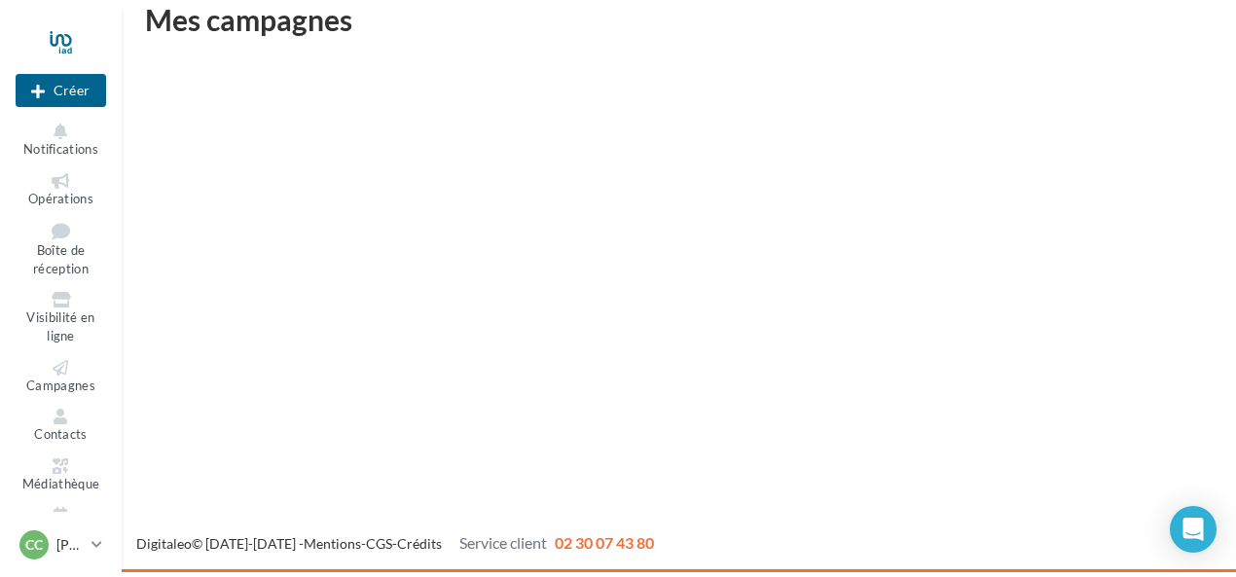
scroll to position [31, 0]
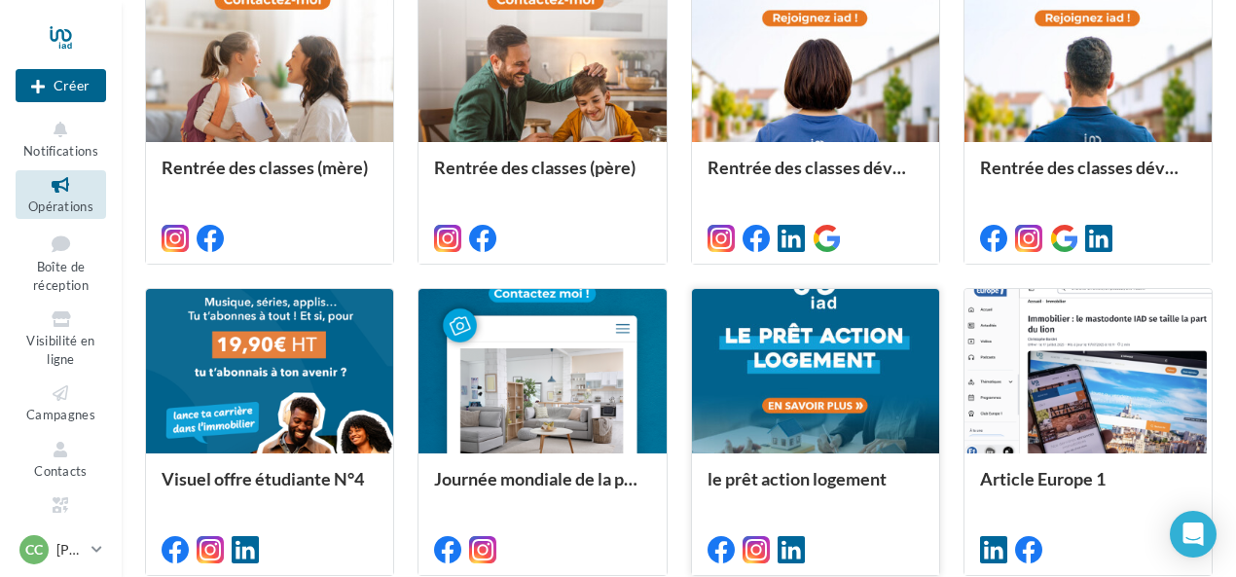
scroll to position [1036, 0]
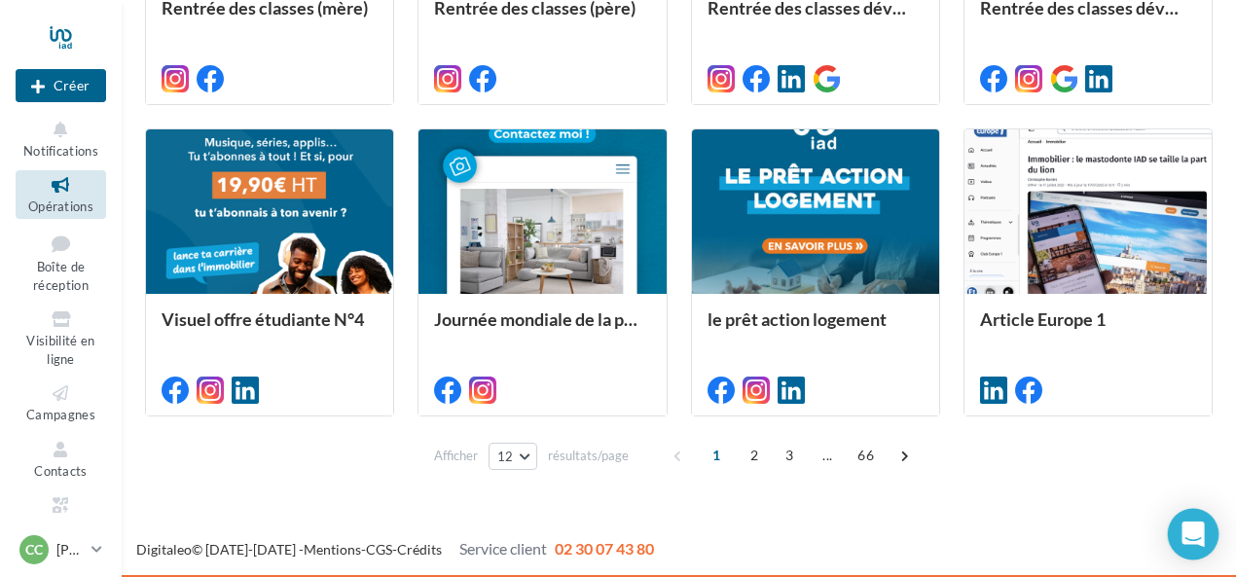
click at [1193, 545] on div "Open Intercom Messenger" at bounding box center [1194, 535] width 52 height 52
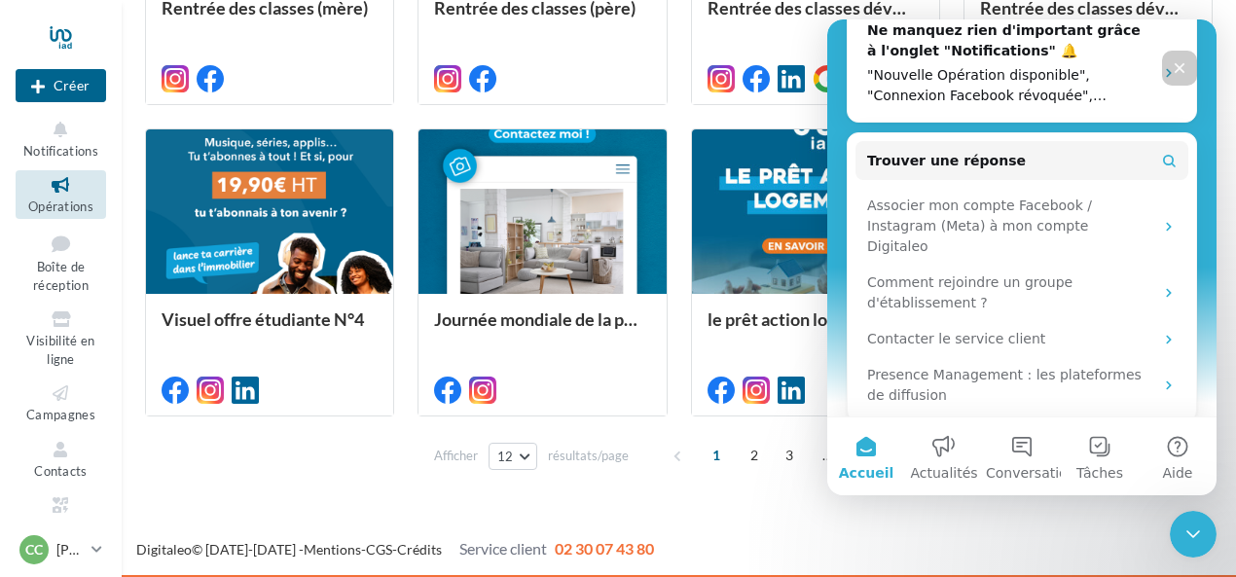
scroll to position [674, 0]
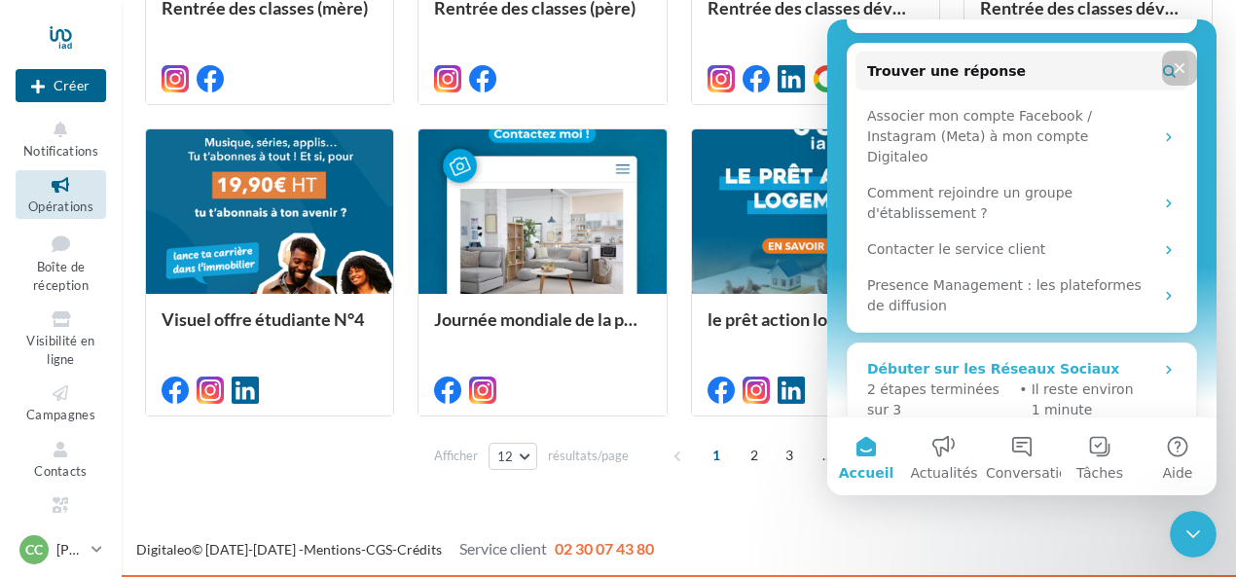
click at [1047, 380] on p "Il reste environ 1 minute" at bounding box center [1104, 400] width 145 height 41
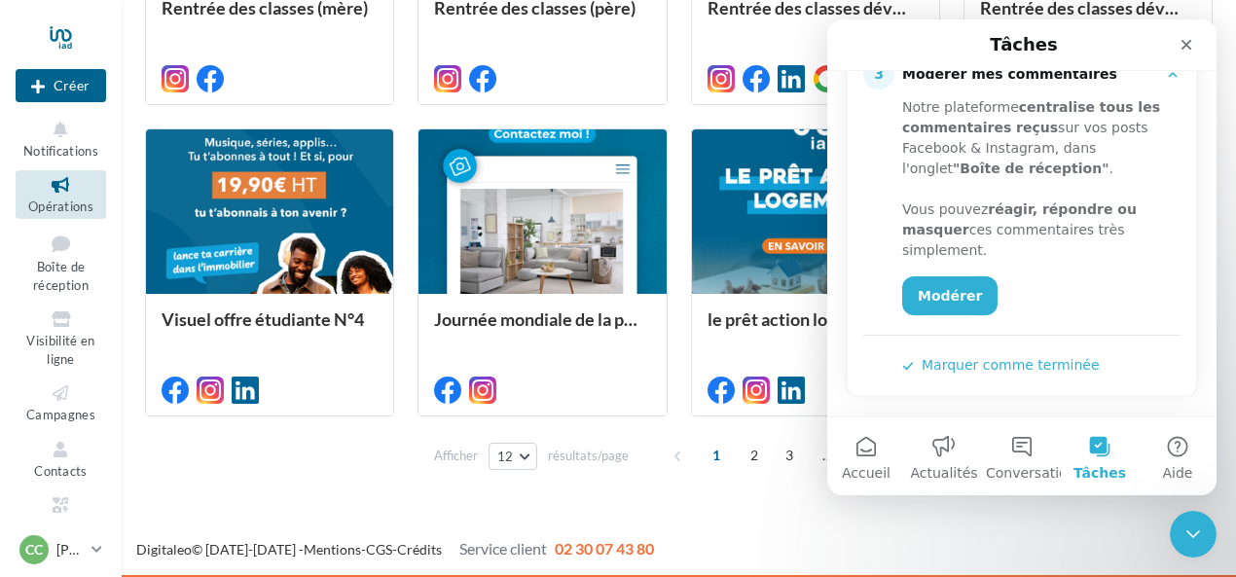
scroll to position [446, 0]
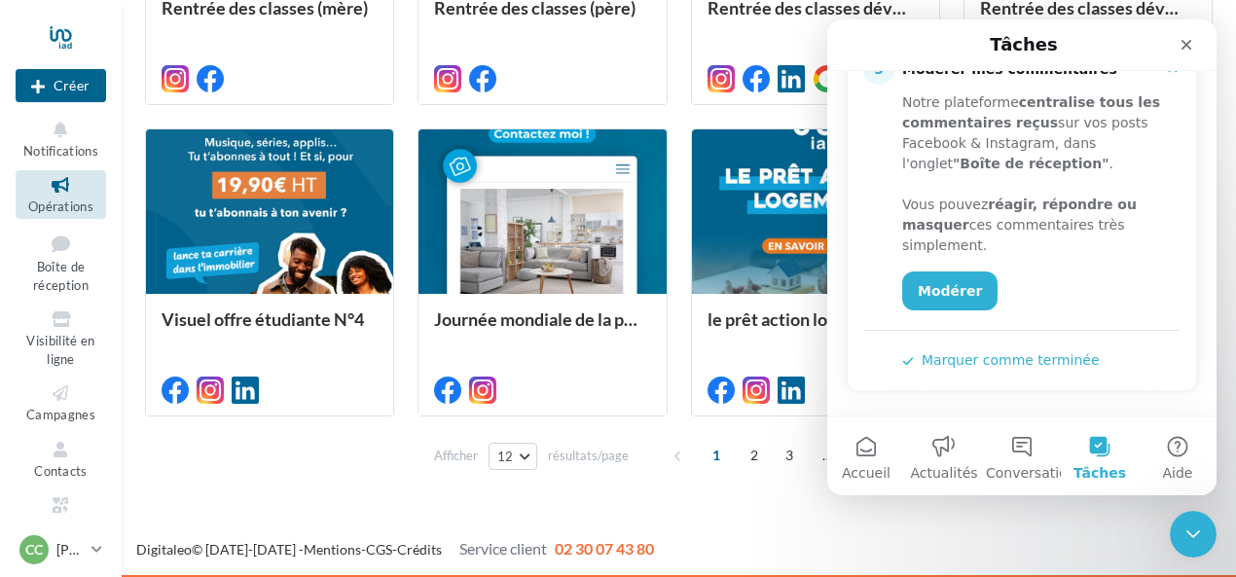
click at [984, 364] on button "Marquer comme terminée" at bounding box center [1001, 360] width 198 height 20
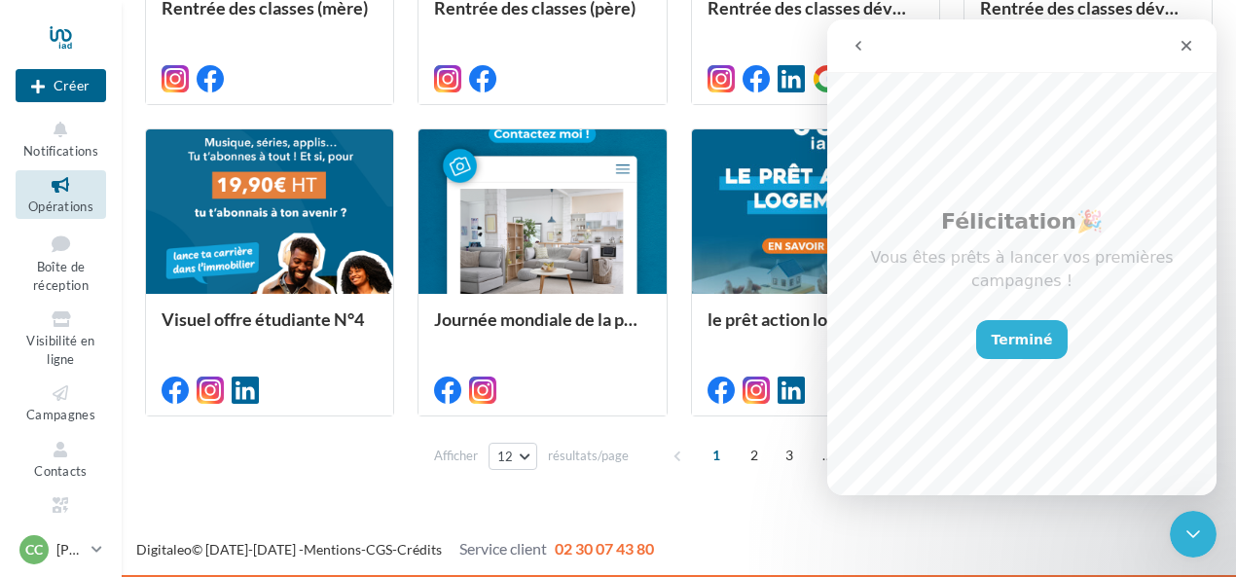
scroll to position [80, 0]
click at [1032, 326] on button "Terminé" at bounding box center [1022, 339] width 92 height 39
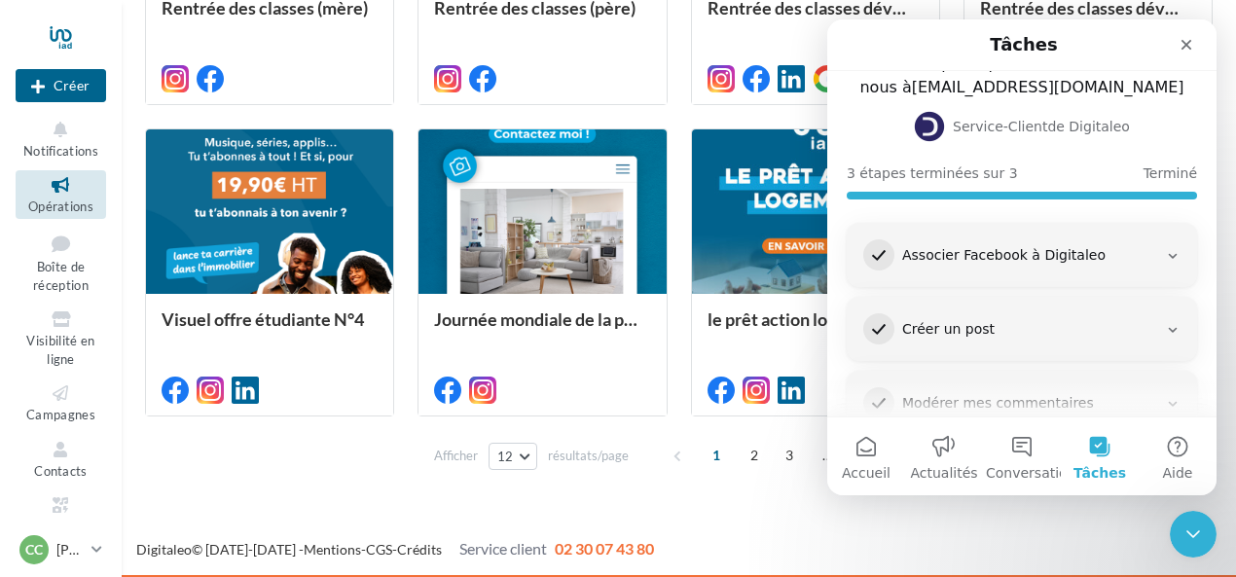
scroll to position [123, 0]
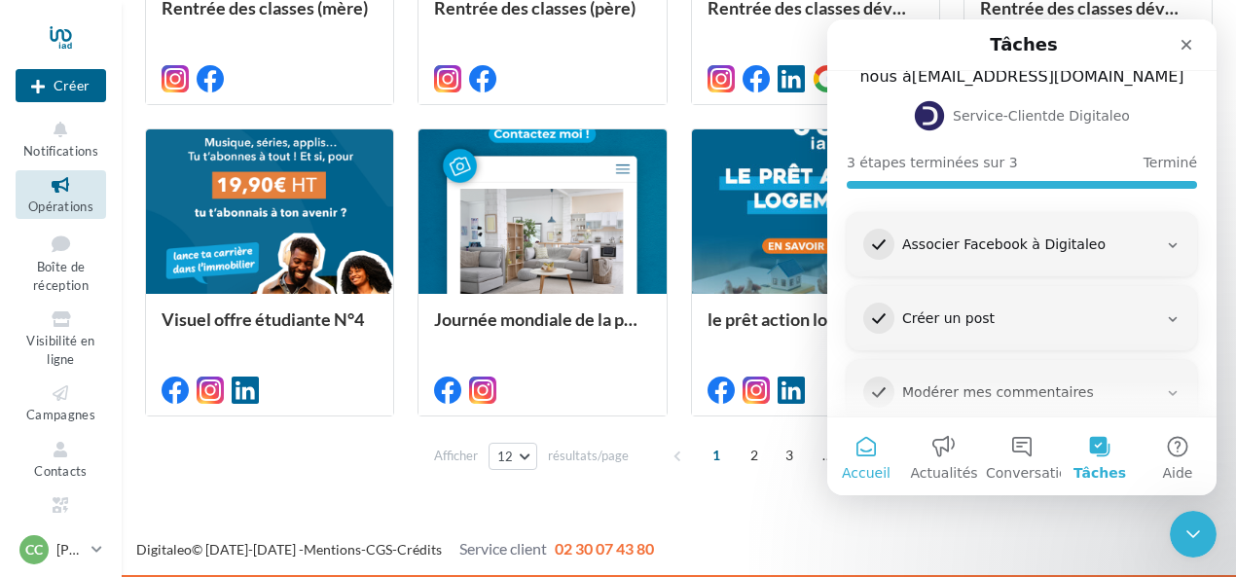
click at [865, 458] on button "Accueil" at bounding box center [866, 457] width 78 height 78
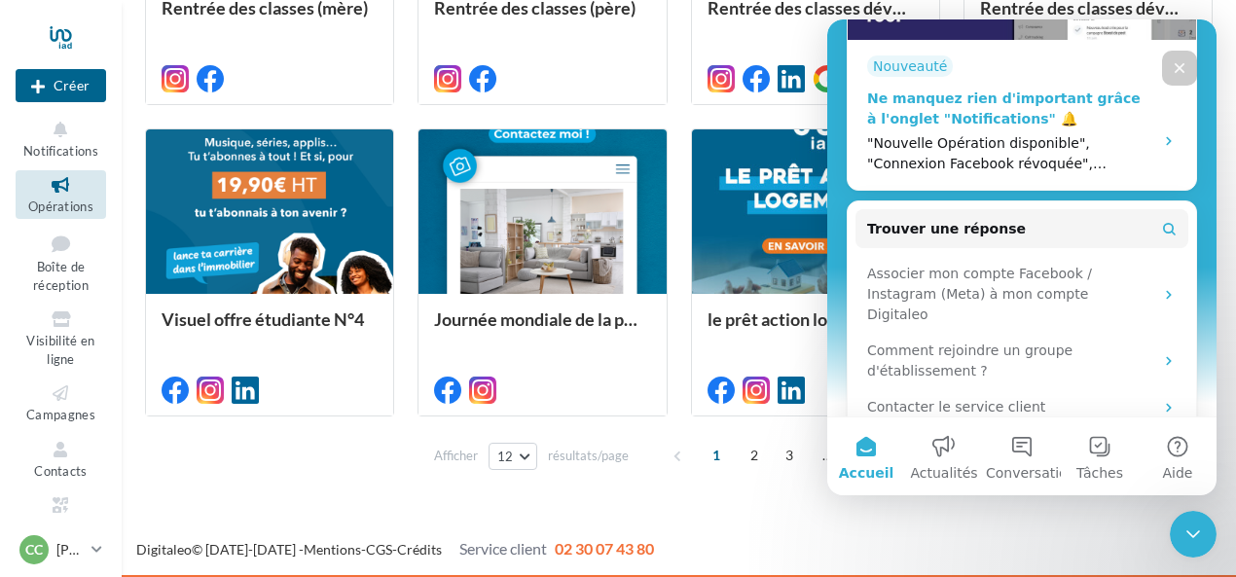
scroll to position [523, 0]
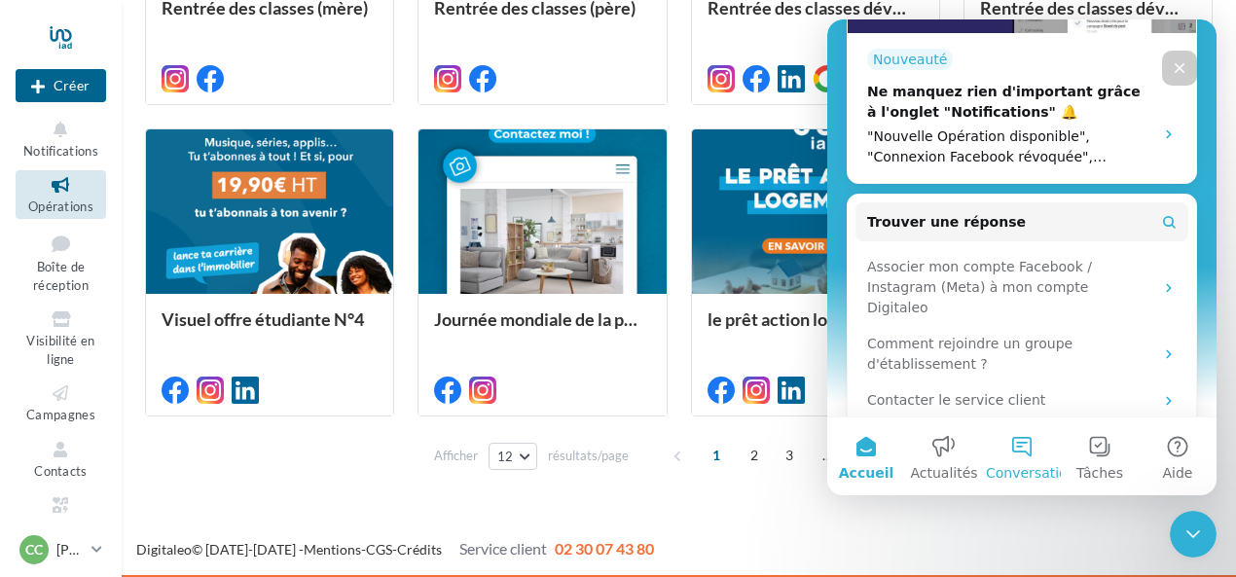
click at [1034, 466] on span "Conversations" at bounding box center [1034, 473] width 97 height 14
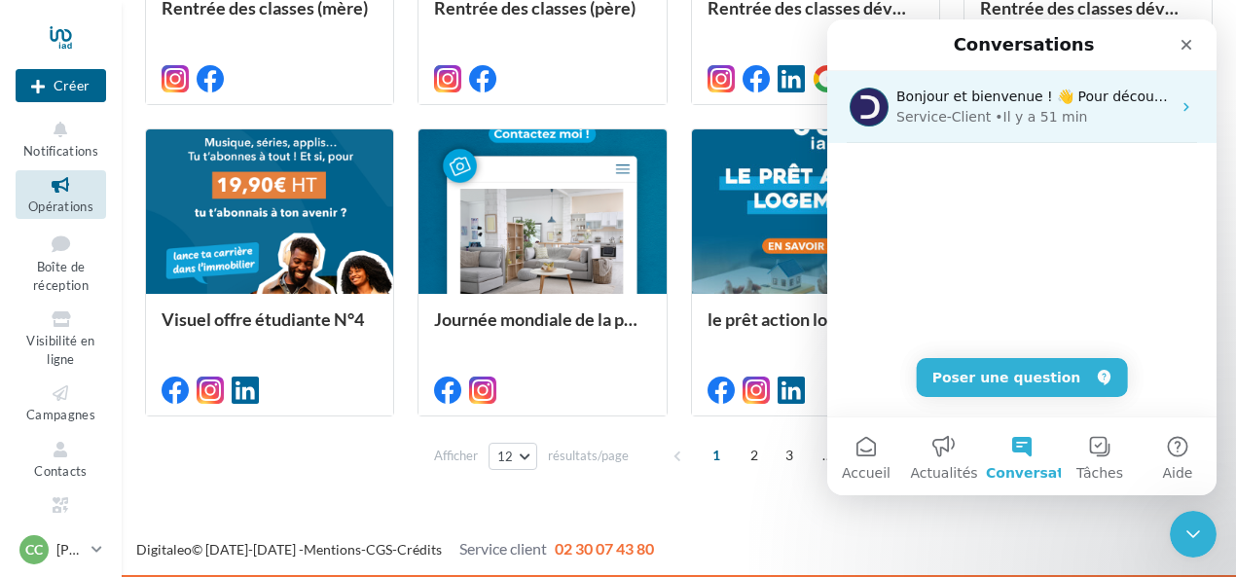
click at [1094, 117] on div "Service-Client • Il y a 51 min" at bounding box center [1034, 117] width 275 height 20
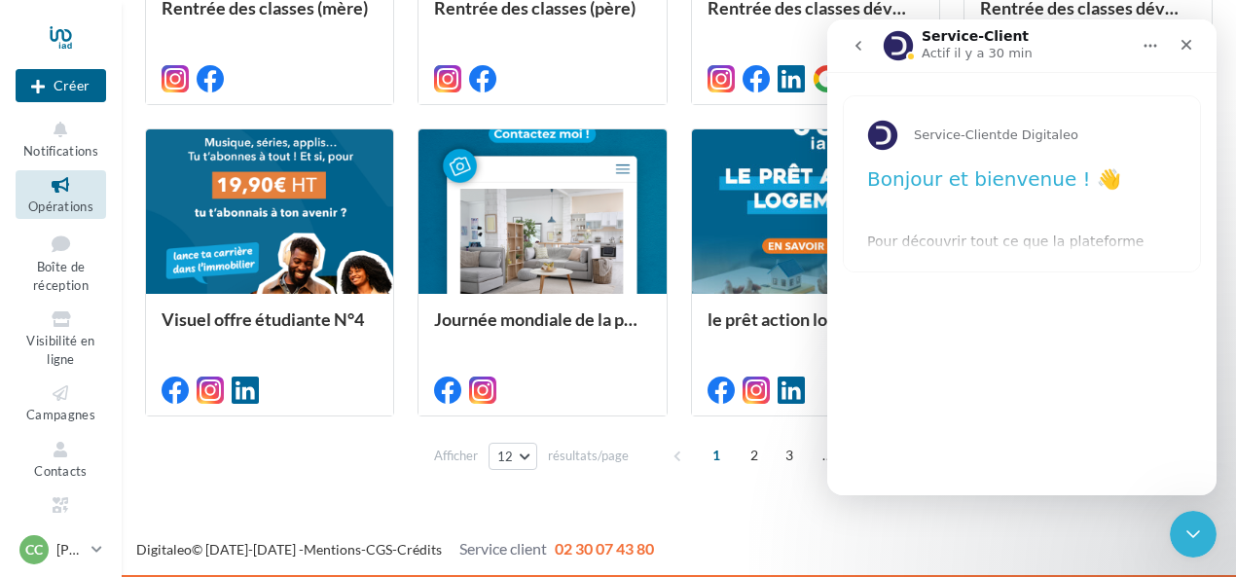
click at [947, 195] on h1 "Bonjour et bienvenue ! 👋" at bounding box center [1022, 185] width 310 height 38
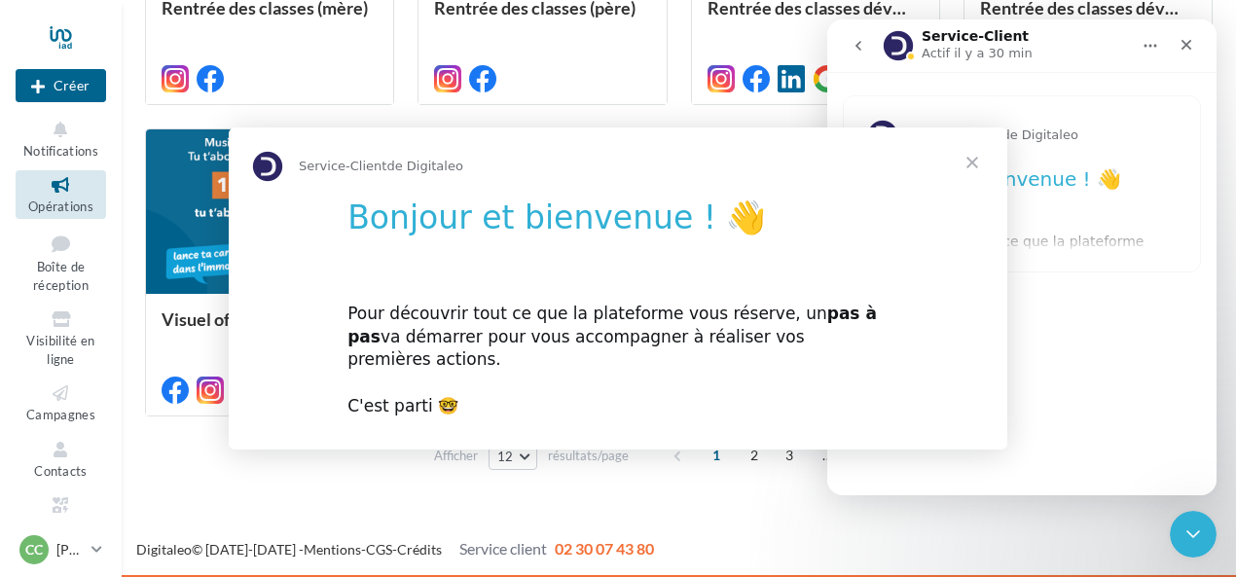
scroll to position [0, 0]
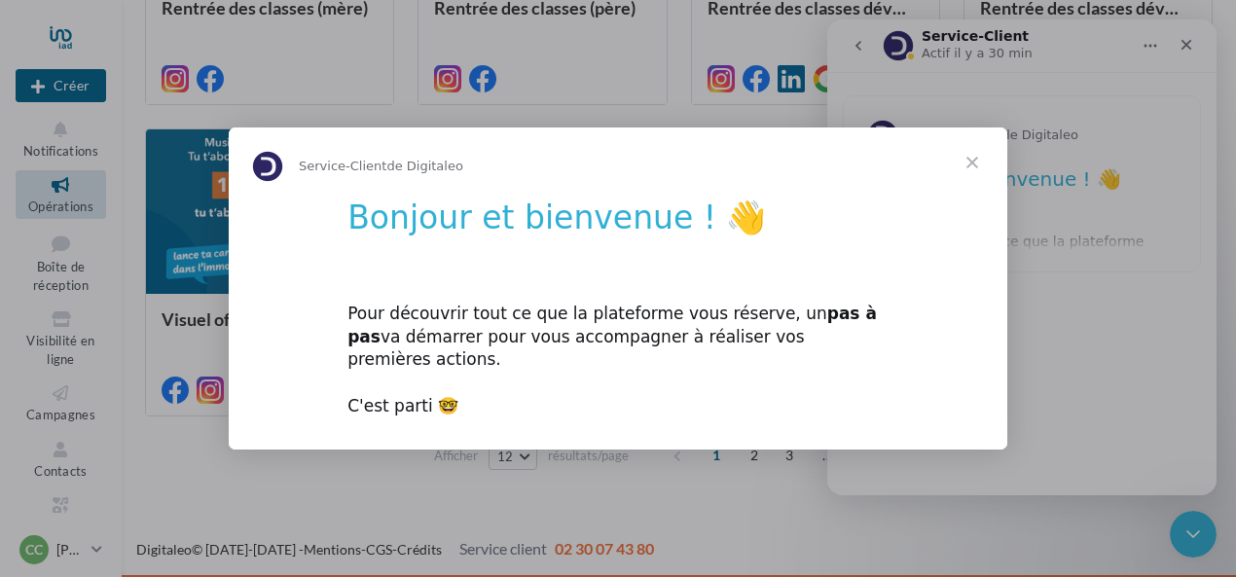
click at [974, 174] on span "Fermer" at bounding box center [972, 163] width 70 height 70
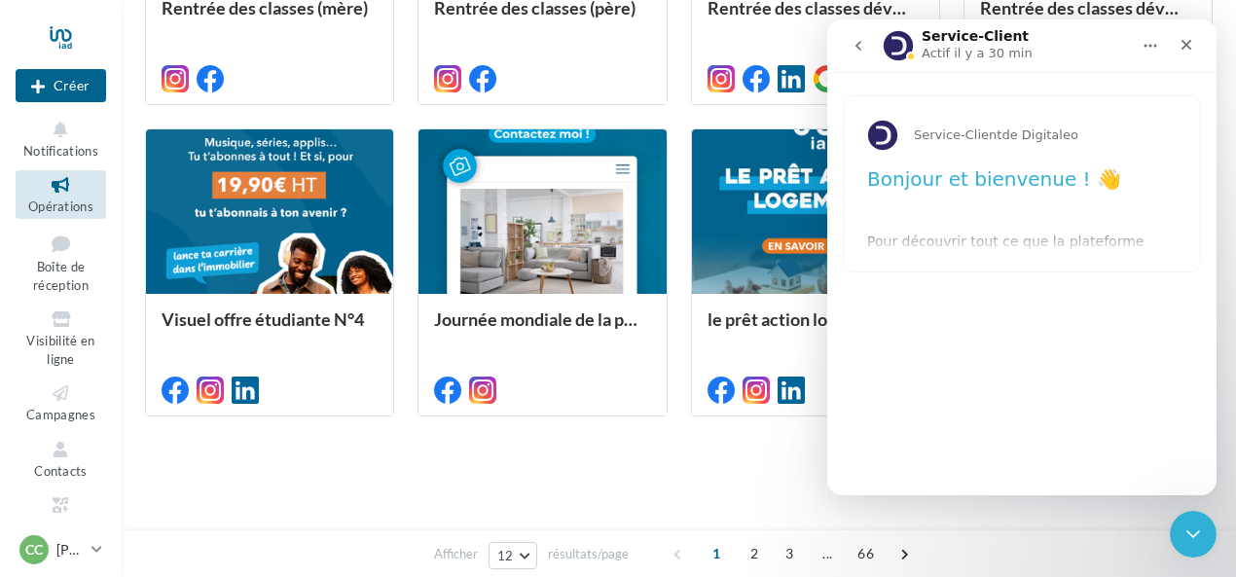
scroll to position [531, 0]
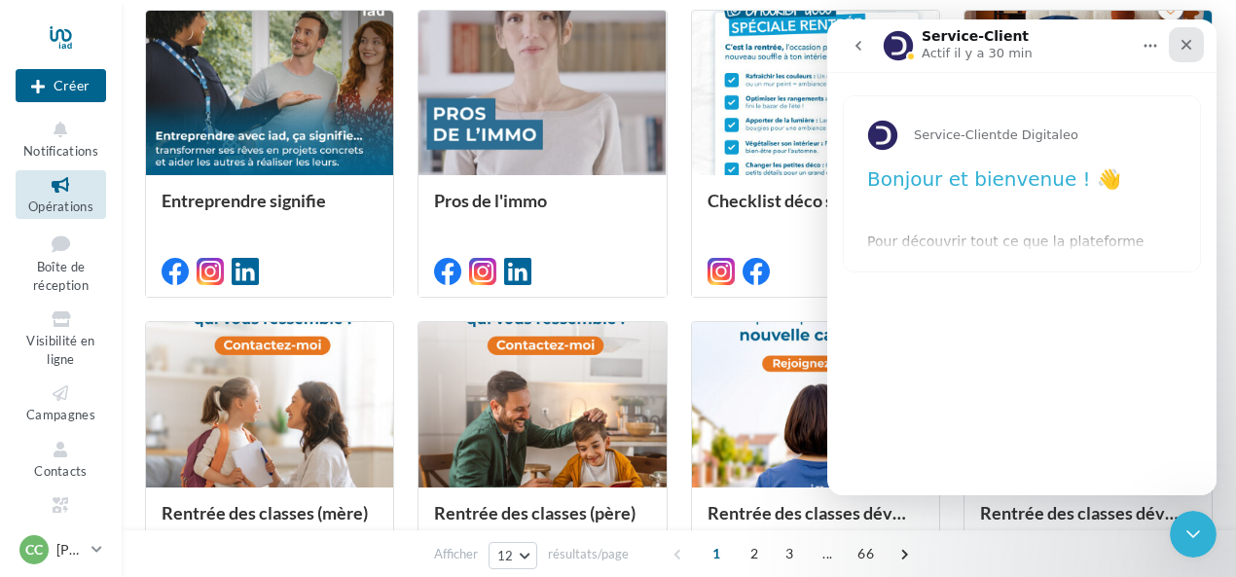
click at [1191, 41] on icon "Fermer" at bounding box center [1187, 45] width 11 height 11
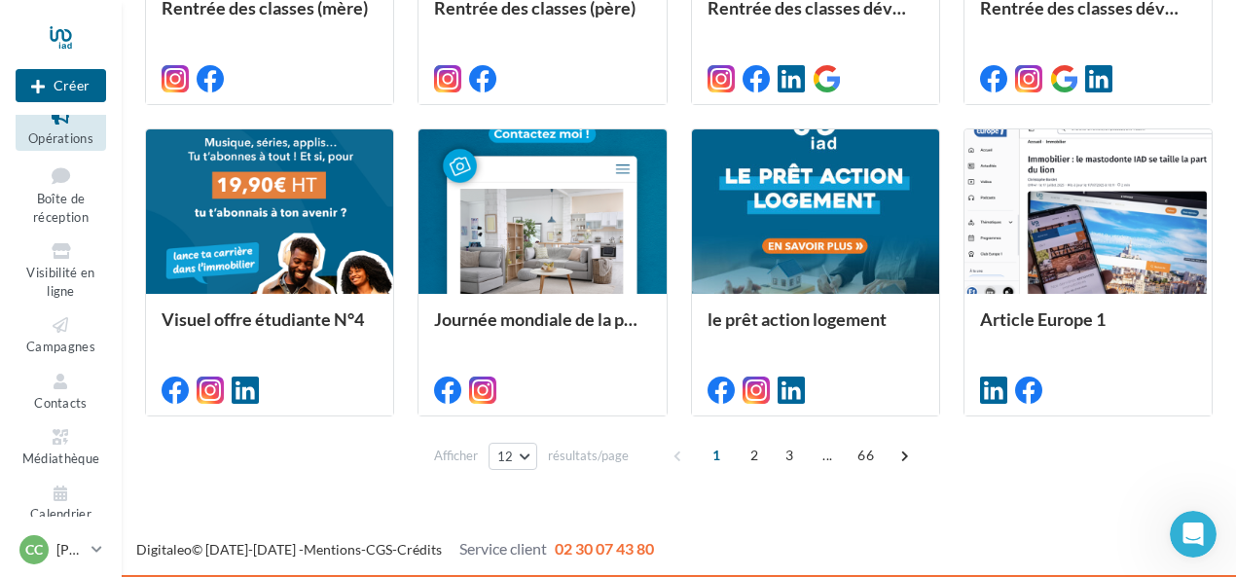
scroll to position [86, 0]
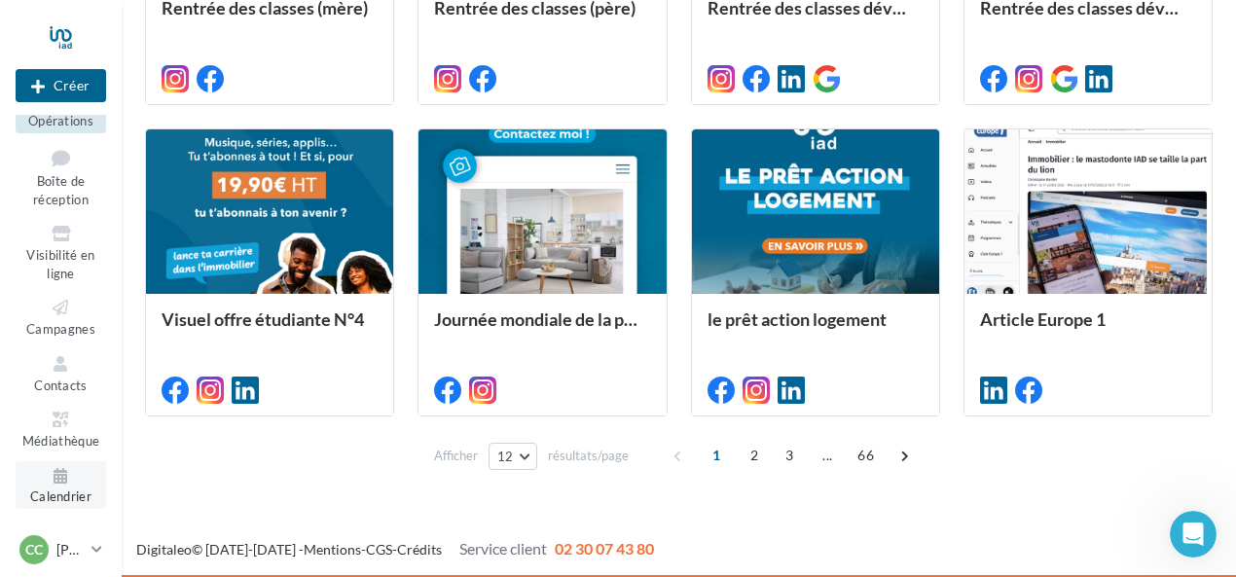
click at [55, 490] on span "Calendrier" at bounding box center [60, 498] width 61 height 16
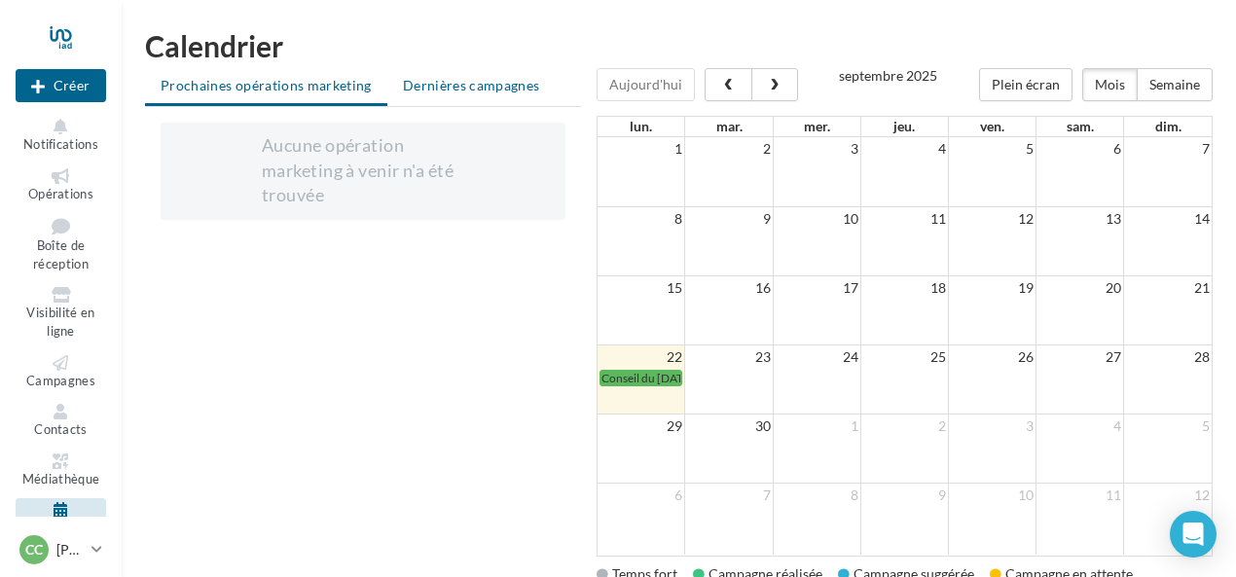
click at [413, 90] on span "Dernières campagnes" at bounding box center [471, 85] width 137 height 17
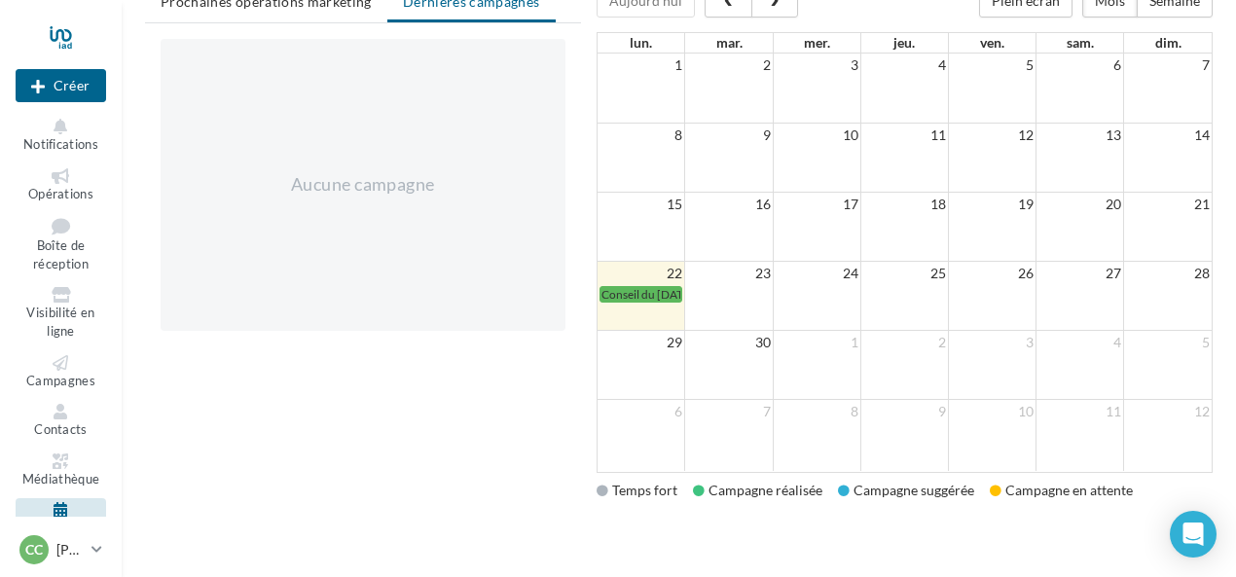
scroll to position [119, 0]
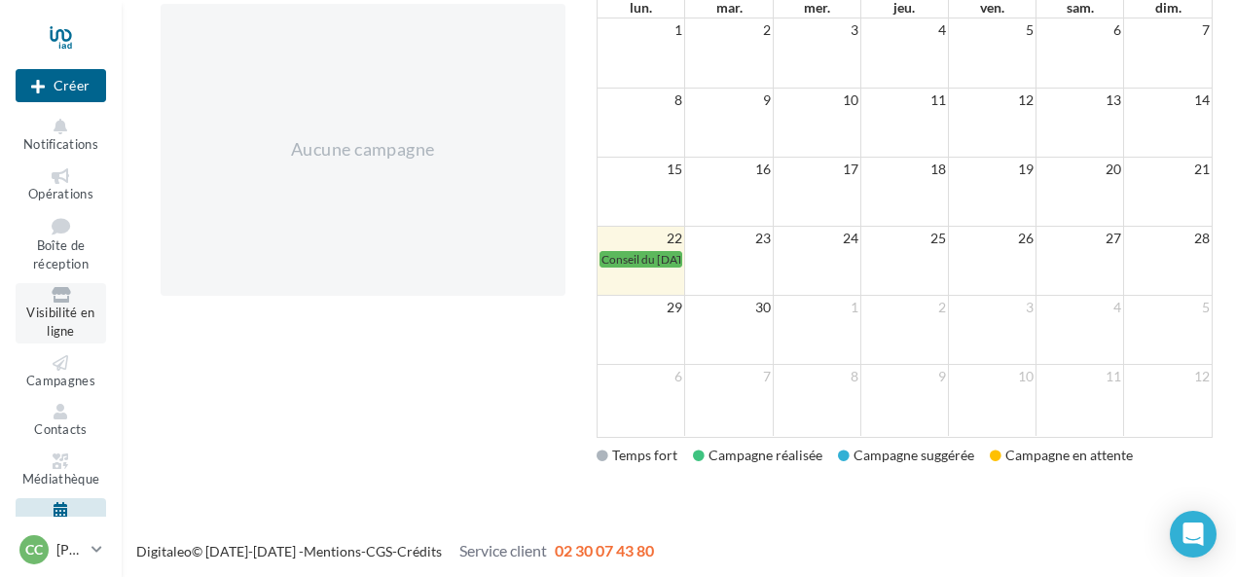
click at [57, 326] on span "Visibilité en ligne" at bounding box center [60, 323] width 68 height 34
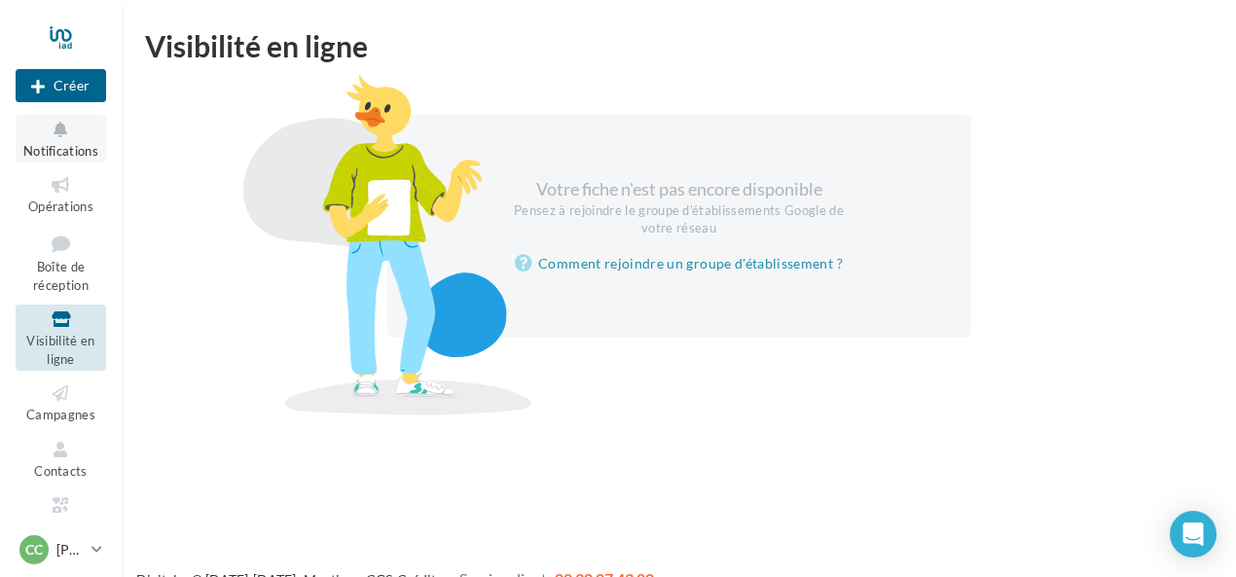
click at [67, 139] on icon at bounding box center [60, 130] width 79 height 22
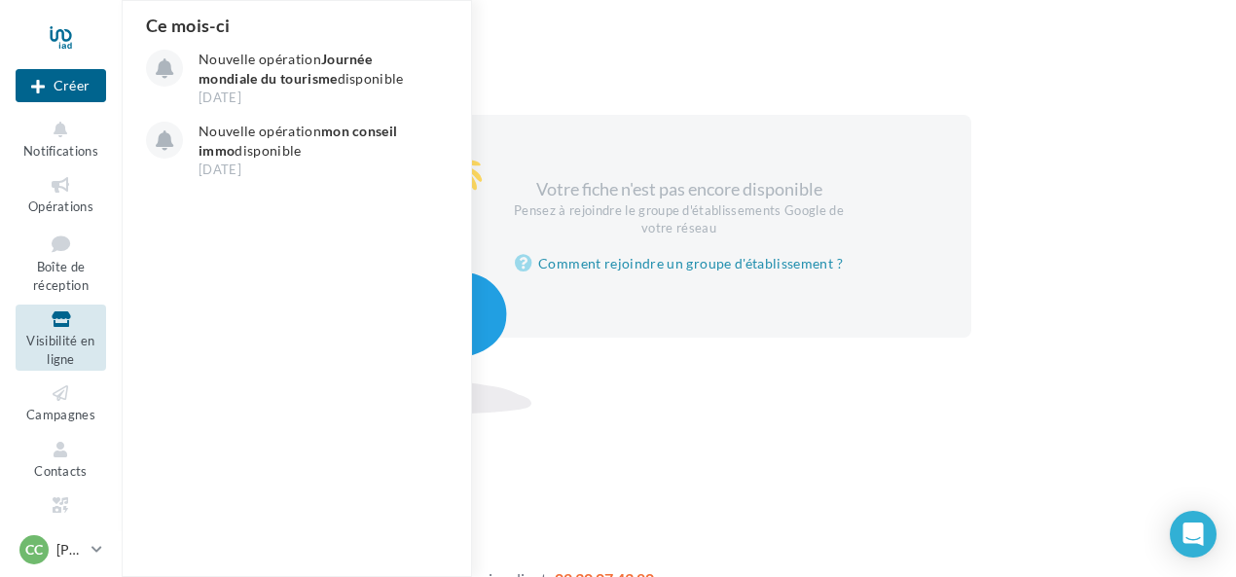
click at [598, 56] on div "Visibilité en ligne" at bounding box center [679, 45] width 1068 height 29
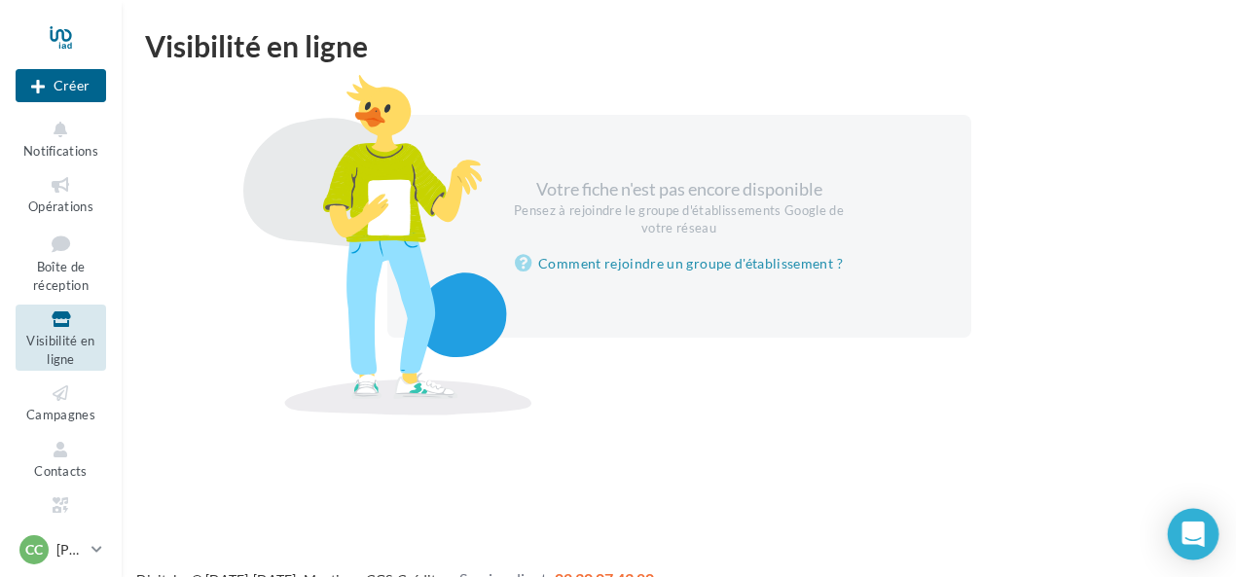
click at [1200, 546] on div "Open Intercom Messenger" at bounding box center [1194, 535] width 52 height 52
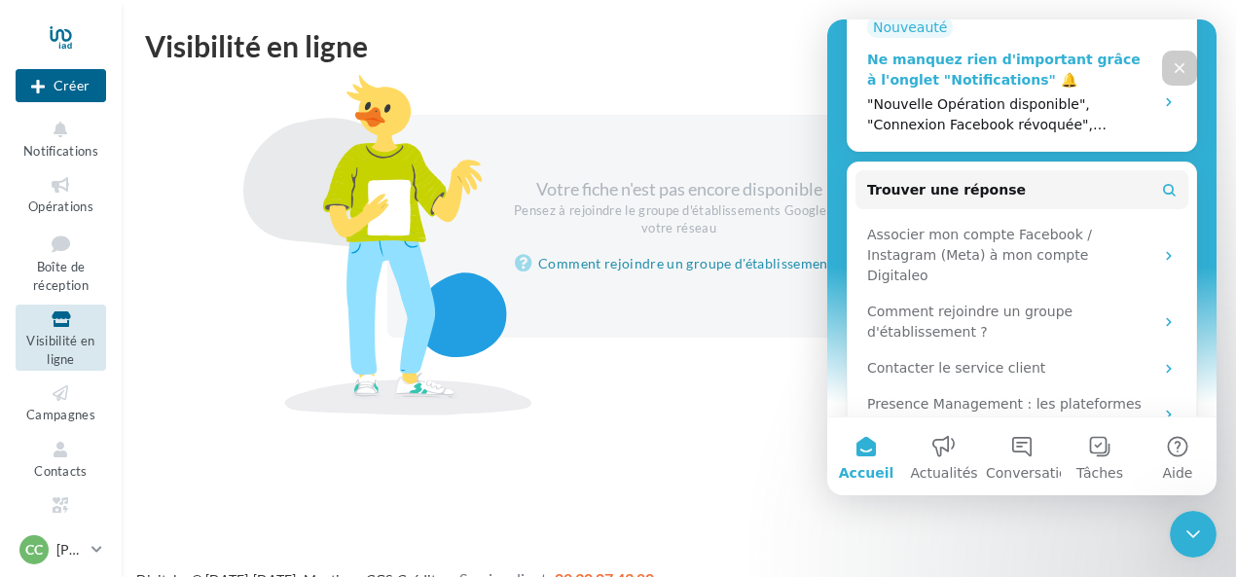
scroll to position [523, 0]
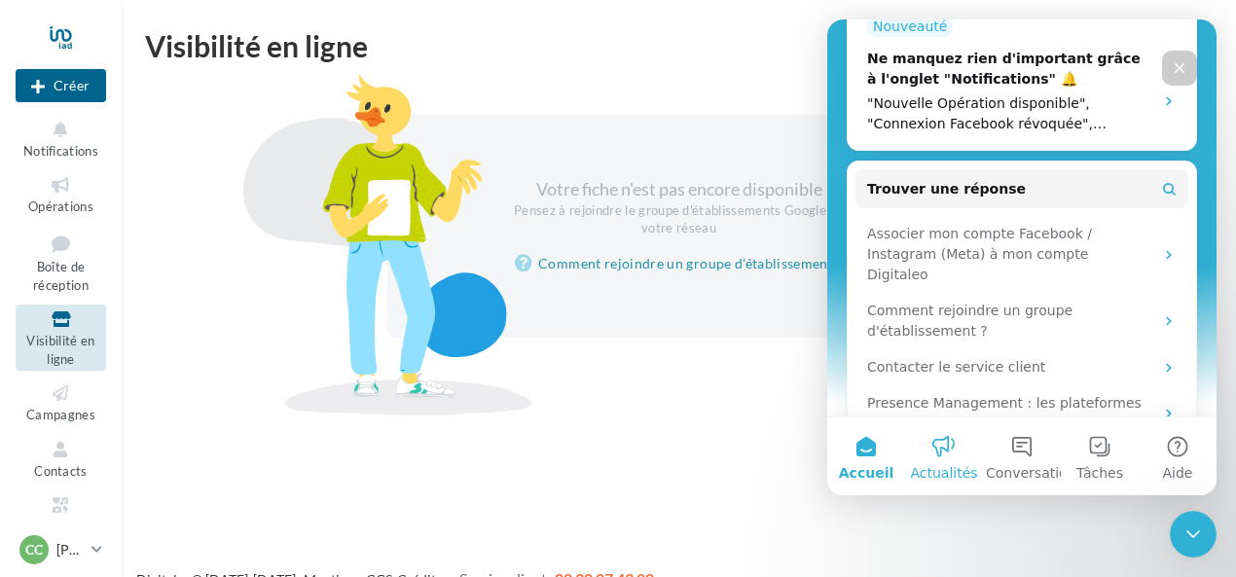
click at [948, 466] on span "Actualités" at bounding box center [943, 473] width 67 height 14
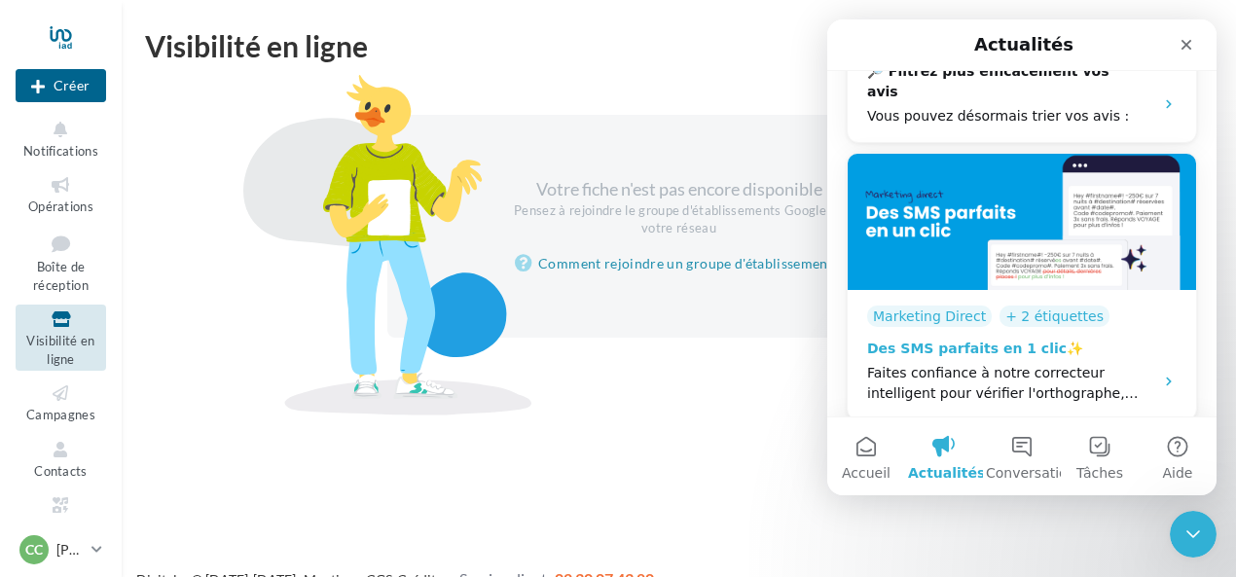
scroll to position [584, 0]
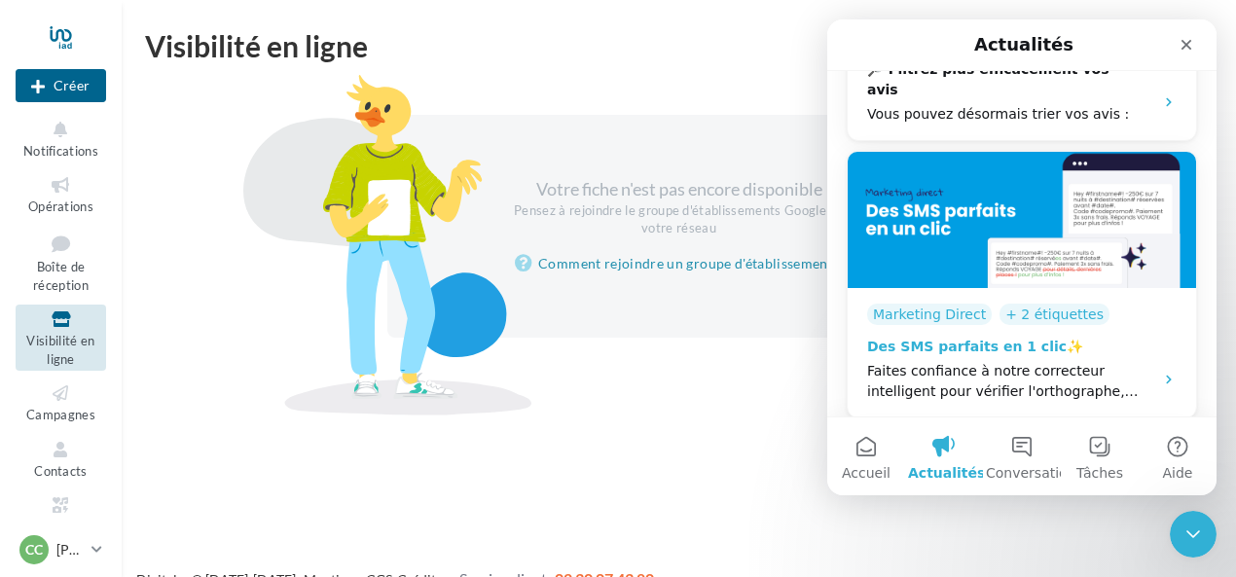
click at [917, 258] on img "Intercom Messenger" at bounding box center [1022, 220] width 349 height 136
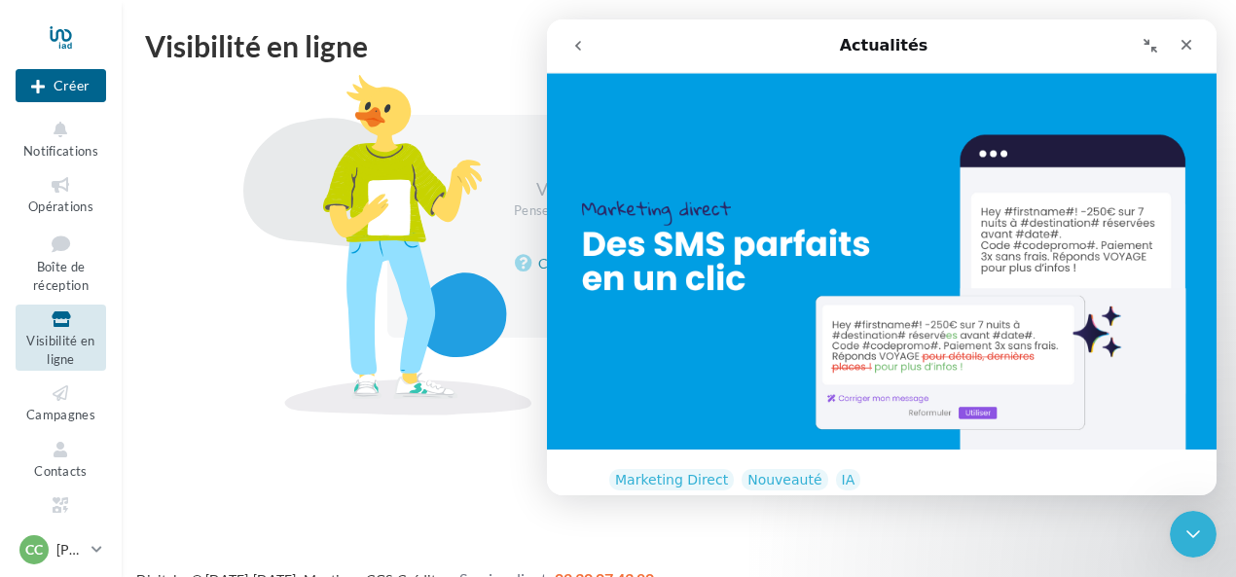
scroll to position [304, 0]
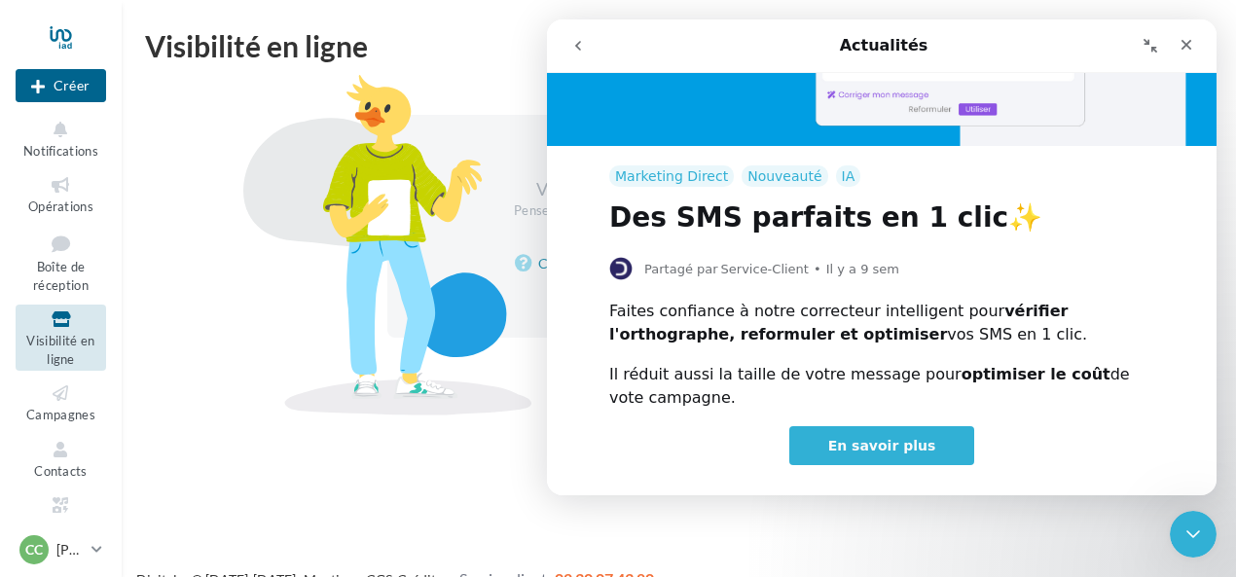
click at [846, 444] on span "En savoir plus" at bounding box center [882, 446] width 108 height 16
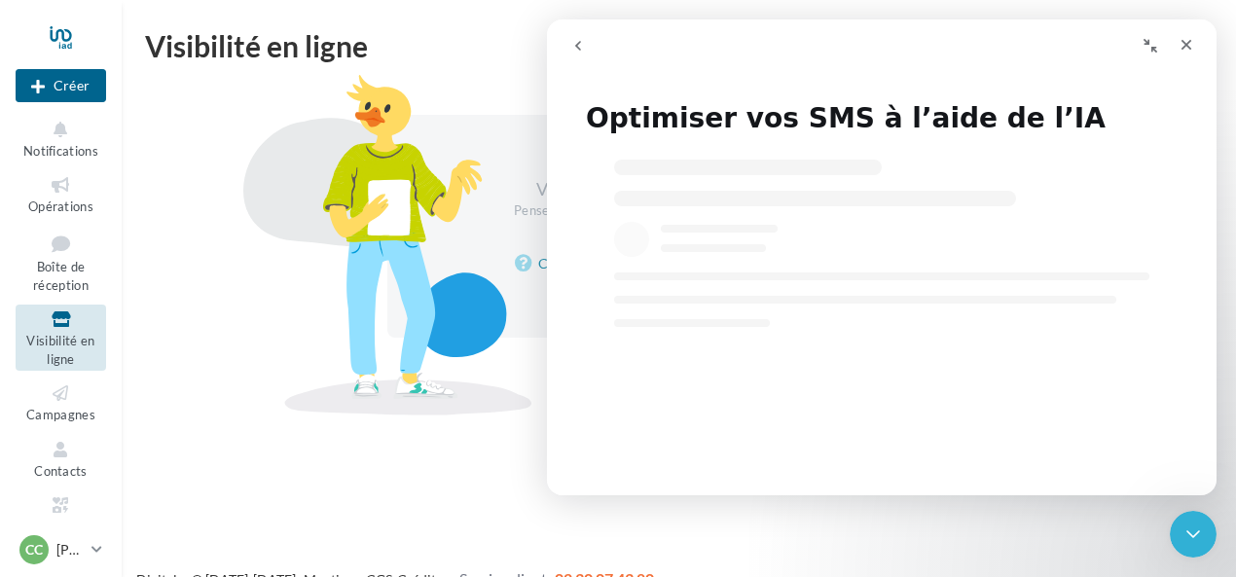
select select "**"
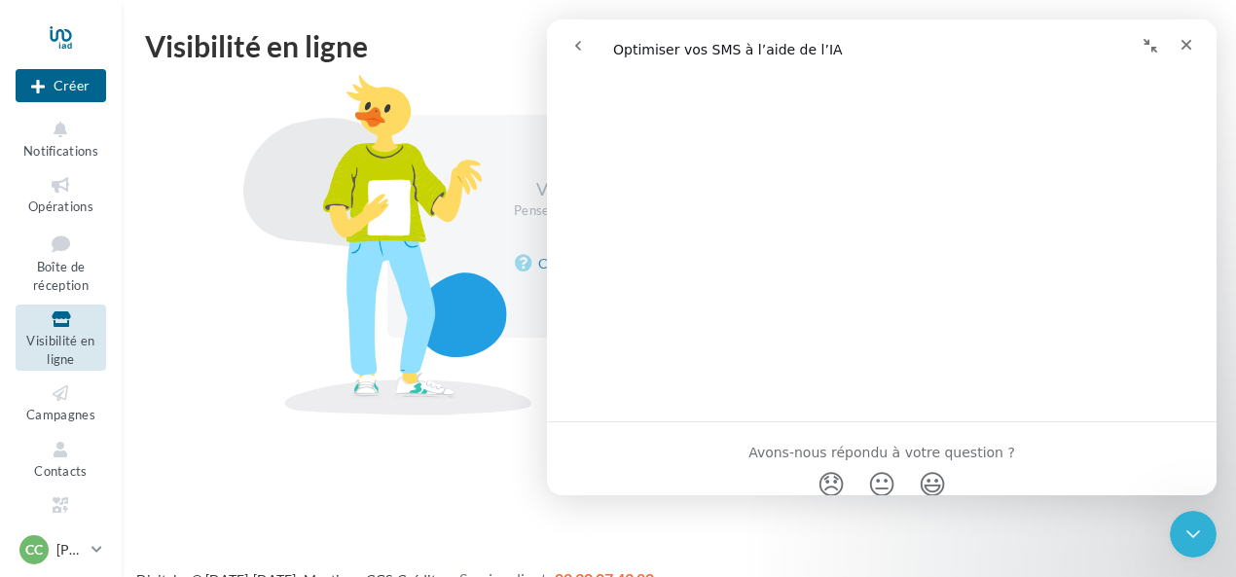
scroll to position [876, 0]
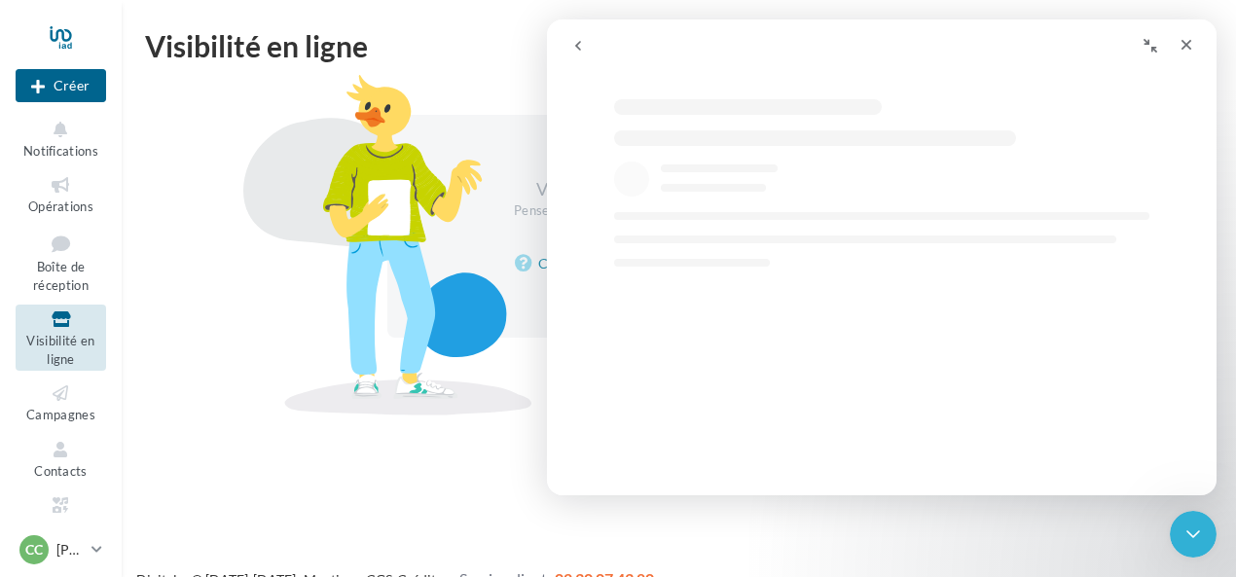
select select "**"
click at [1197, 45] on div "Fermer" at bounding box center [1186, 44] width 35 height 35
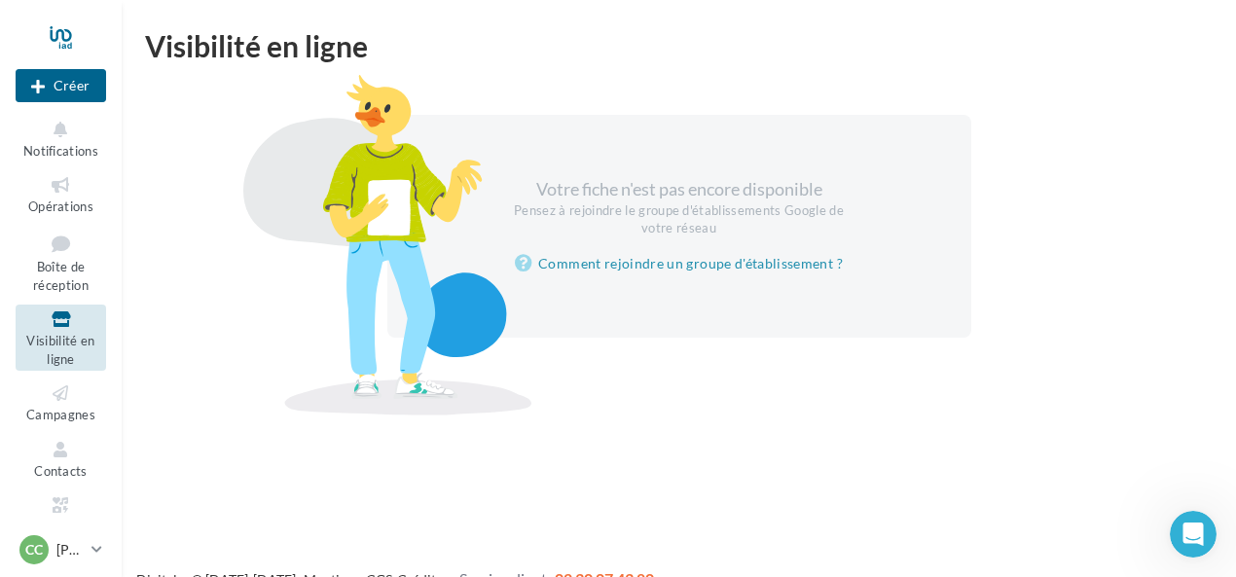
scroll to position [0, 0]
select select "**"
click at [57, 411] on span "Campagnes" at bounding box center [60, 415] width 69 height 16
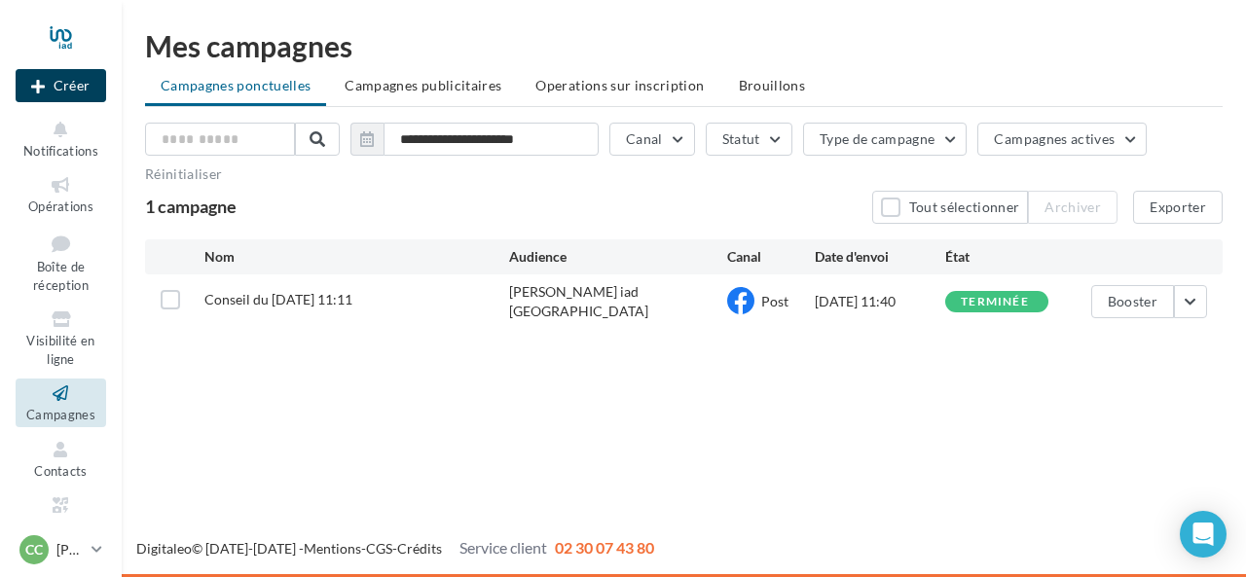
click at [70, 90] on button "Créer" at bounding box center [61, 85] width 91 height 33
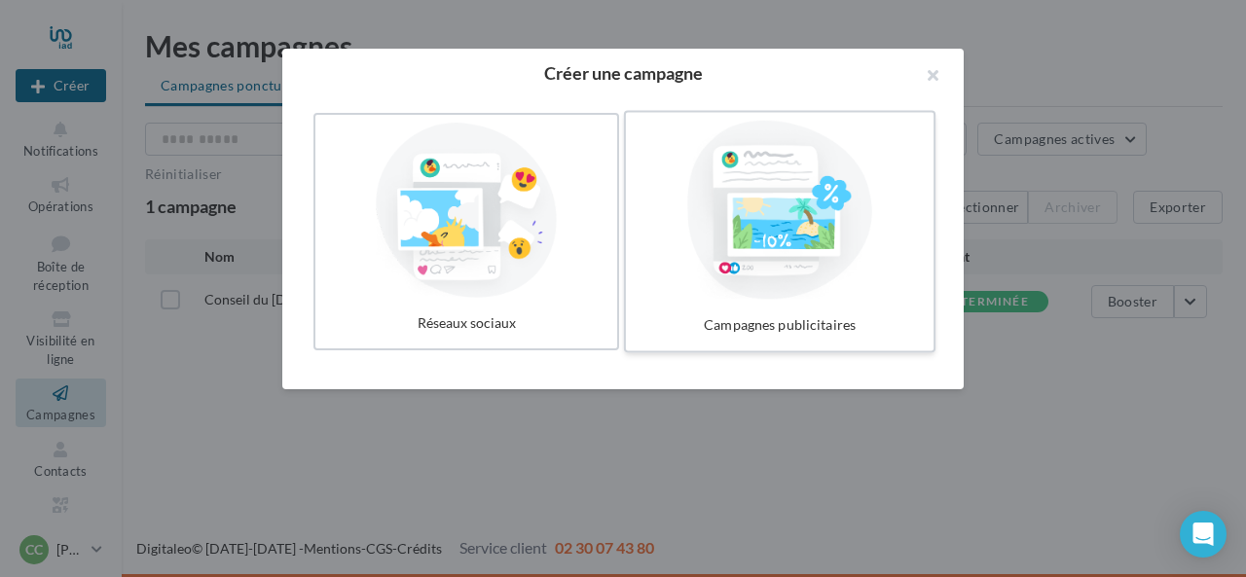
click at [758, 167] on div at bounding box center [780, 210] width 292 height 179
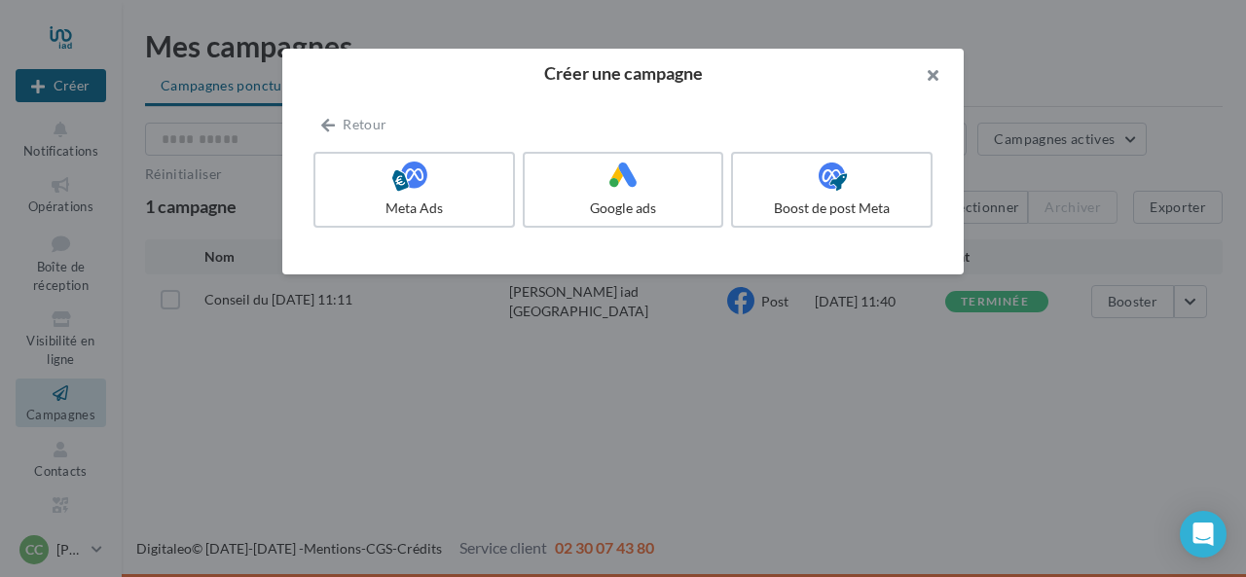
click at [946, 71] on button "button" at bounding box center [925, 78] width 78 height 58
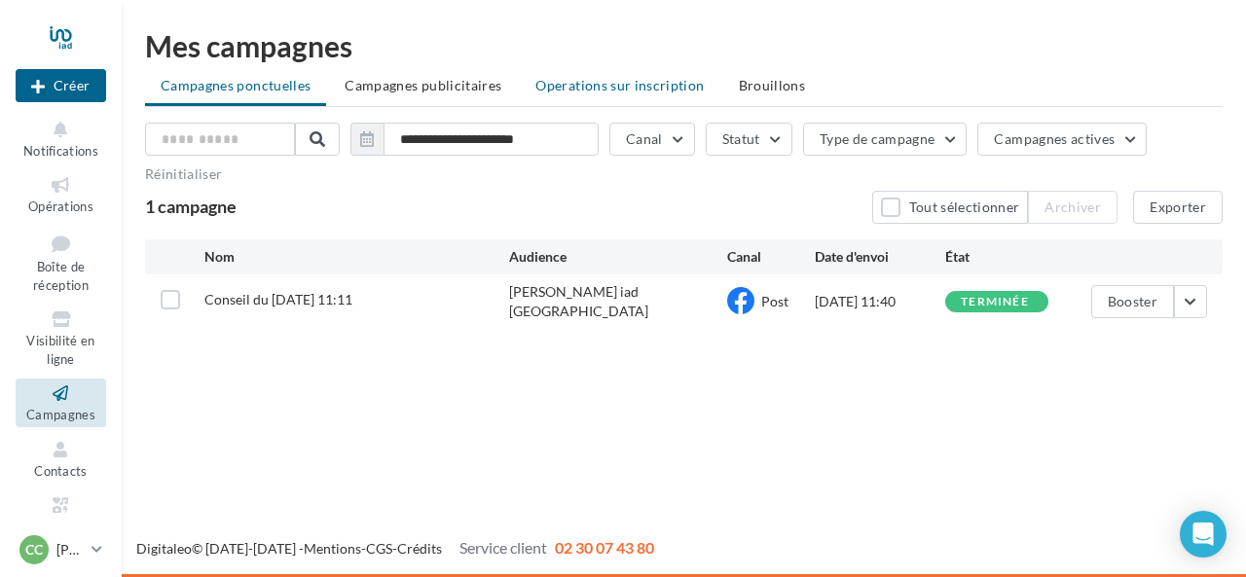
click at [651, 85] on span "Operations sur inscription" at bounding box center [619, 85] width 168 height 17
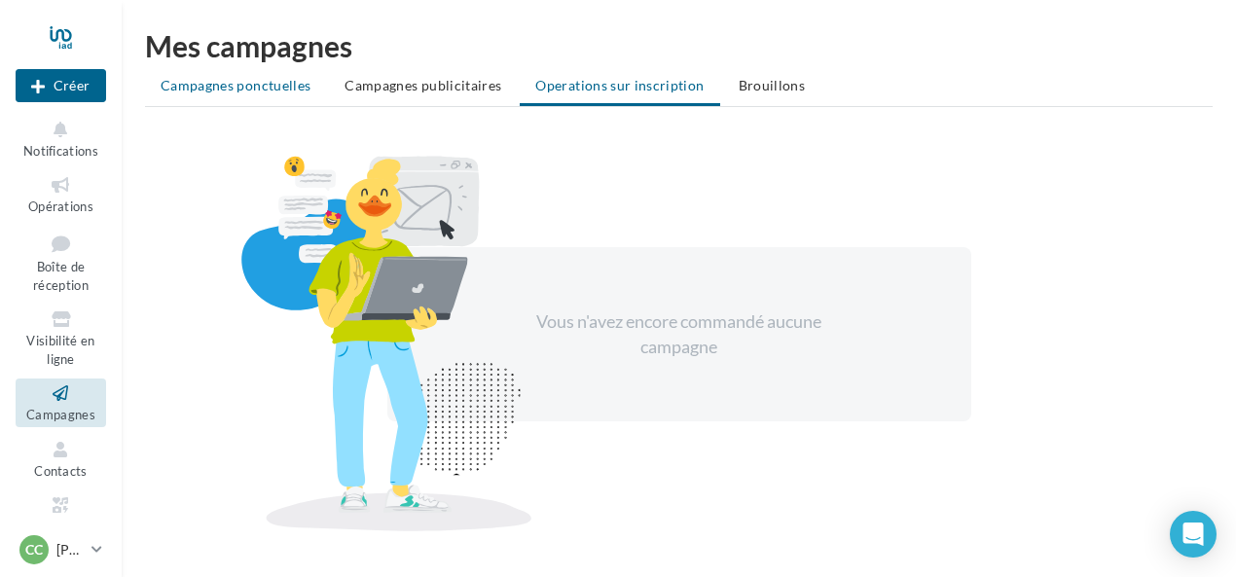
click at [196, 77] on span "Campagnes ponctuelles" at bounding box center [236, 85] width 150 height 17
